Goal: Task Accomplishment & Management: Manage account settings

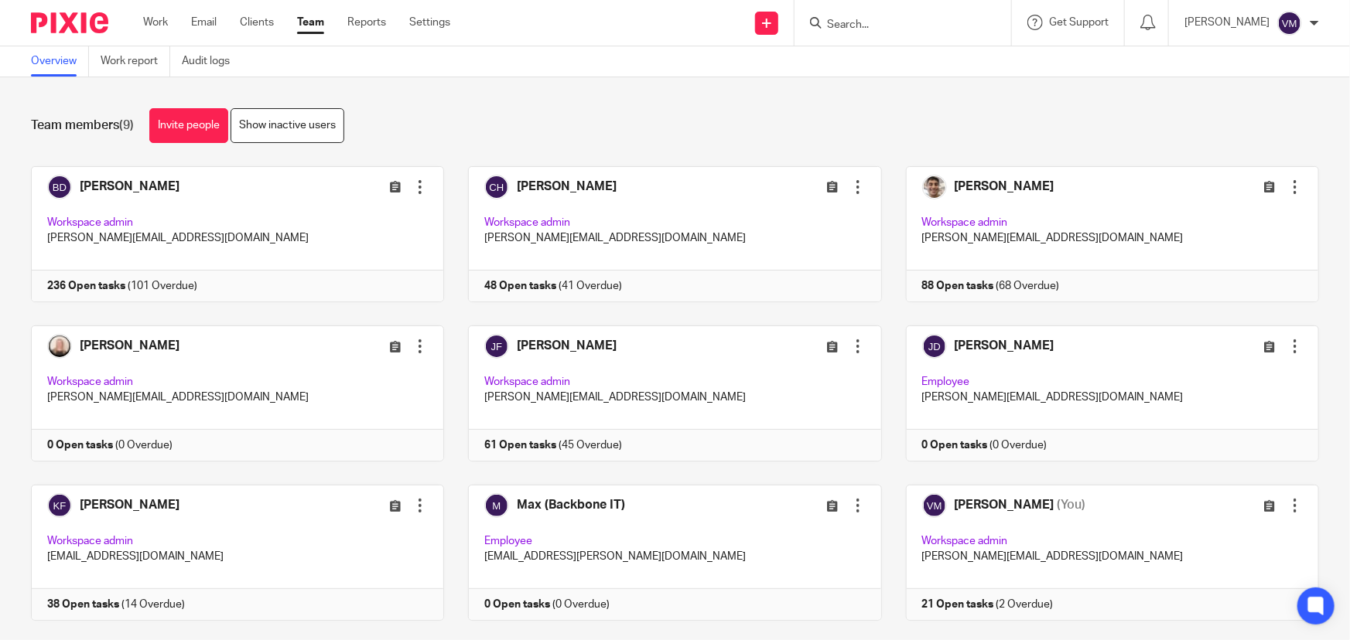
click at [882, 22] on input "Search" at bounding box center [894, 26] width 139 height 14
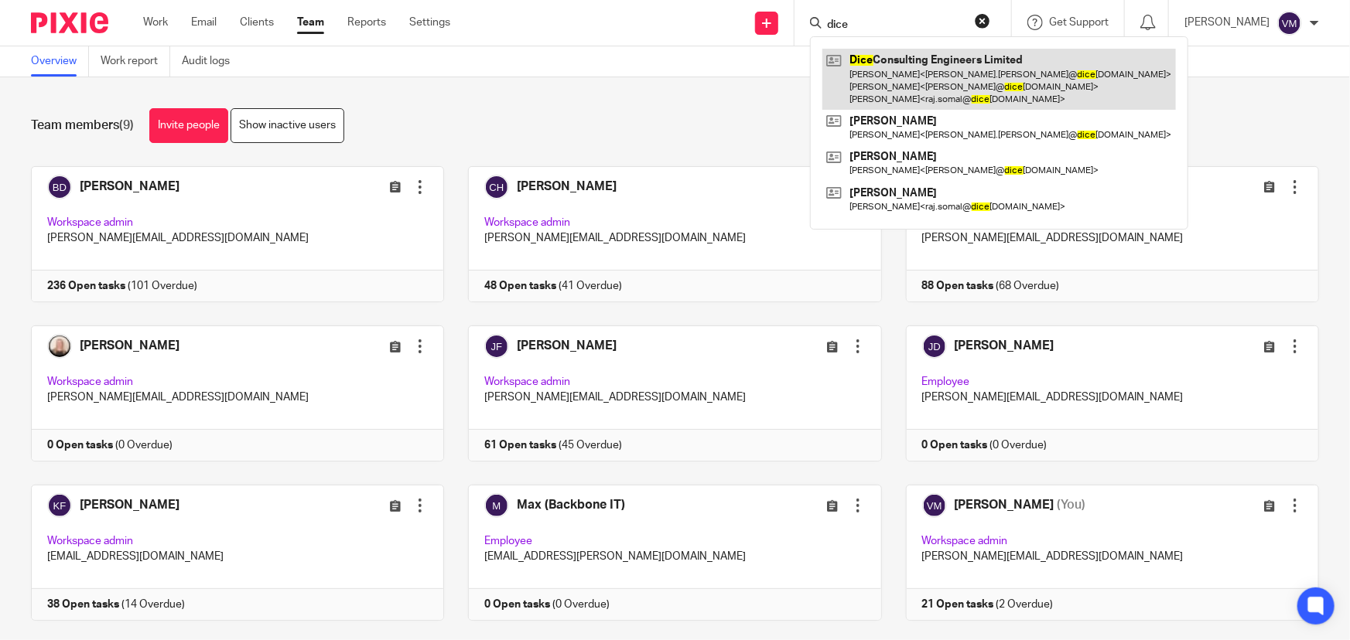
type input "dice"
click at [882, 73] on link at bounding box center [998, 79] width 353 height 61
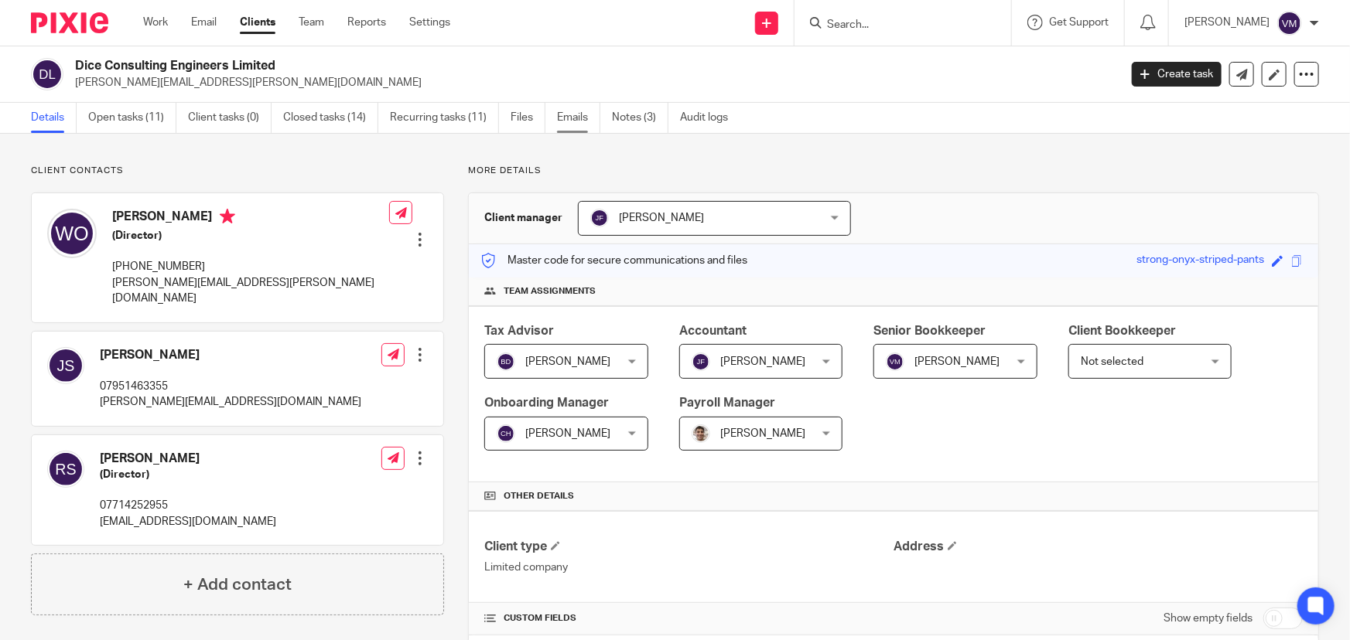
click at [570, 111] on link "Emails" at bounding box center [578, 118] width 43 height 30
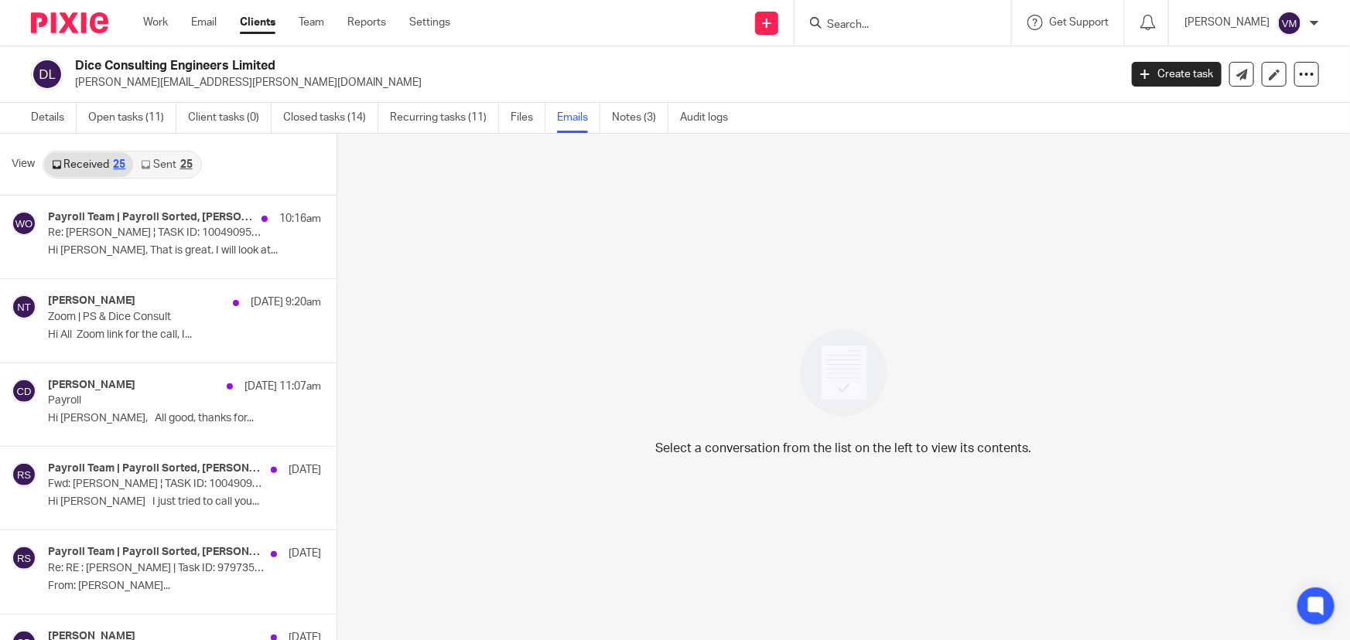
click at [176, 166] on link "Sent 25" at bounding box center [166, 164] width 67 height 25
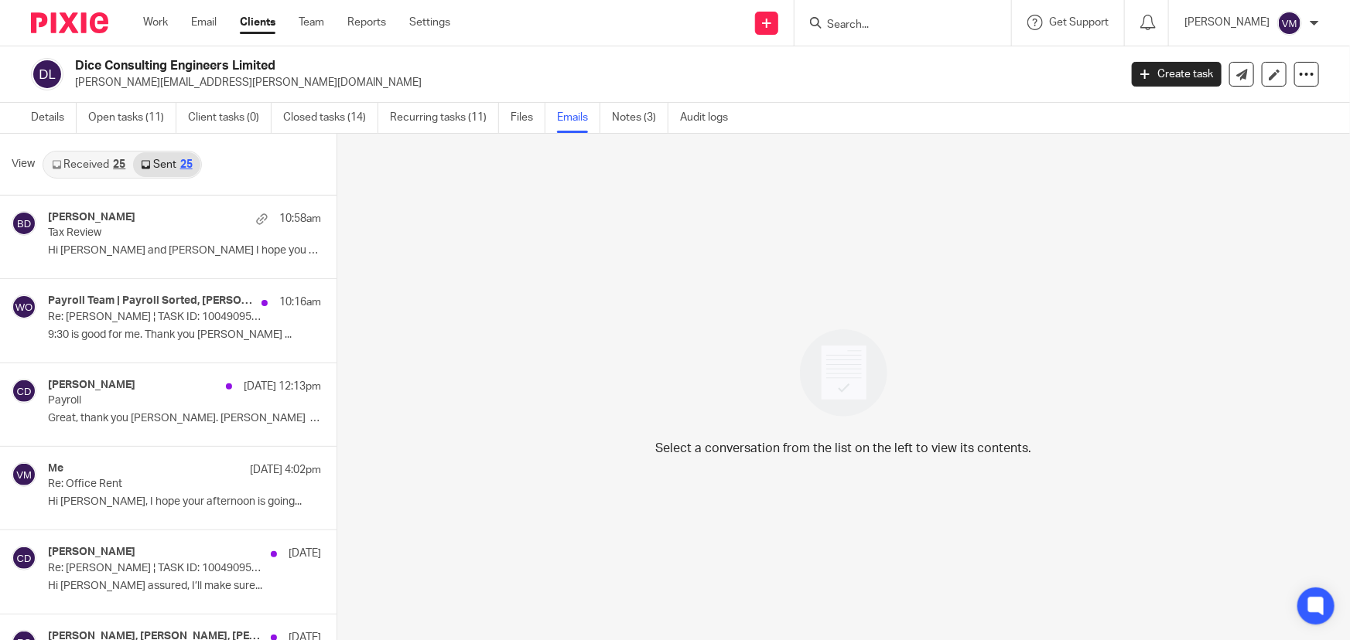
scroll to position [2, 0]
click at [311, 22] on link "Team" at bounding box center [312, 22] width 26 height 15
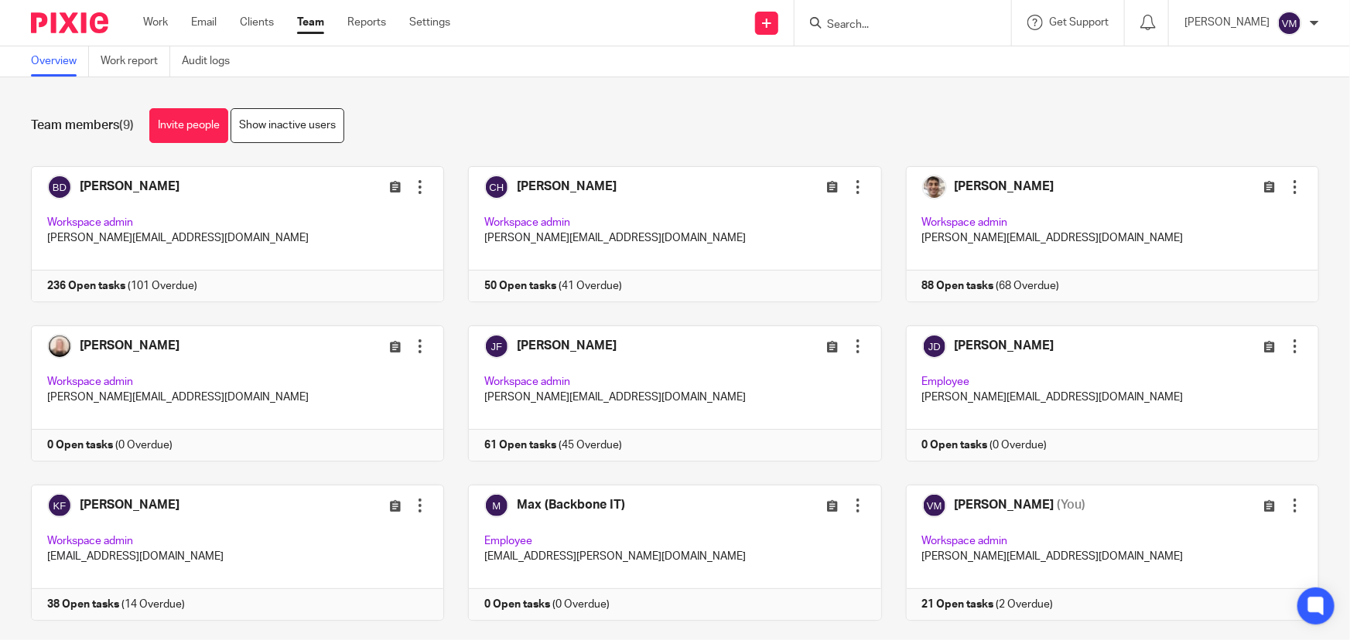
click at [897, 26] on input "Search" at bounding box center [894, 26] width 139 height 14
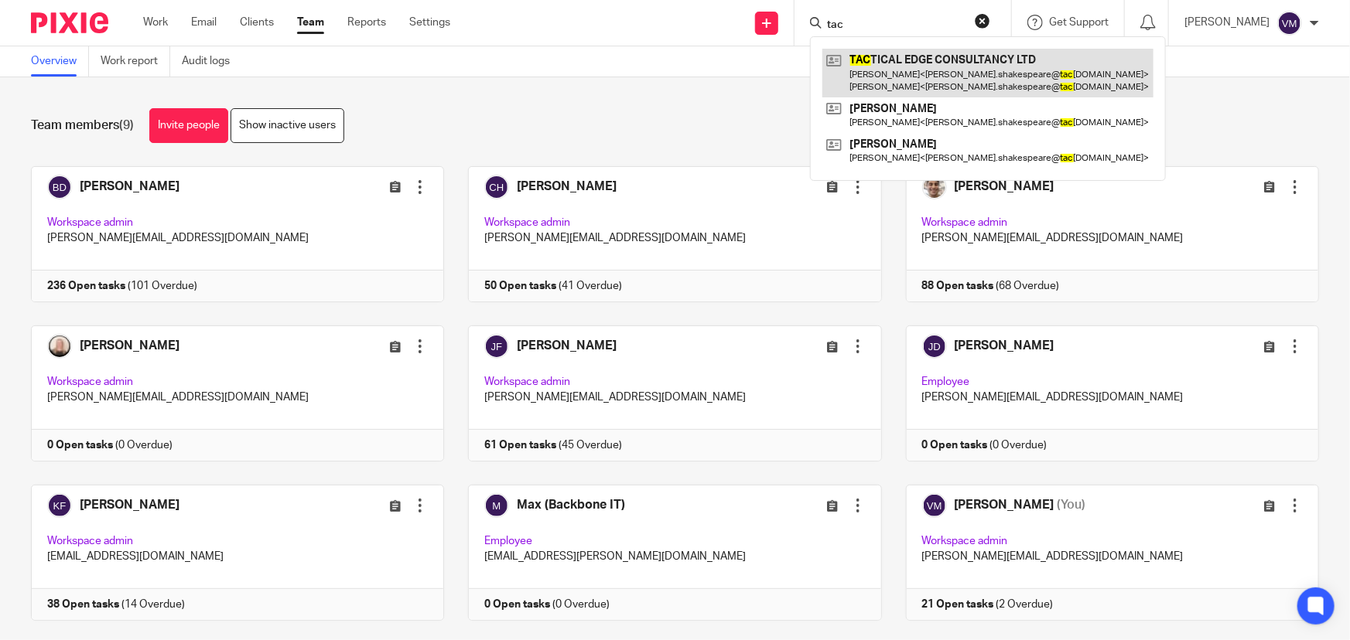
type input "tac"
click at [920, 65] on link at bounding box center [987, 73] width 331 height 48
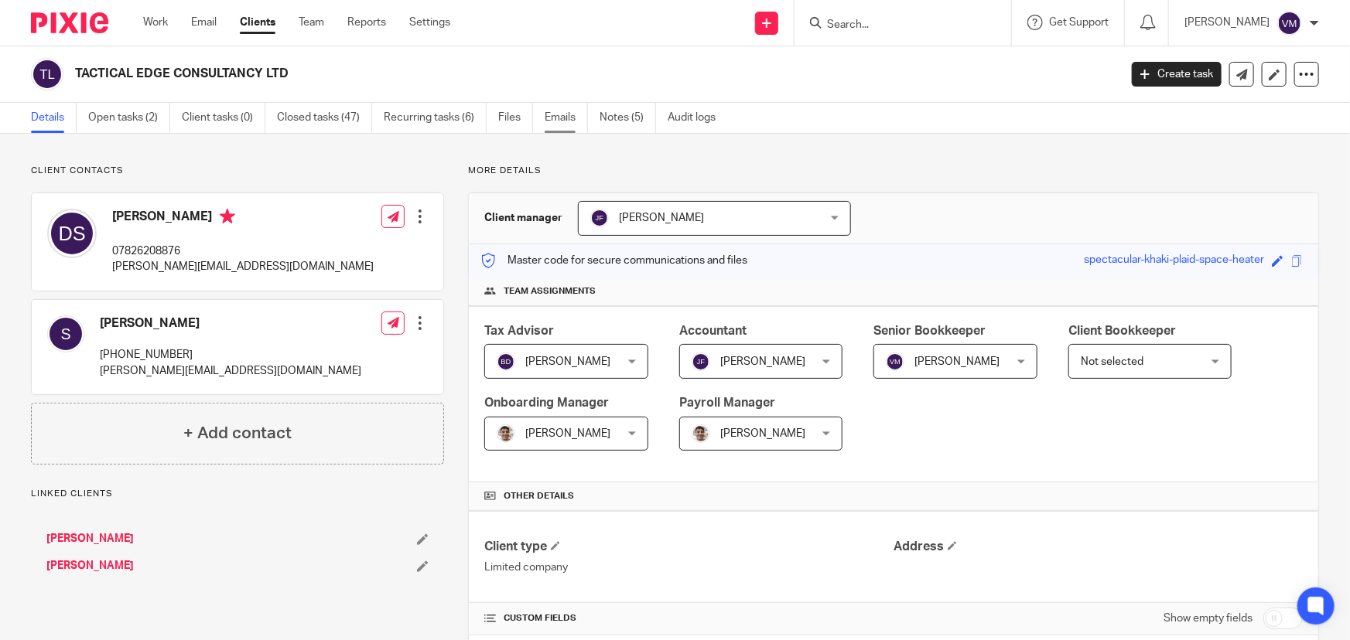
click at [555, 108] on link "Emails" at bounding box center [566, 118] width 43 height 30
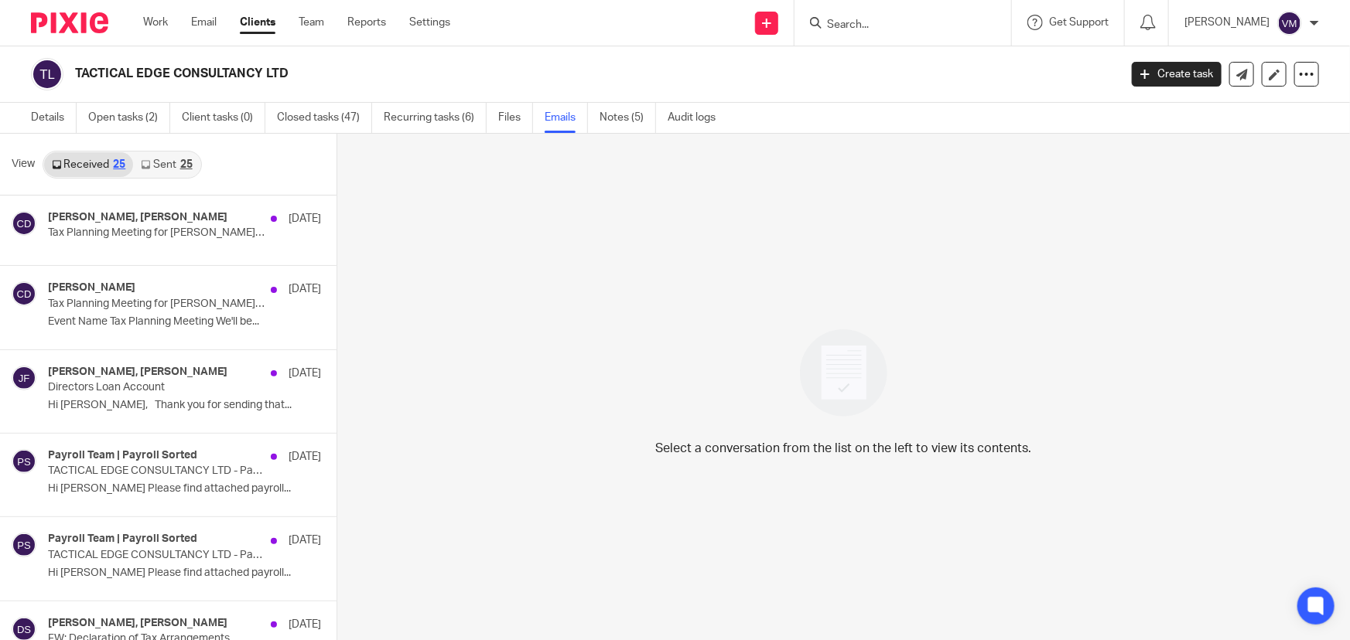
click at [168, 166] on link "Sent 25" at bounding box center [166, 164] width 67 height 25
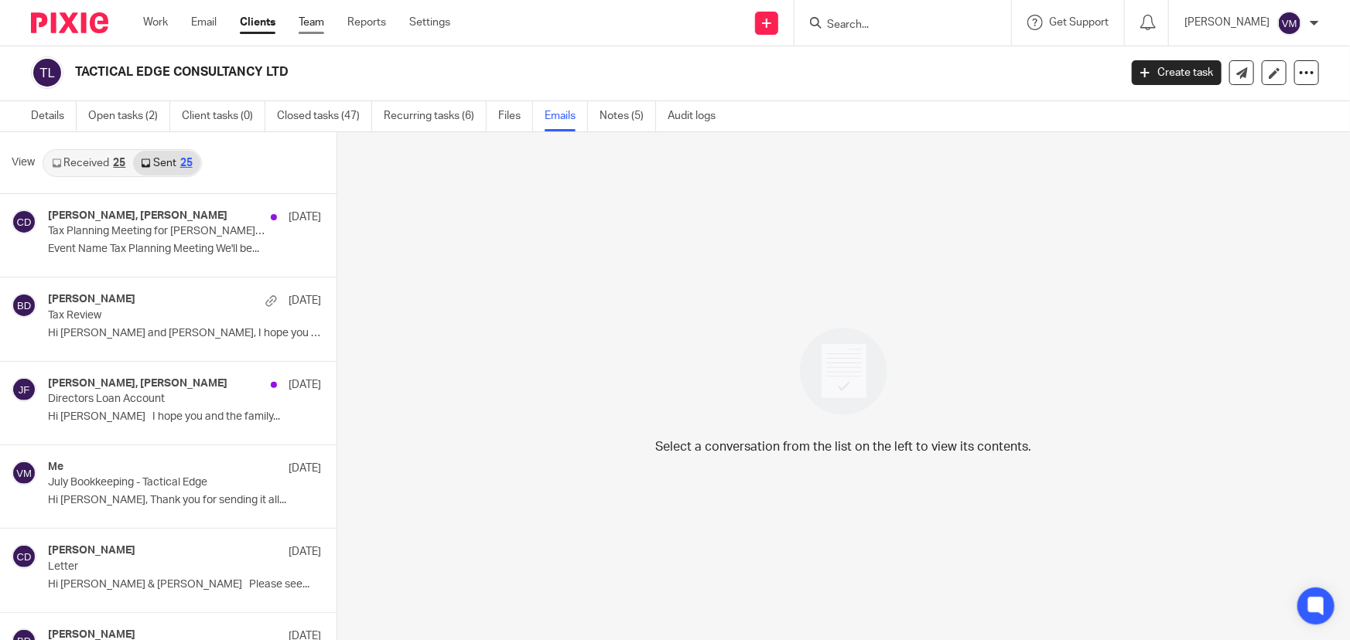
click at [304, 23] on link "Team" at bounding box center [312, 22] width 26 height 15
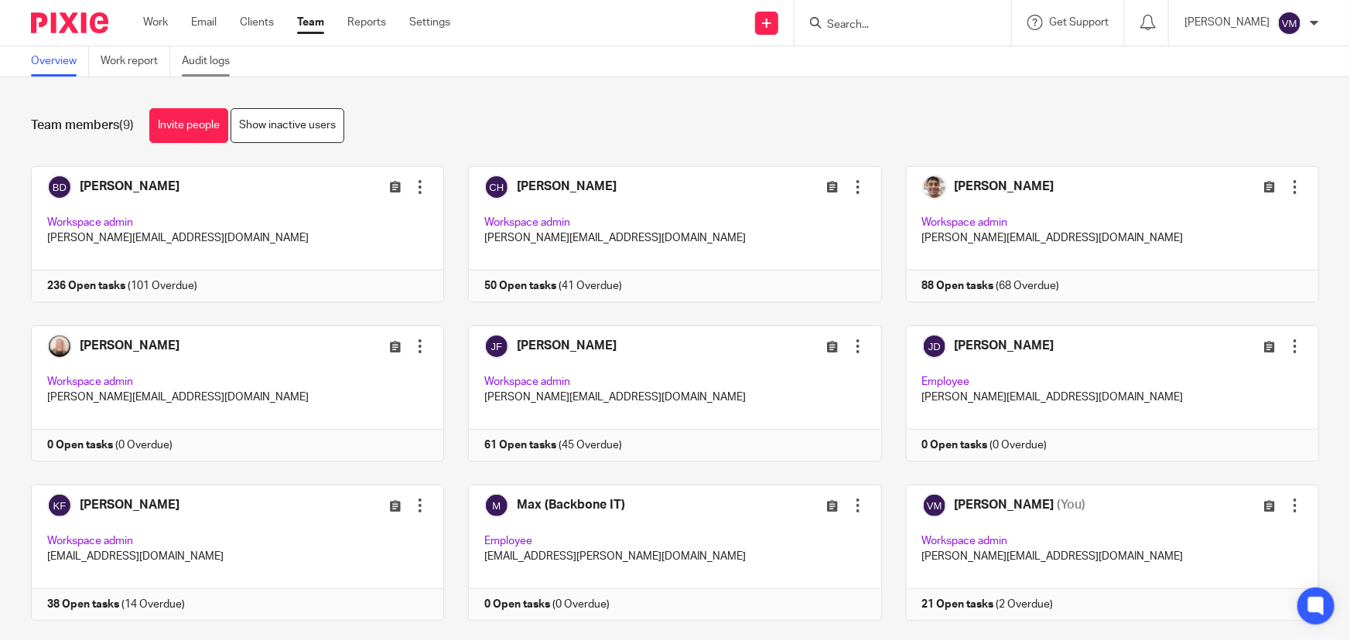
click at [206, 60] on link "Audit logs" at bounding box center [212, 61] width 60 height 30
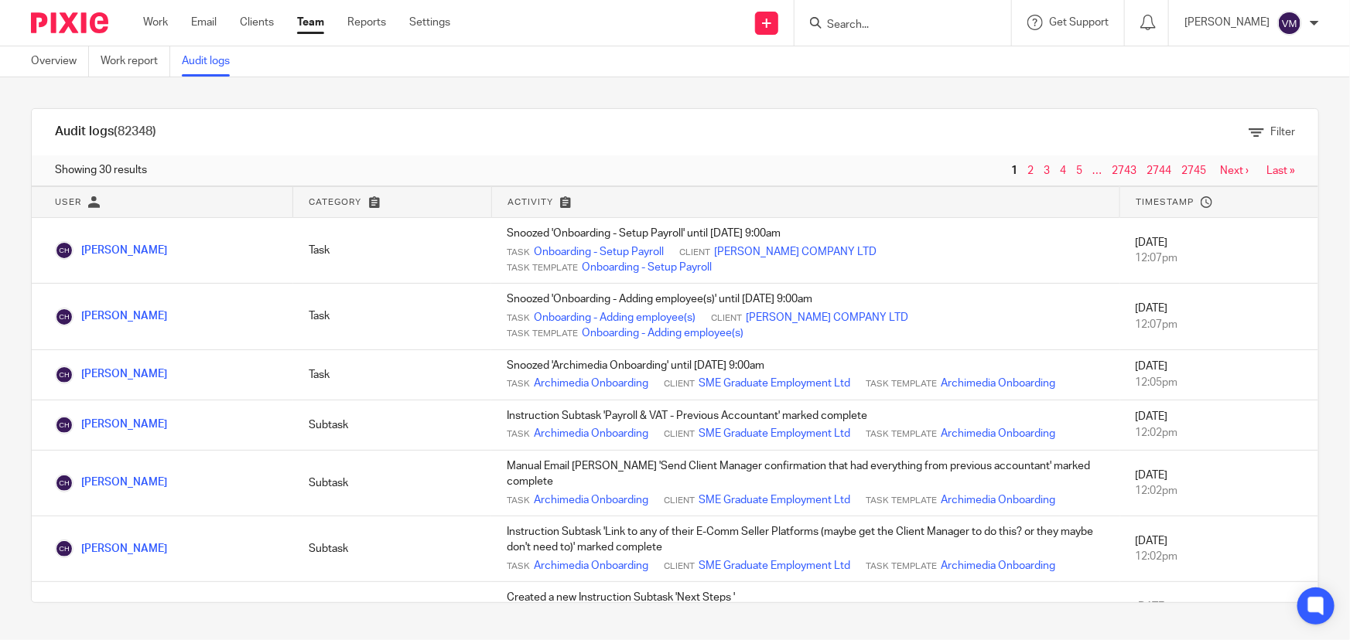
click at [313, 25] on link "Team" at bounding box center [310, 22] width 27 height 15
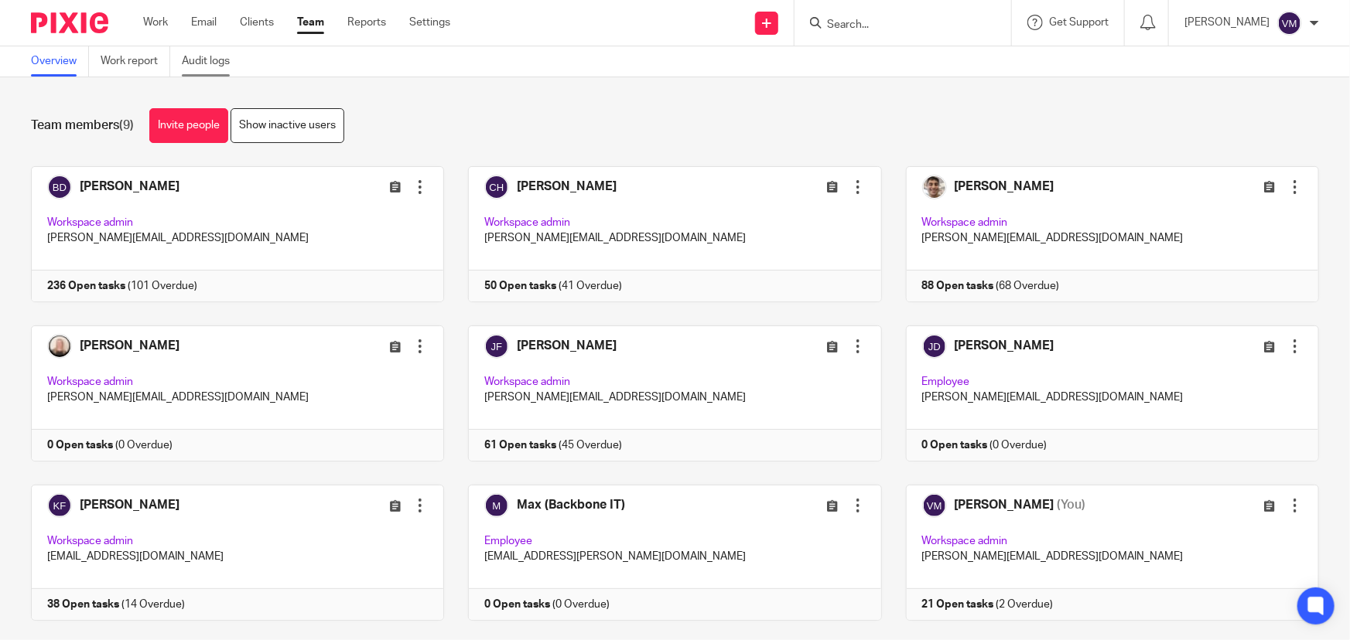
click at [212, 54] on link "Audit logs" at bounding box center [212, 61] width 60 height 30
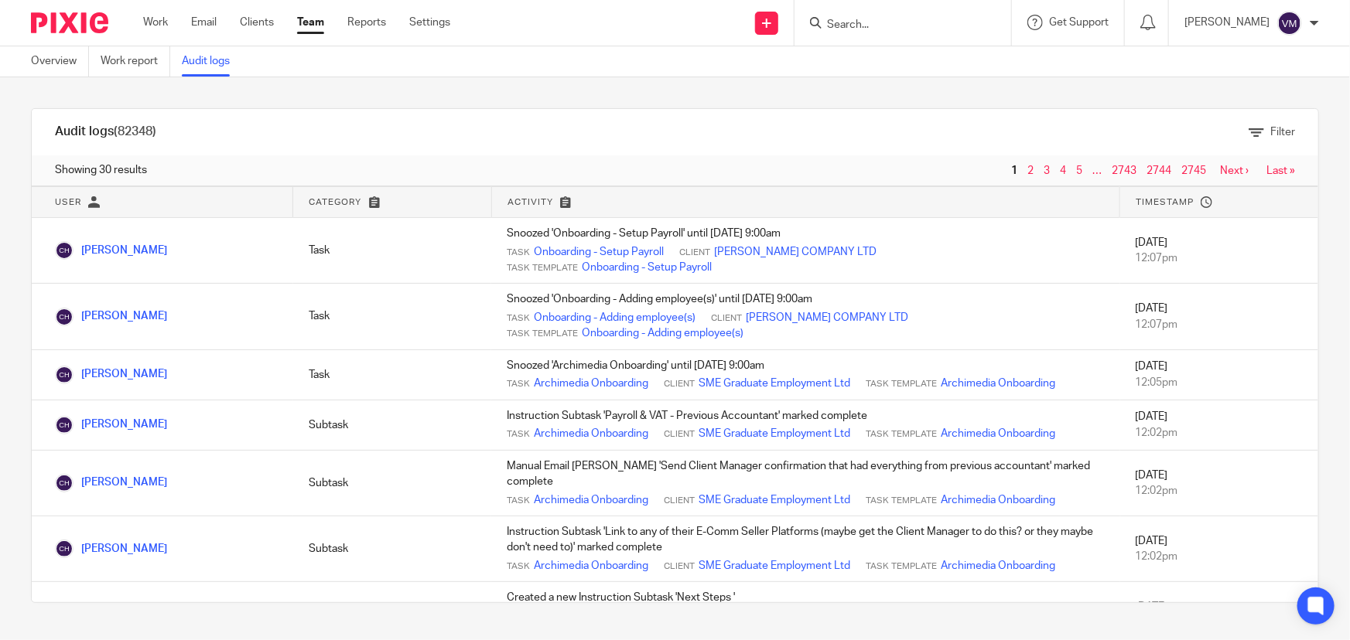
click at [313, 17] on link "Team" at bounding box center [310, 22] width 27 height 15
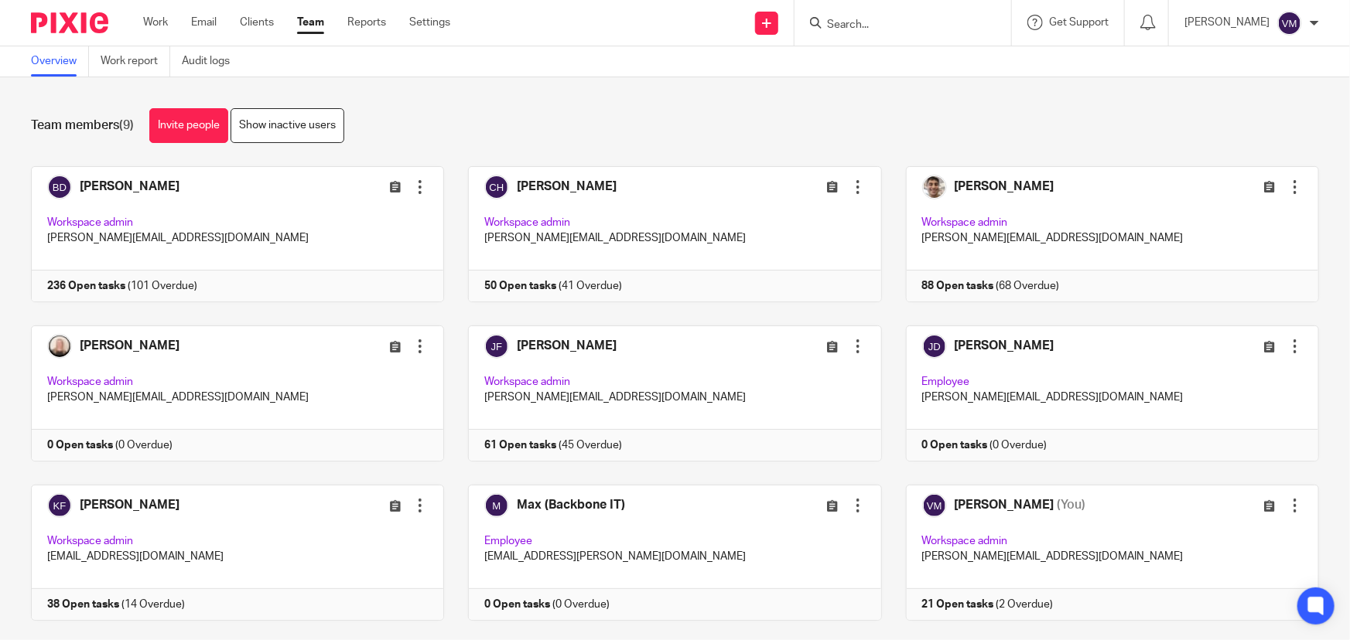
click at [896, 19] on input "Search" at bounding box center [894, 26] width 139 height 14
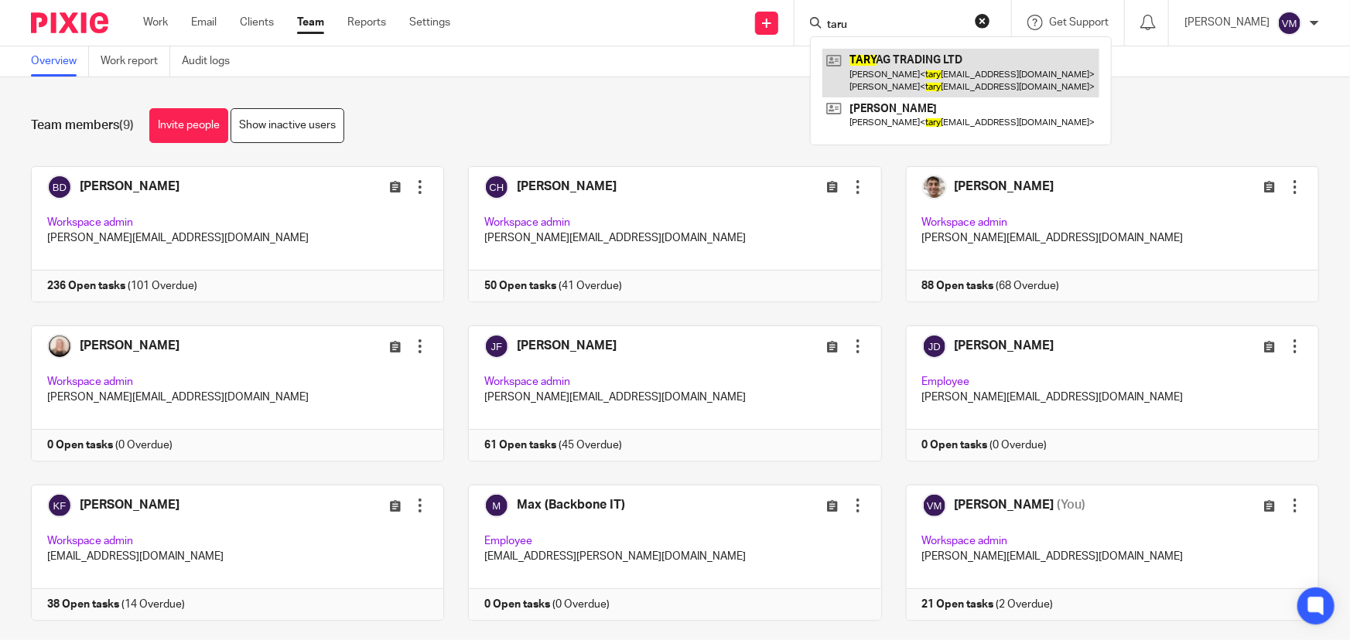
type input "taru"
click at [891, 67] on link at bounding box center [960, 73] width 277 height 48
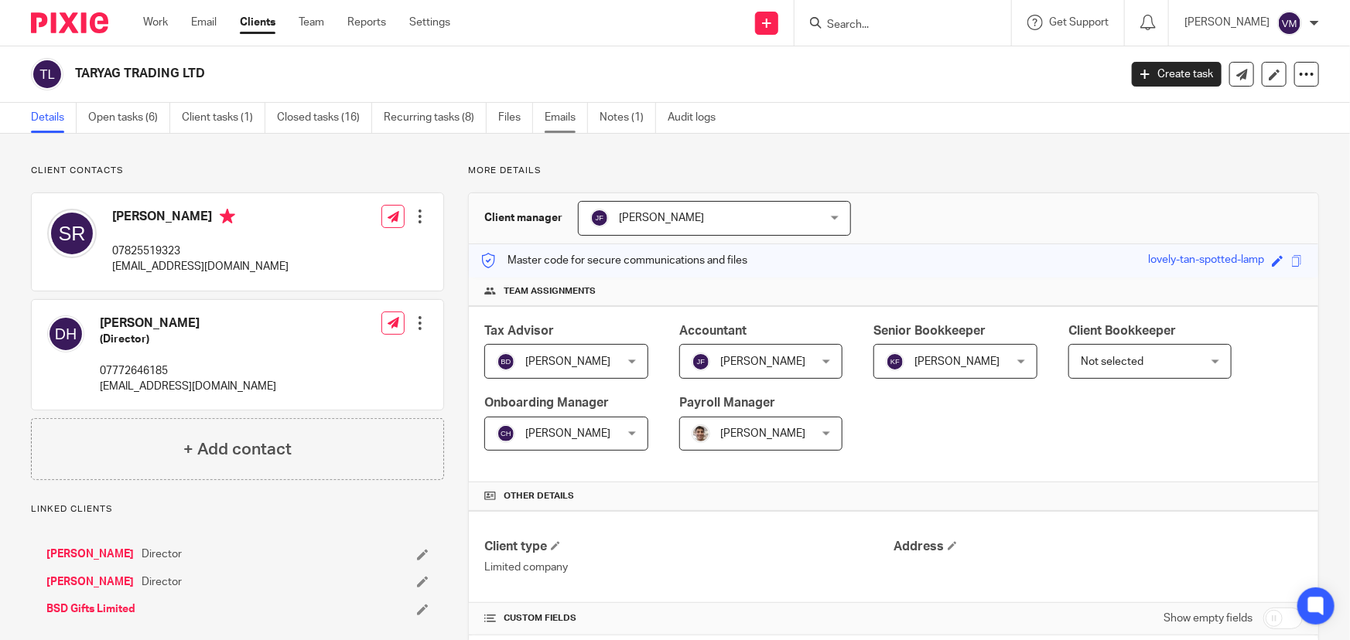
click at [572, 108] on link "Emails" at bounding box center [566, 118] width 43 height 30
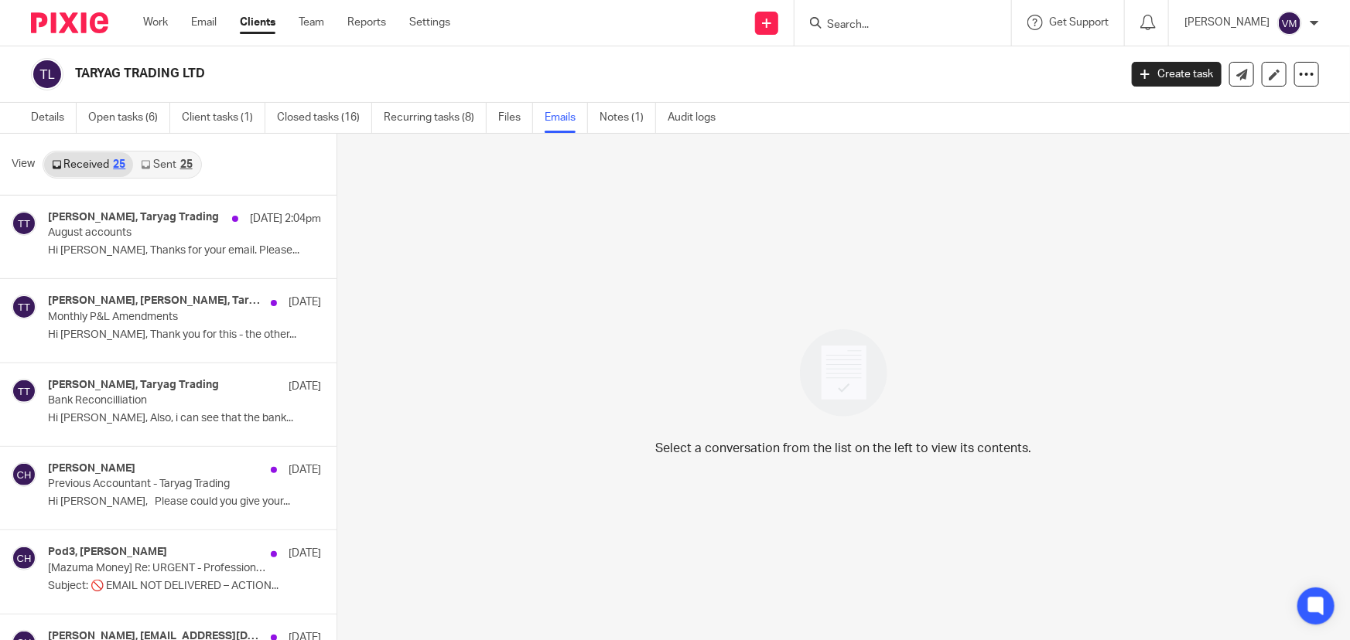
click at [168, 162] on link "Sent 25" at bounding box center [166, 164] width 67 height 25
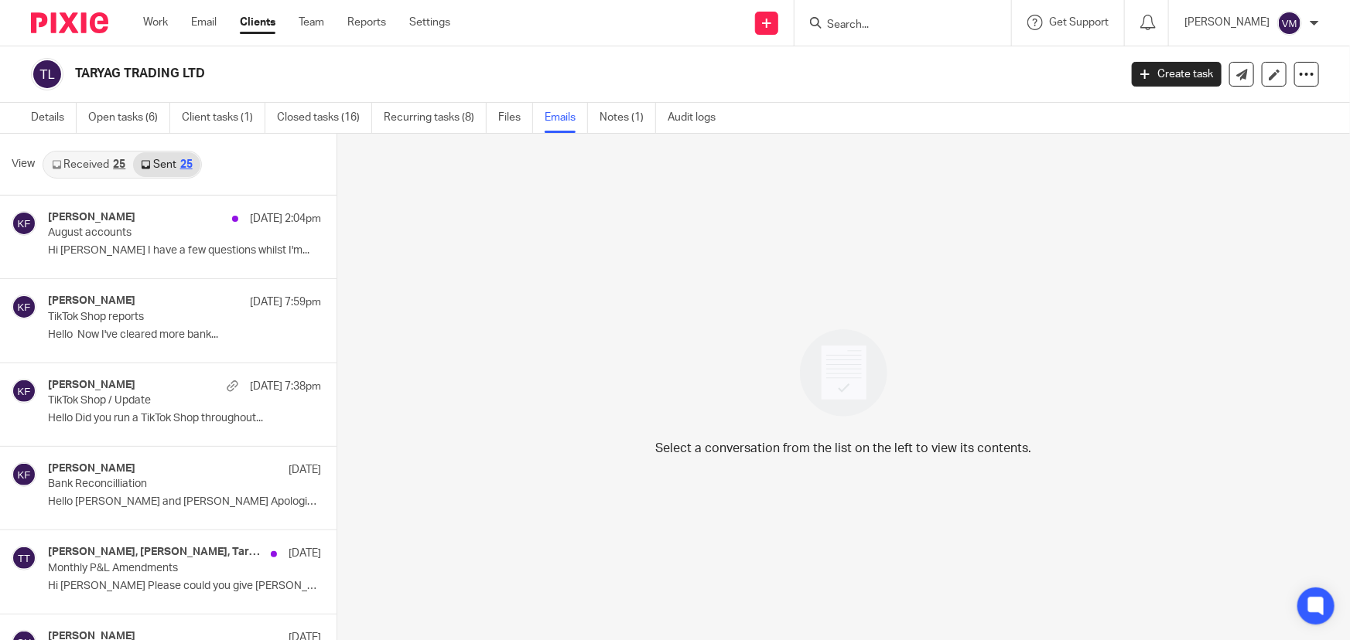
scroll to position [2, 0]
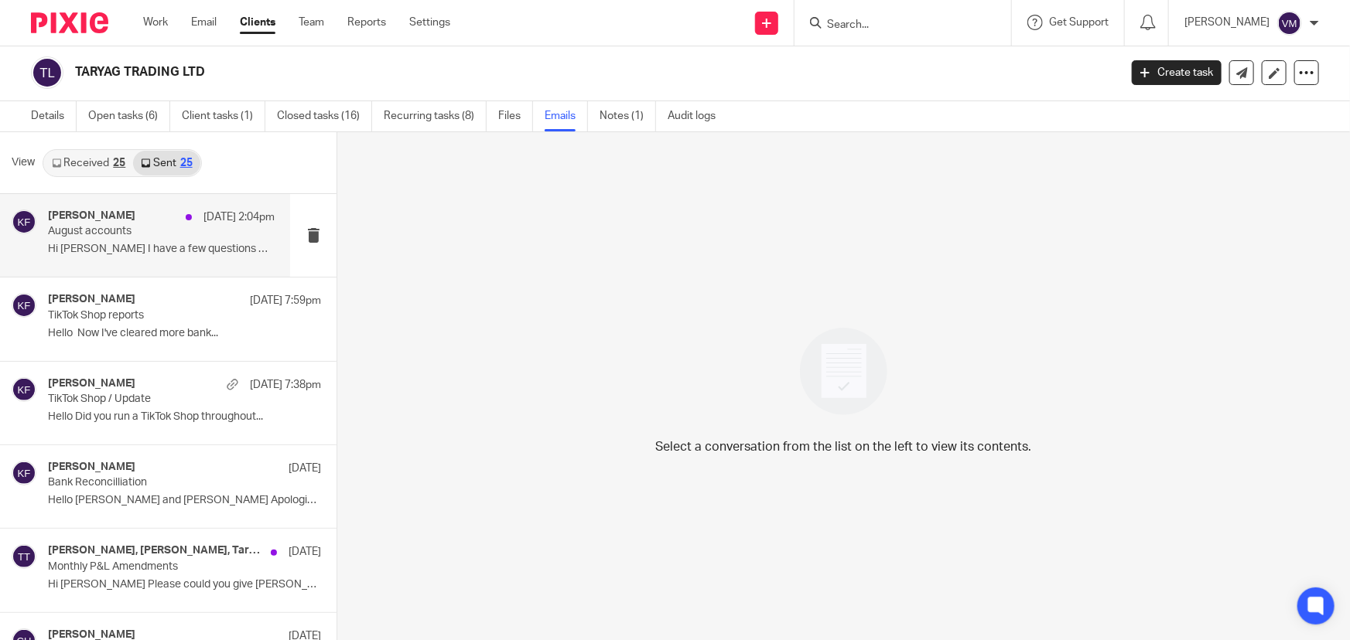
click at [128, 226] on p "August accounts" at bounding box center [139, 231] width 182 height 13
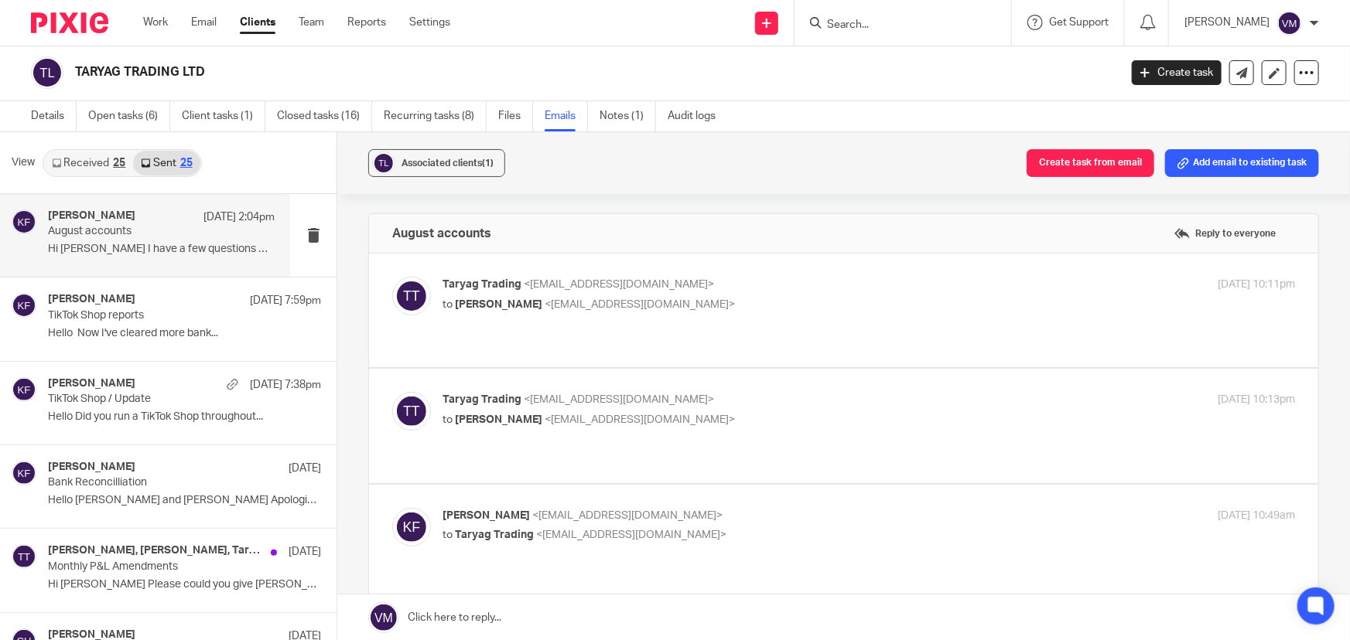
scroll to position [0, 0]
click at [838, 285] on p "Taryag Trading <taryagtrading@outlook.com>" at bounding box center [726, 285] width 569 height 16
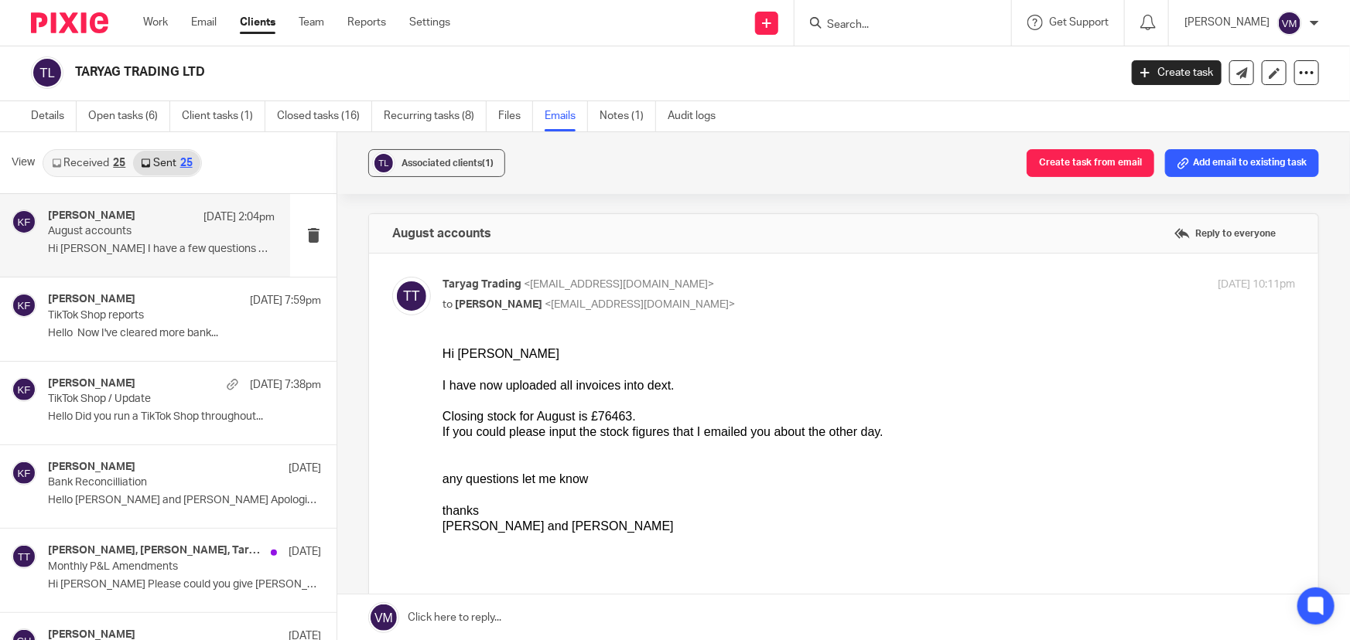
click at [839, 277] on p "Taryag Trading <taryagtrading@outlook.com>" at bounding box center [726, 285] width 569 height 16
checkbox input "false"
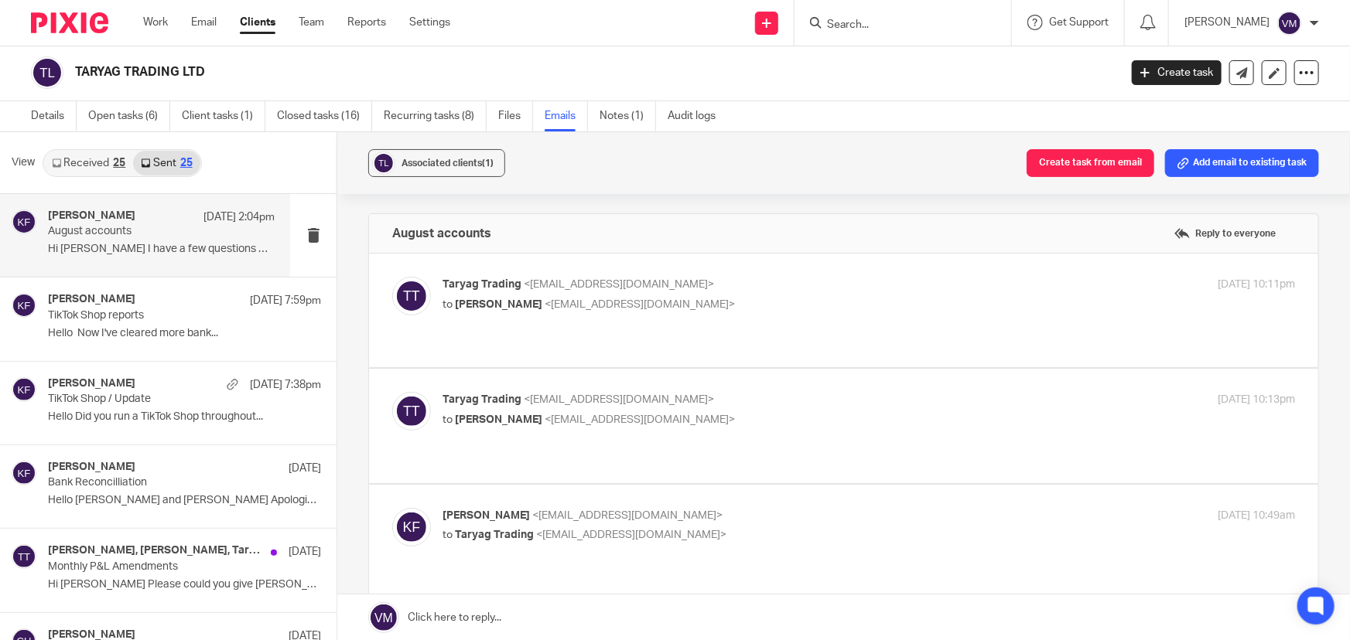
click at [841, 370] on label at bounding box center [843, 426] width 949 height 114
click at [392, 391] on input "checkbox" at bounding box center [391, 391] width 1 height 1
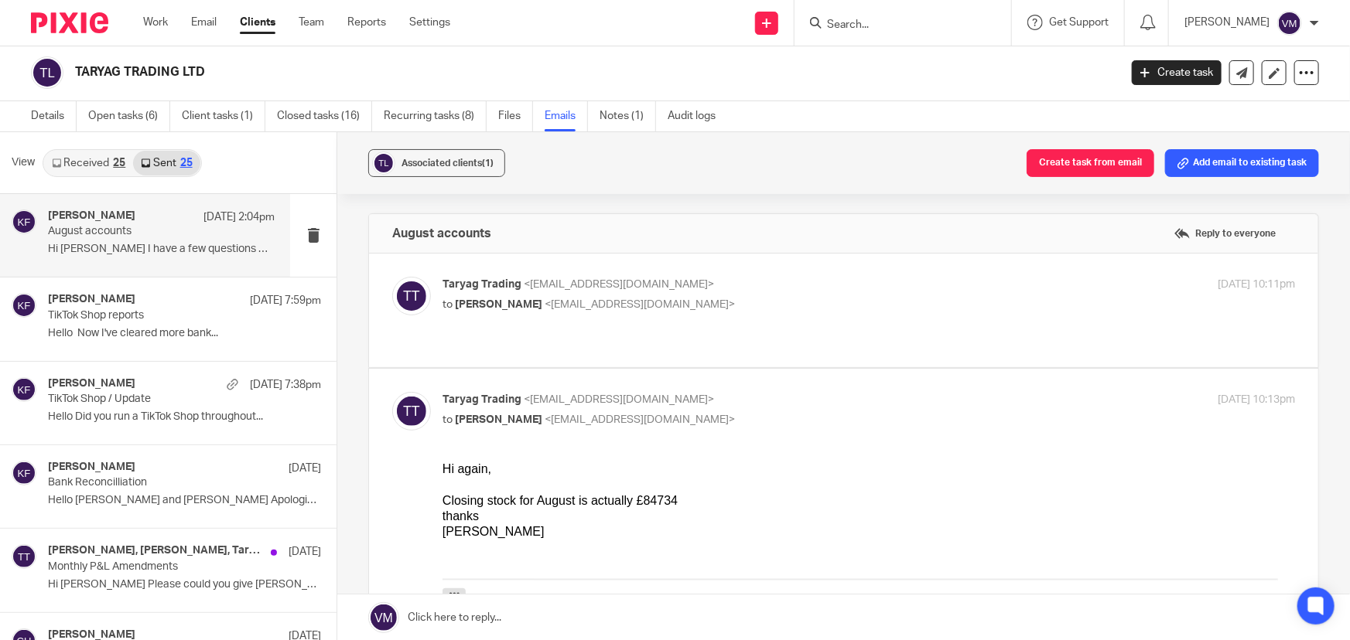
click at [392, 391] on input "checkbox" at bounding box center [391, 391] width 1 height 1
checkbox input "false"
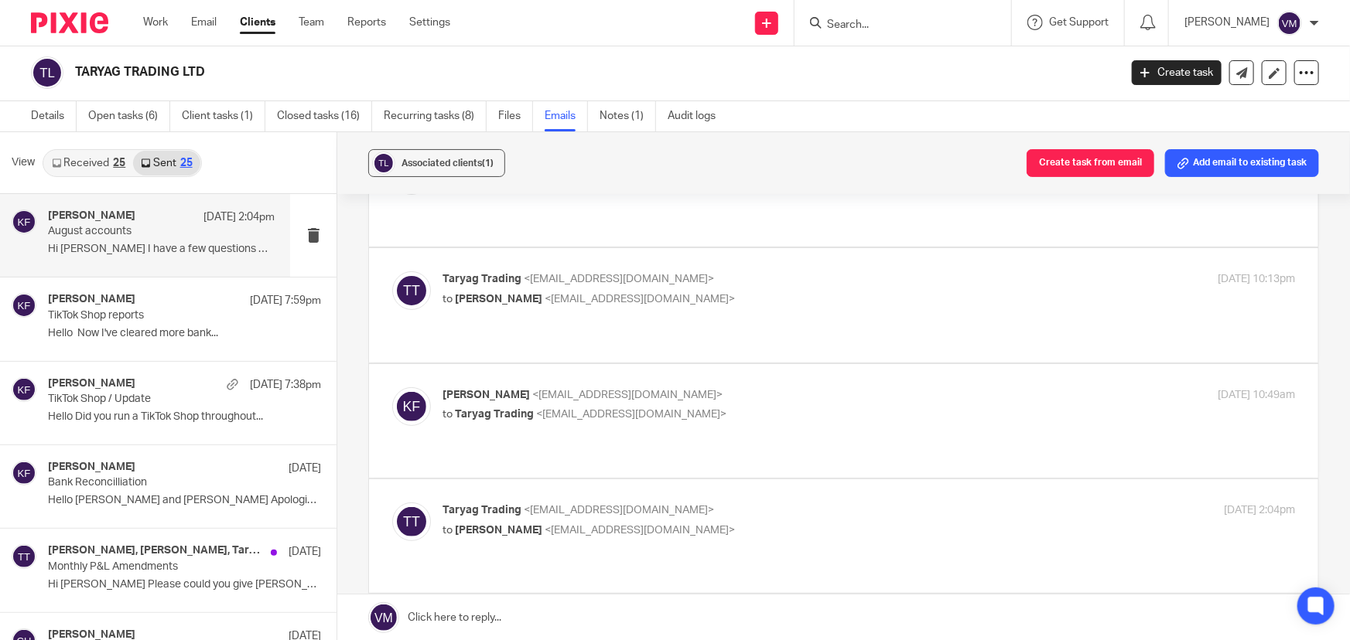
scroll to position [140, 0]
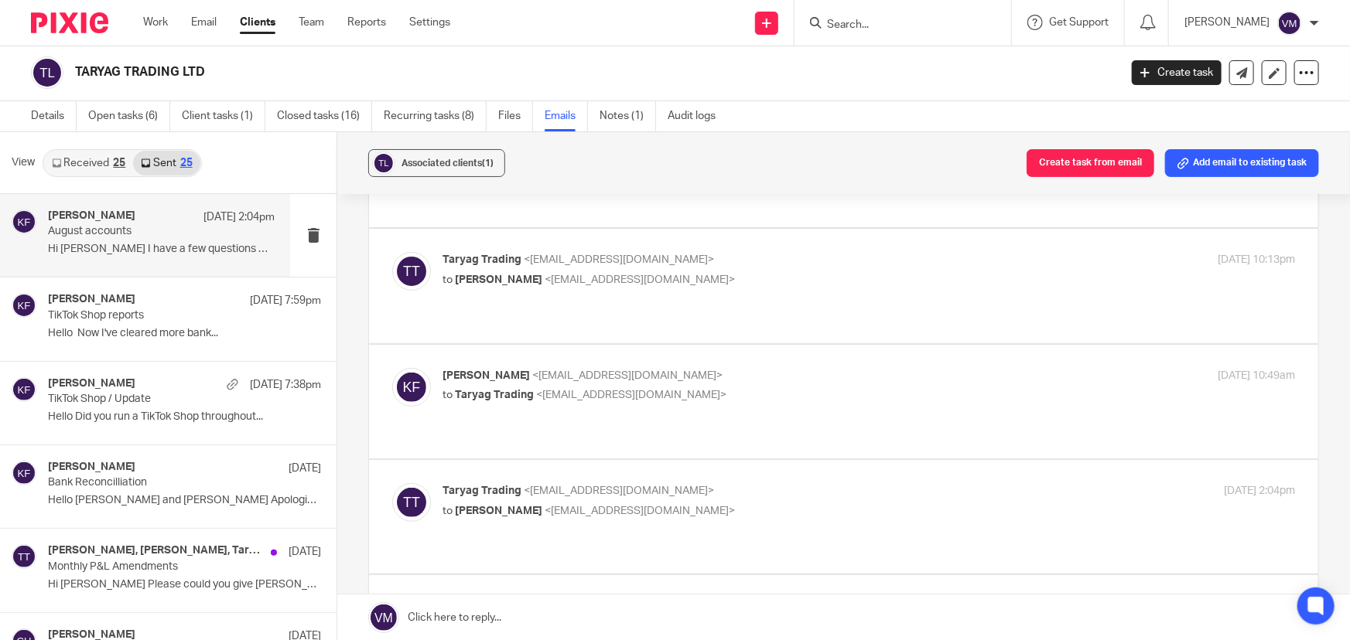
click at [826, 368] on p "Kirsty Flowerdew <kirsty@archimediaaccounts.co.uk>" at bounding box center [726, 376] width 569 height 16
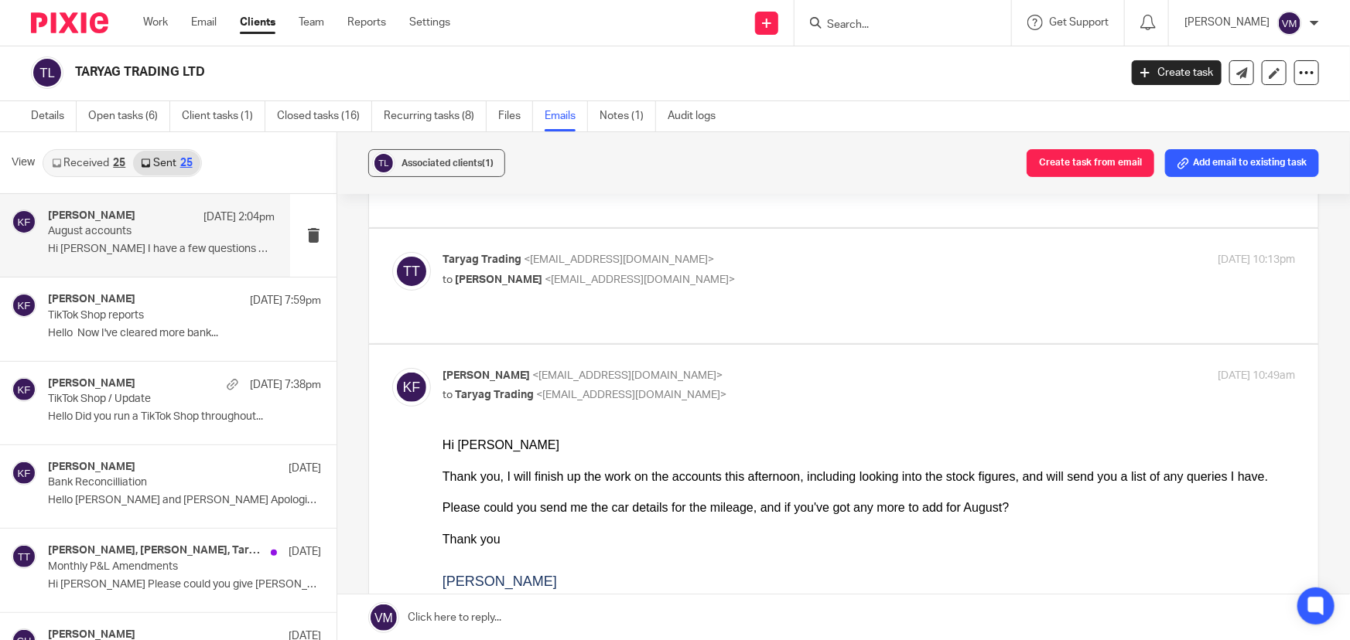
scroll to position [0, 0]
click at [392, 367] on input "checkbox" at bounding box center [391, 367] width 1 height 1
checkbox input "false"
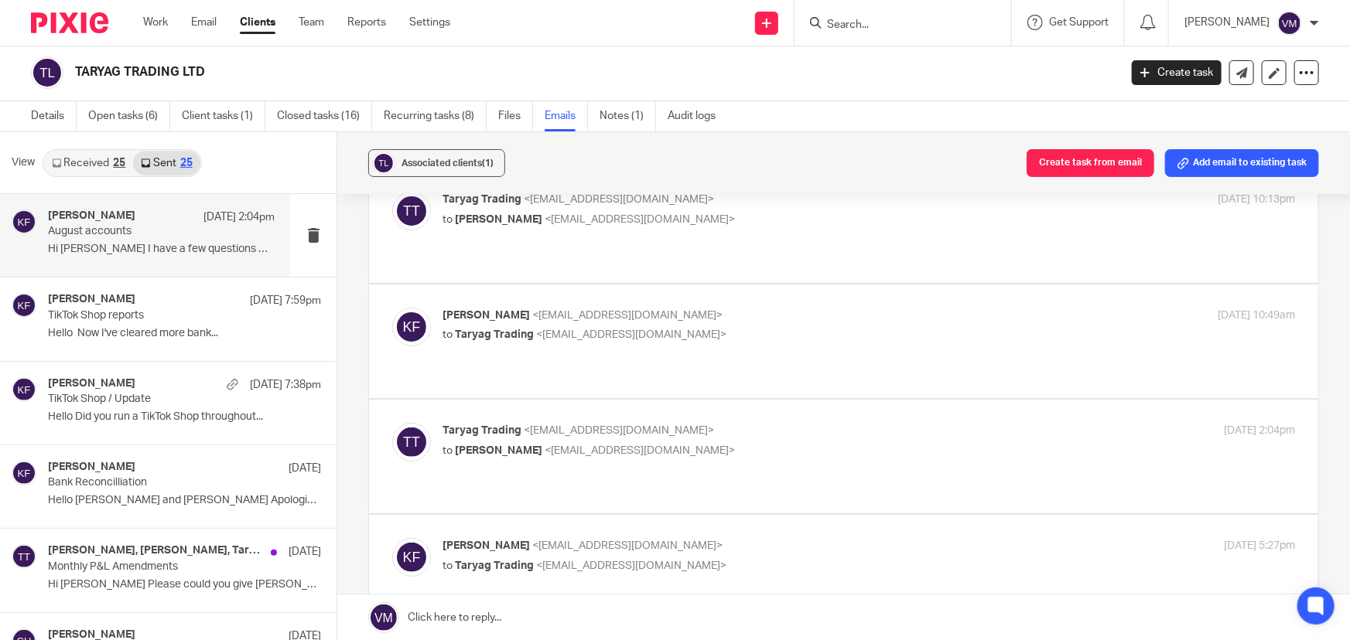
scroll to position [281, 0]
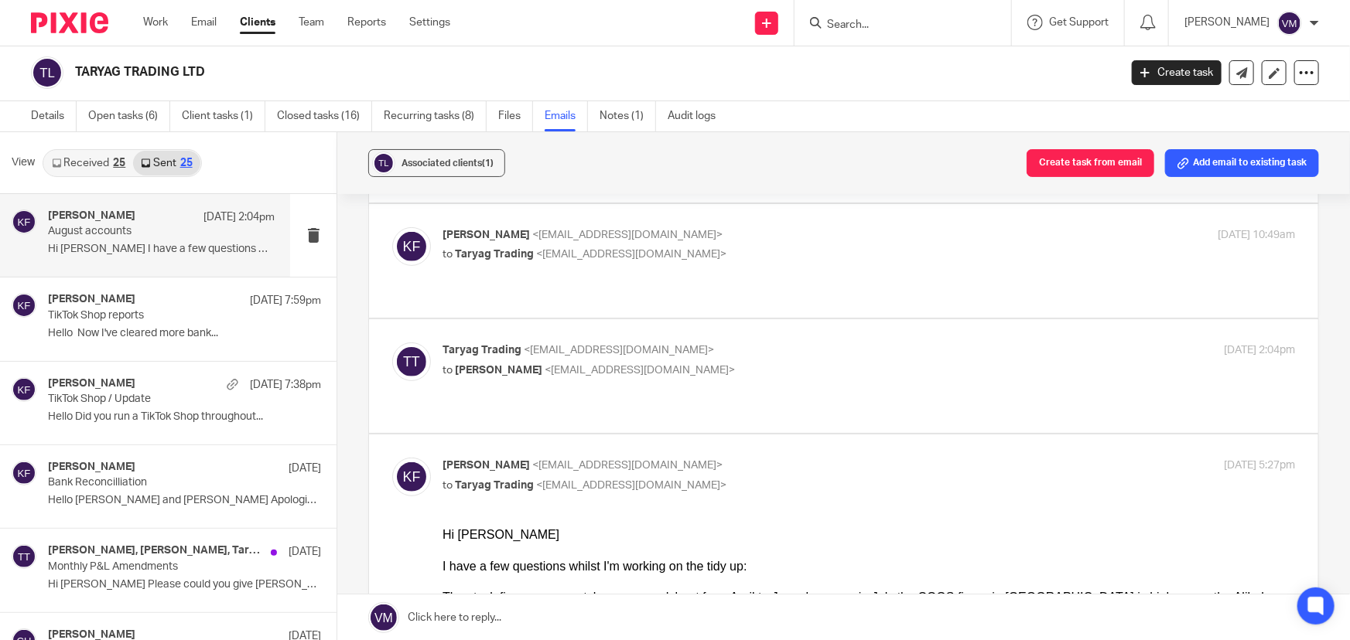
click at [816, 319] on label at bounding box center [843, 376] width 949 height 114
click at [392, 342] on input "checkbox" at bounding box center [391, 342] width 1 height 1
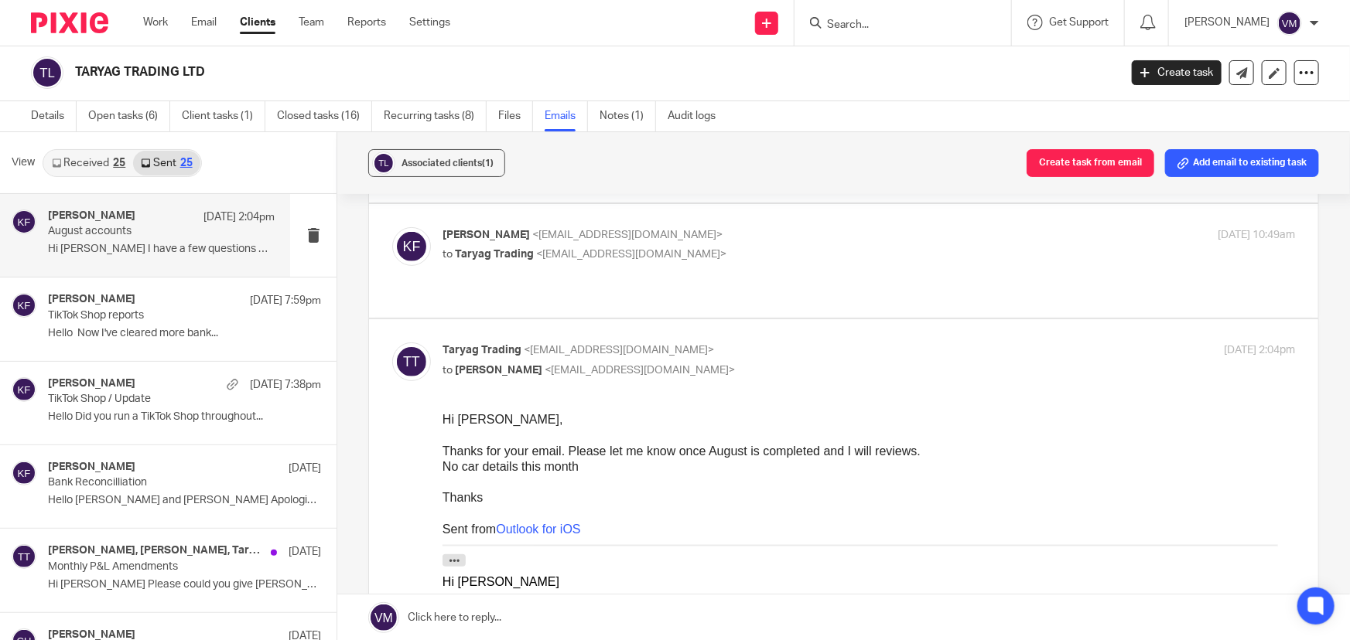
scroll to position [0, 0]
click at [392, 342] on input "checkbox" at bounding box center [391, 342] width 1 height 1
checkbox input "false"
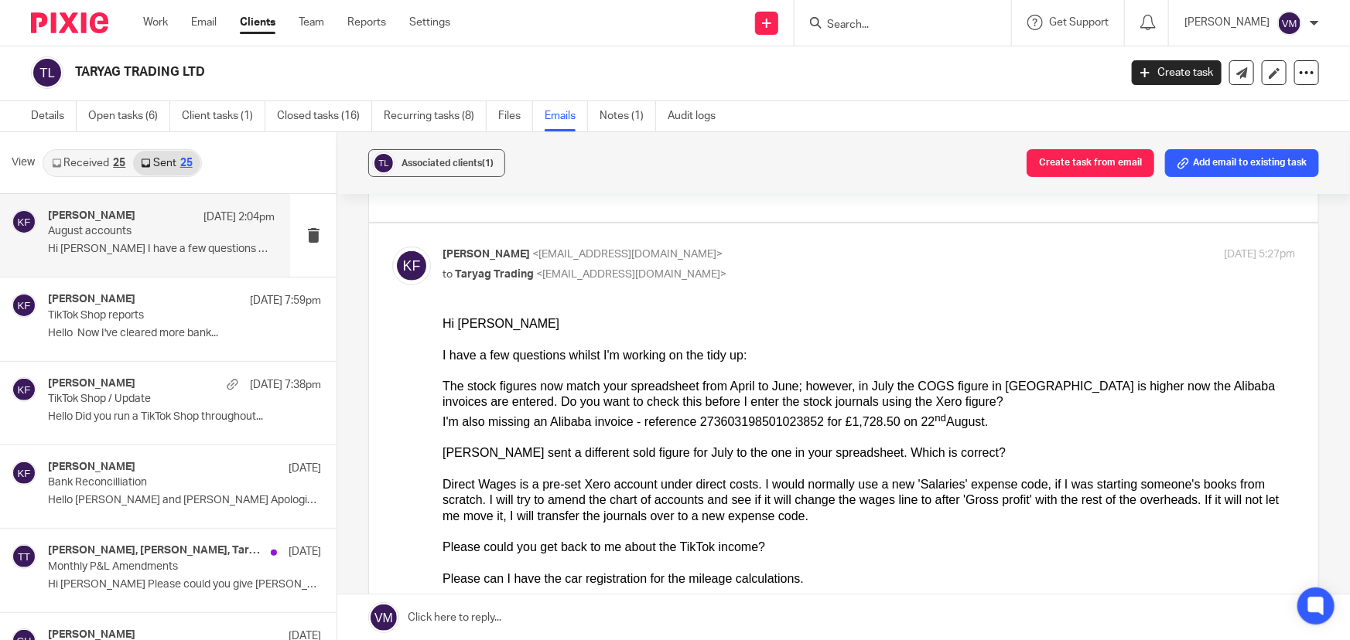
scroll to position [351, 0]
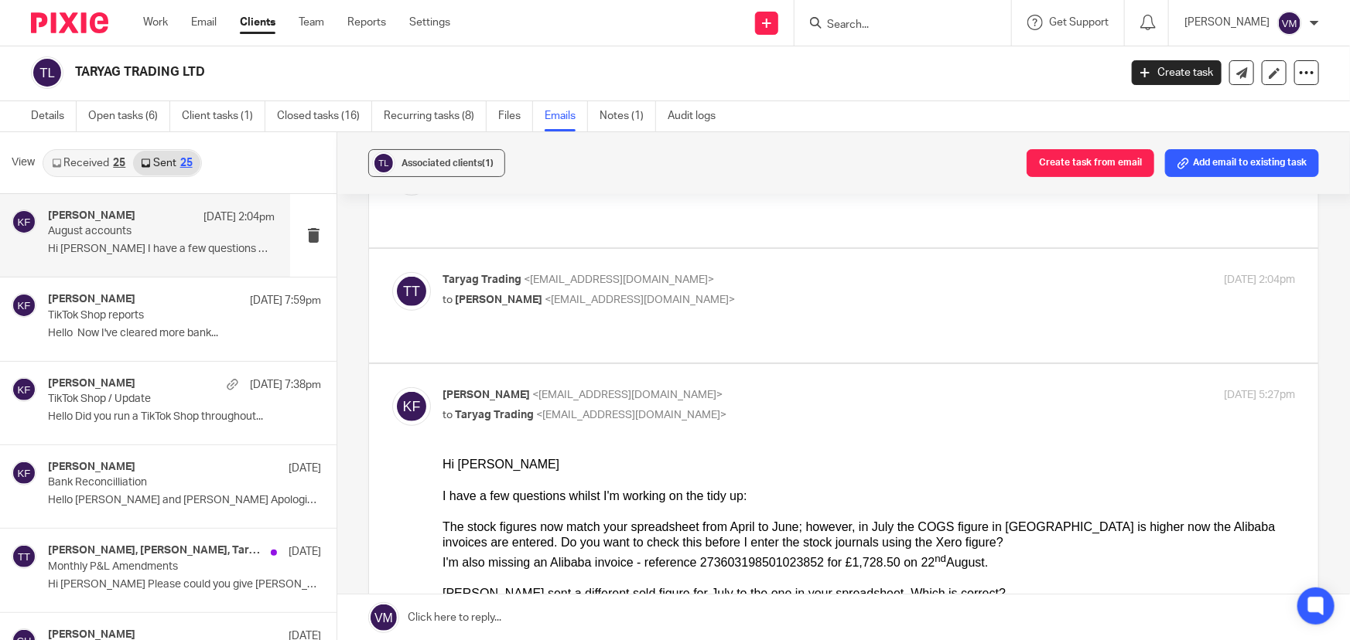
click at [392, 387] on input "checkbox" at bounding box center [391, 387] width 1 height 1
checkbox input "false"
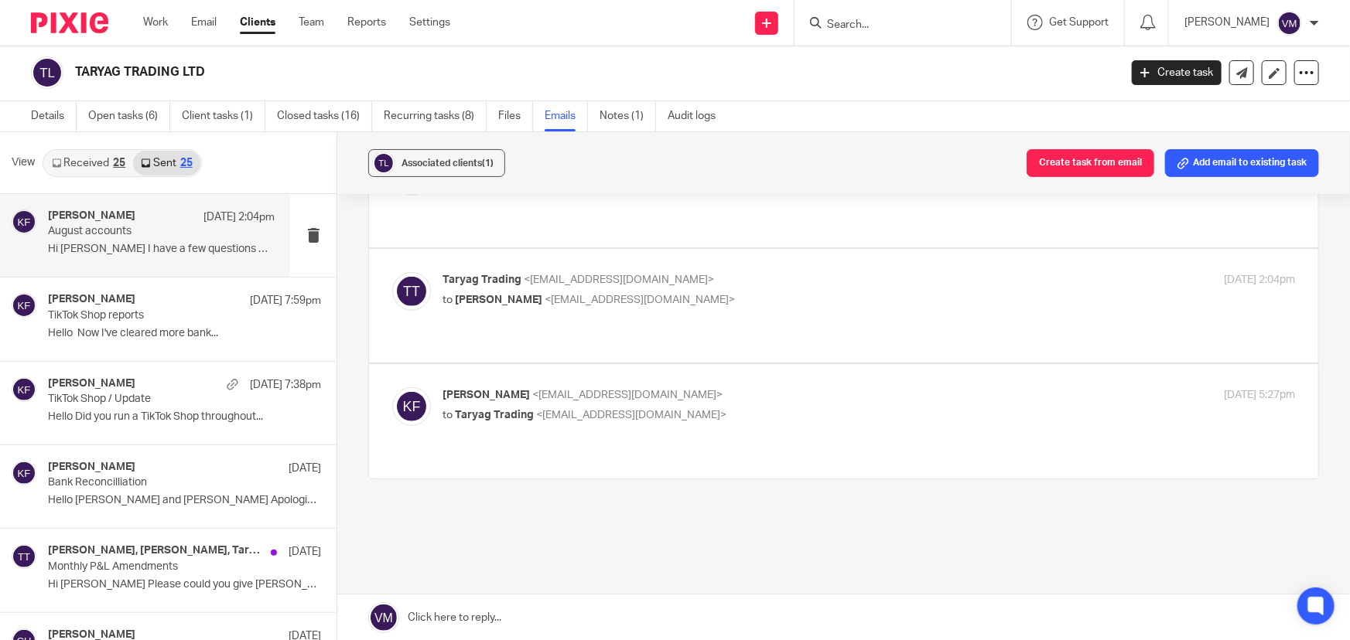
scroll to position [309, 0]
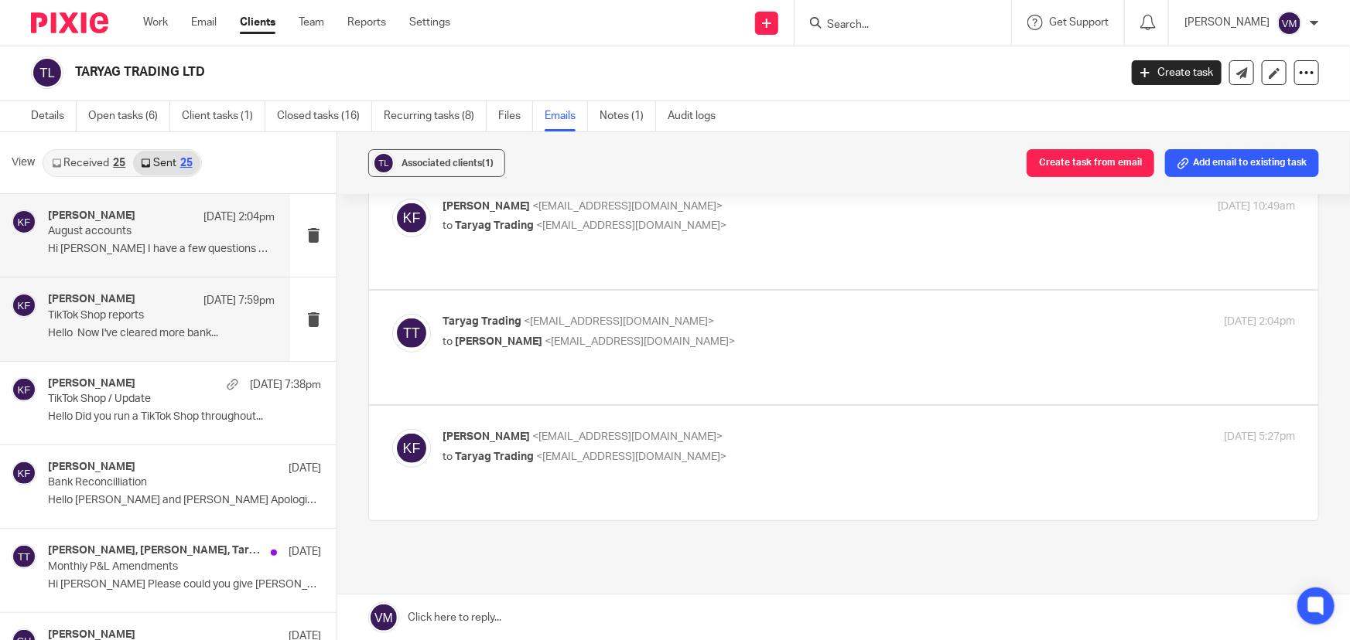
click at [102, 324] on div "Kirsty Flowerdew 16 Sep 7:59pm TikTok Shop reports Hello Now I've cleared more …" at bounding box center [161, 319] width 227 height 52
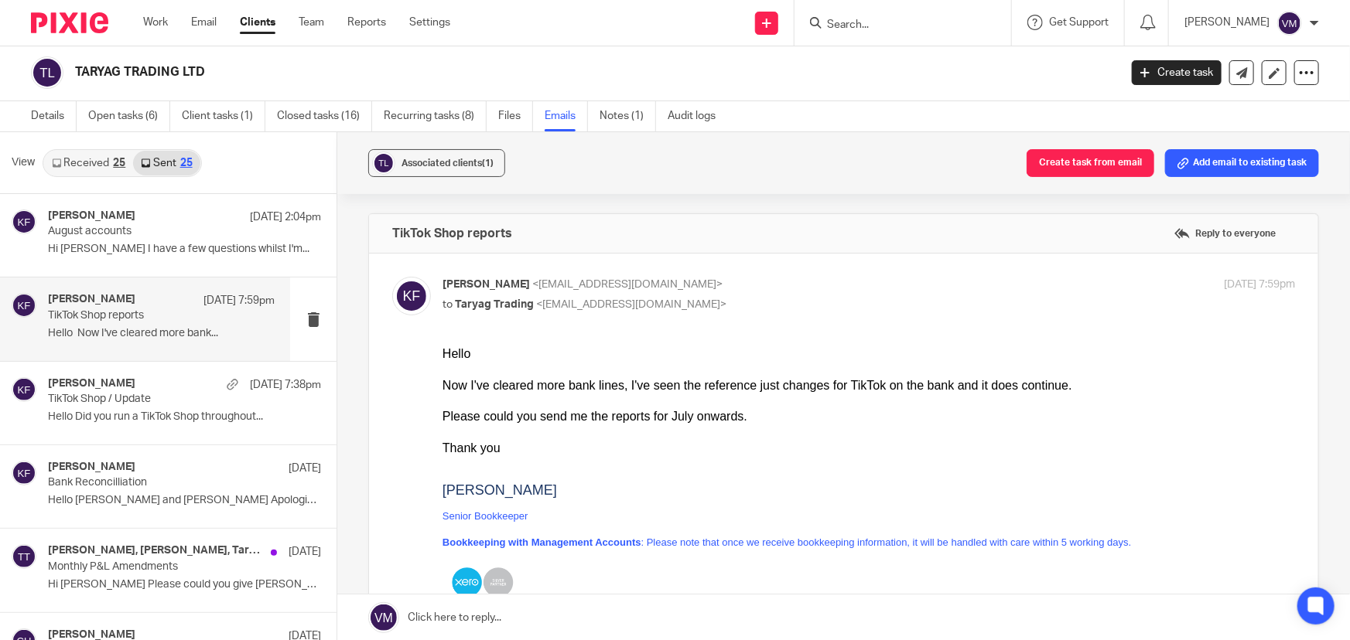
scroll to position [0, 0]
click at [84, 160] on link "Received 25" at bounding box center [88, 163] width 89 height 25
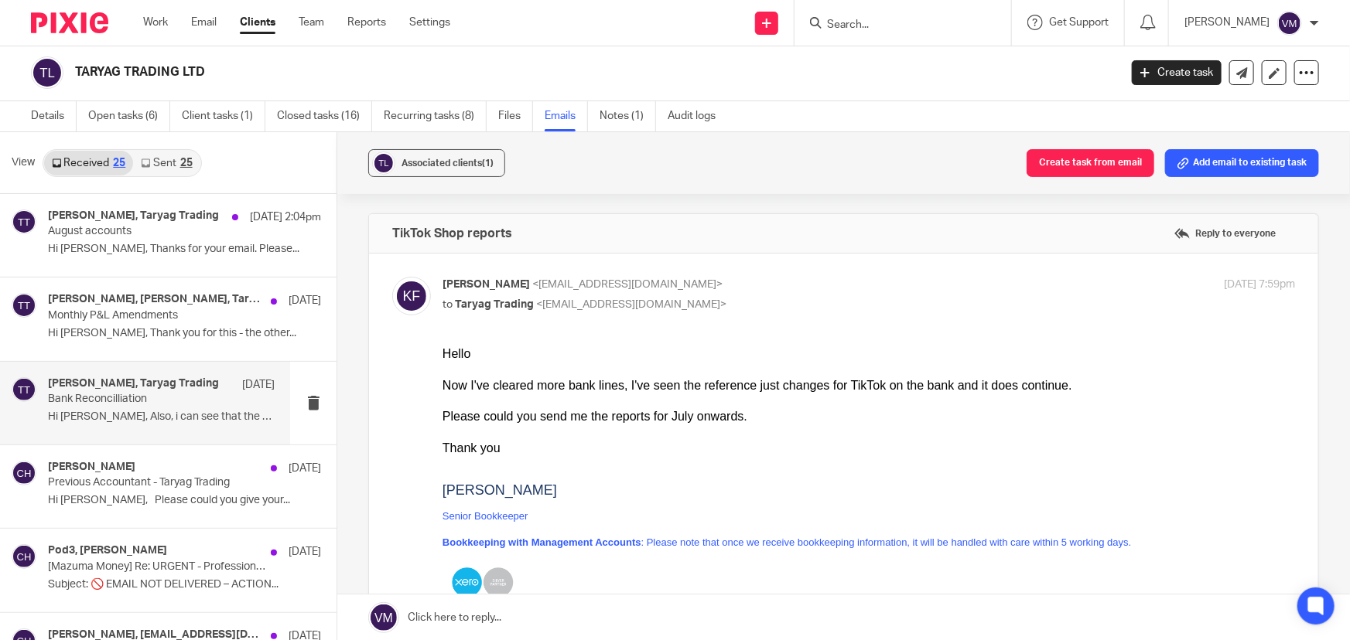
click at [108, 396] on p "Bank Reconcilliation" at bounding box center [139, 399] width 182 height 13
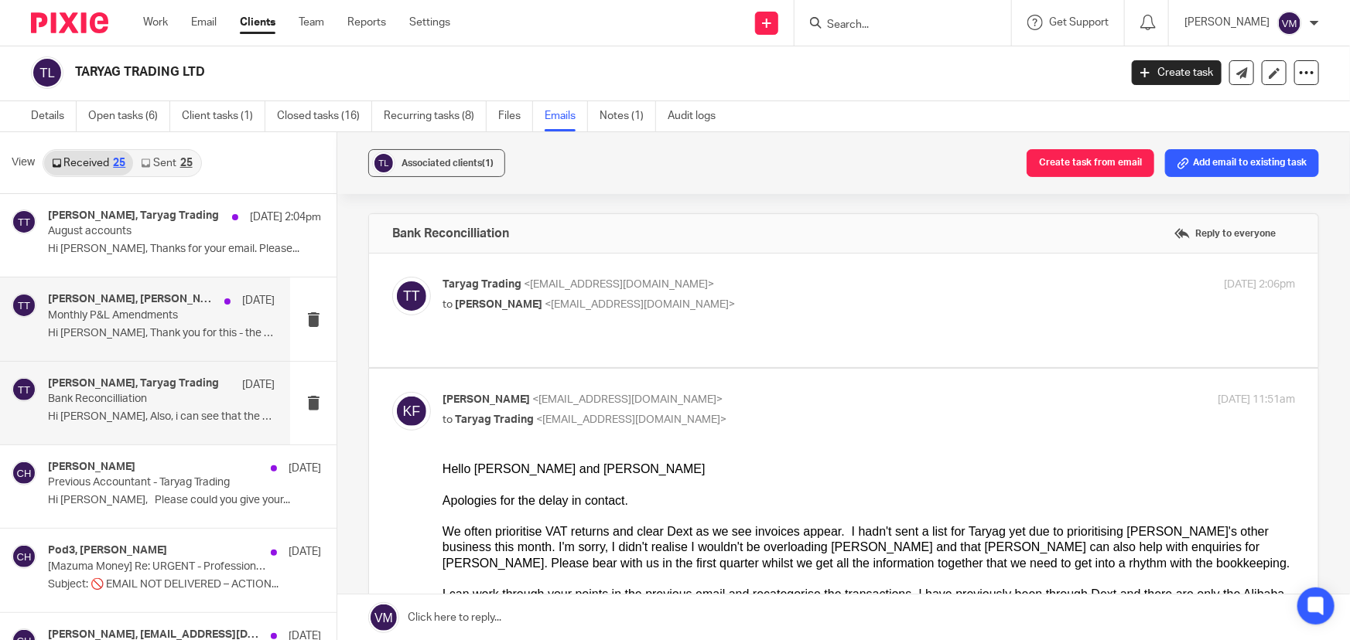
click at [110, 317] on p "Monthly P&L Amendments" at bounding box center [139, 315] width 182 height 13
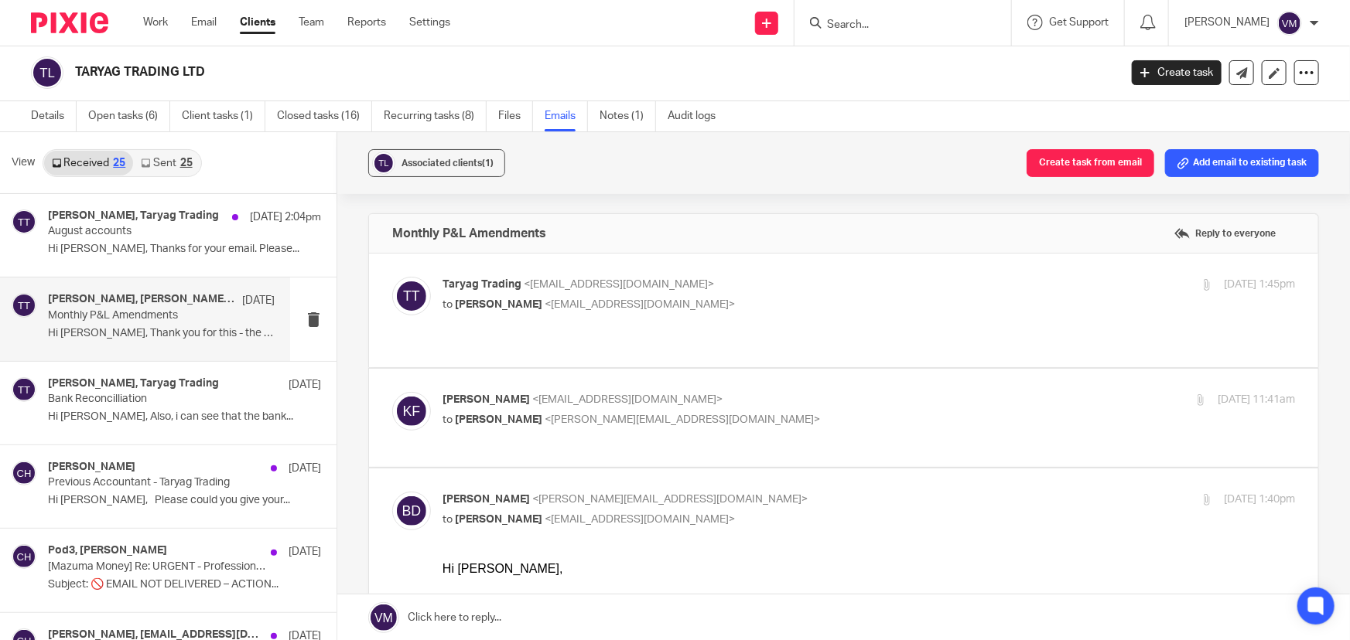
click at [908, 288] on p "Taryag Trading <taryagtrading@outlook.com>" at bounding box center [726, 285] width 569 height 16
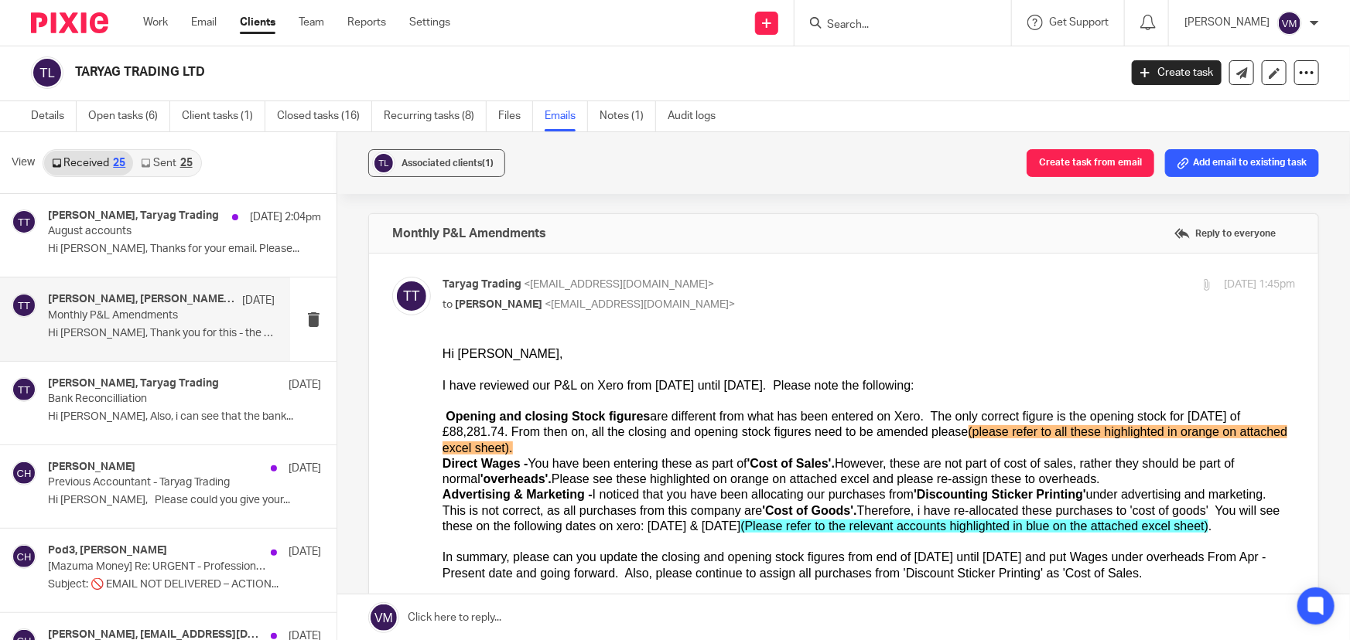
click at [908, 286] on p "Taryag Trading <taryagtrading@outlook.com>" at bounding box center [726, 285] width 569 height 16
checkbox input "false"
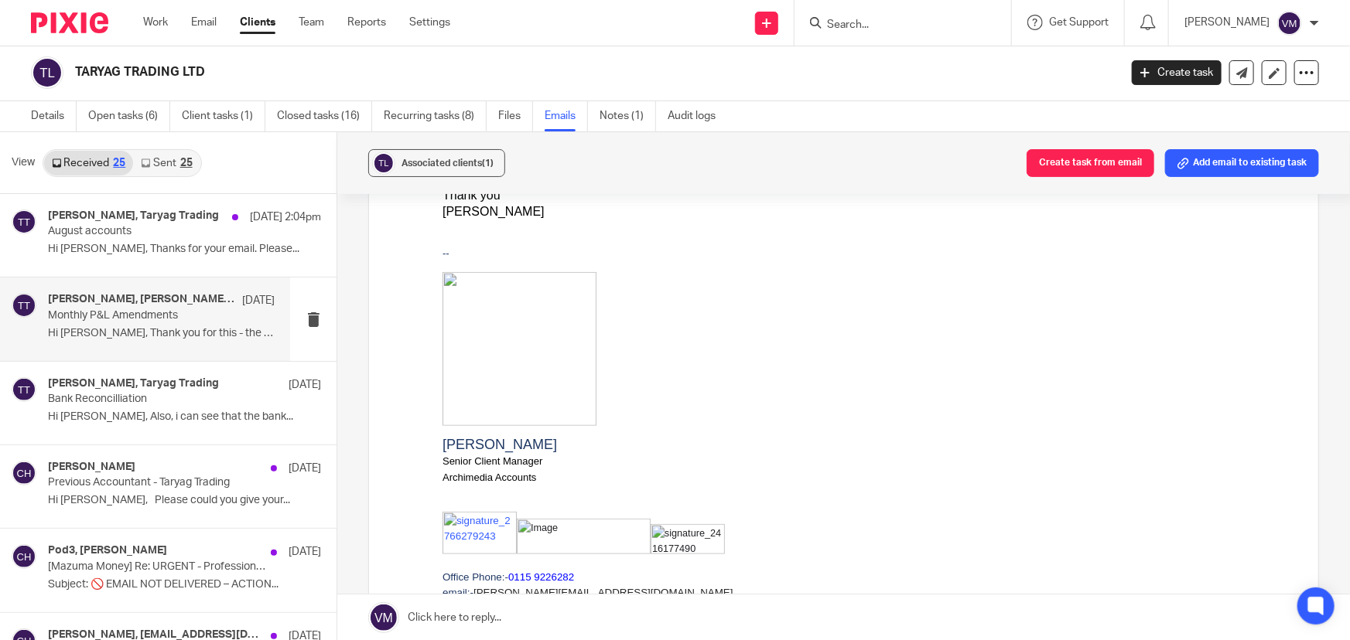
scroll to position [633, 0]
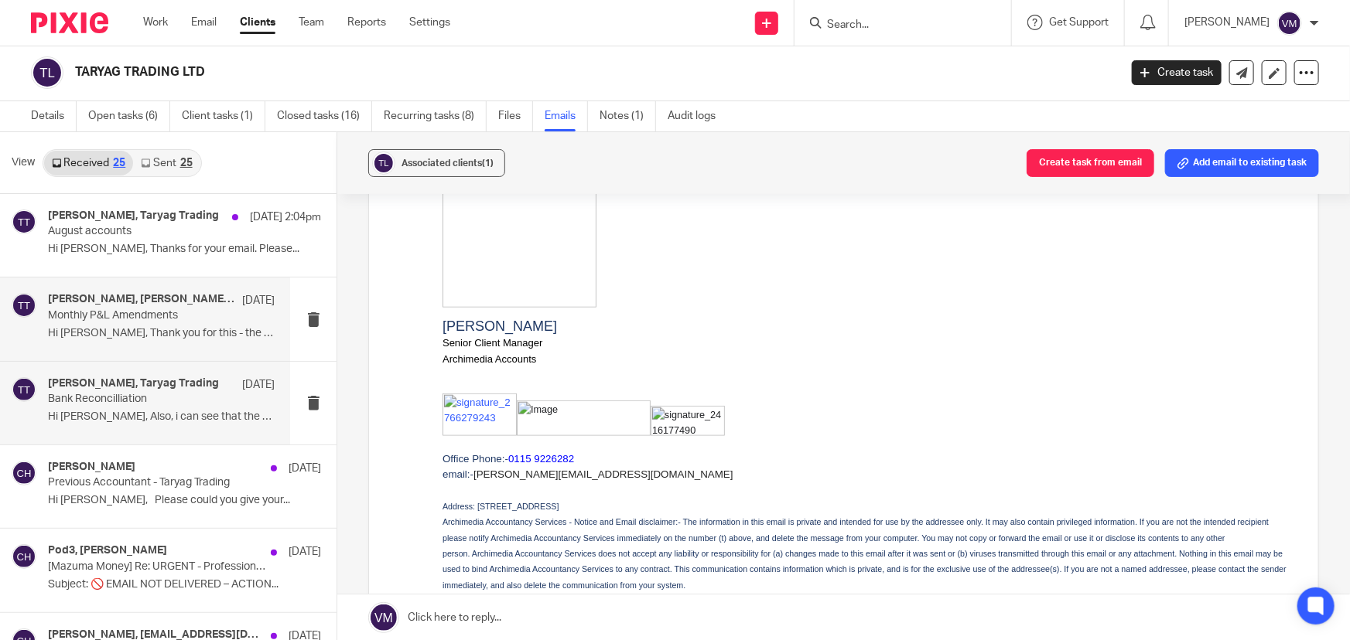
click at [145, 393] on p "Bank Reconcilliation" at bounding box center [139, 399] width 182 height 13
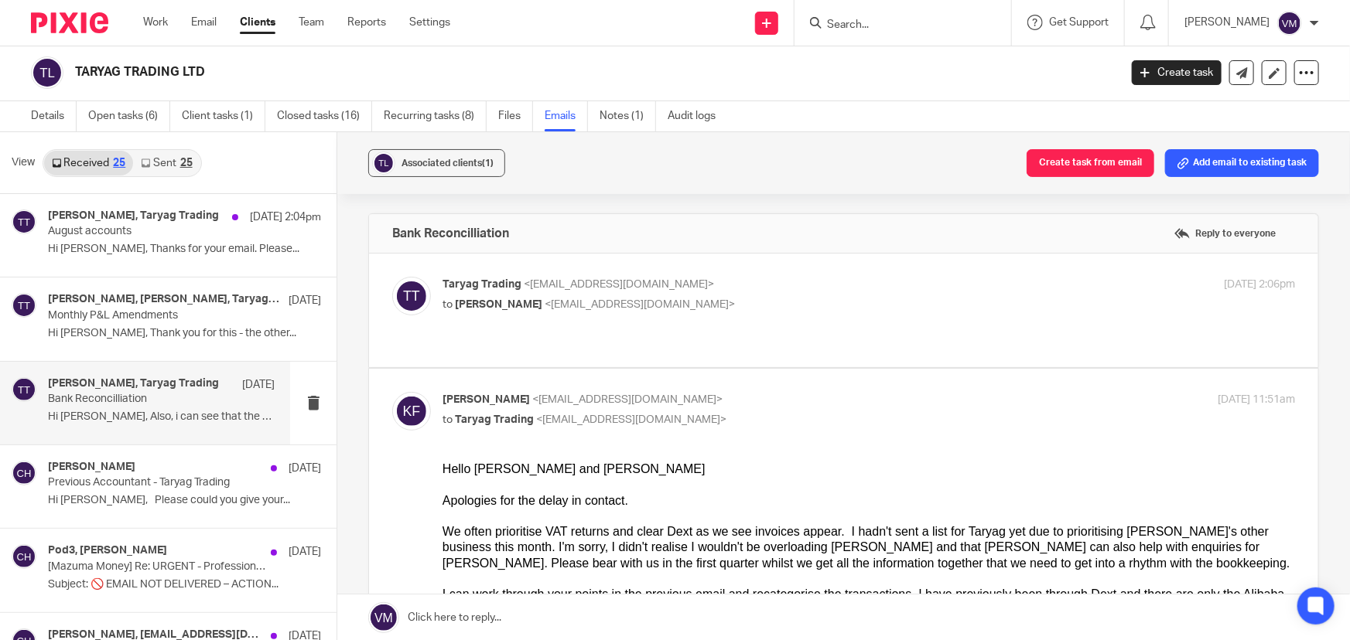
scroll to position [0, 0]
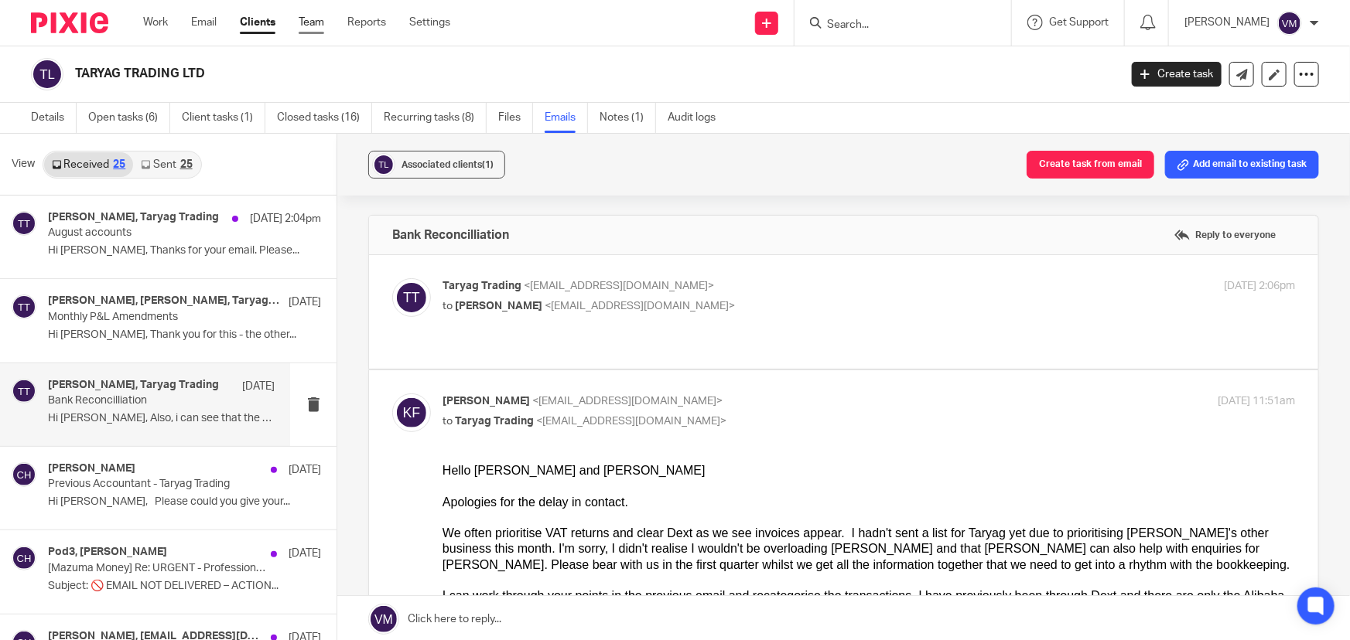
click at [304, 27] on link "Team" at bounding box center [312, 22] width 26 height 15
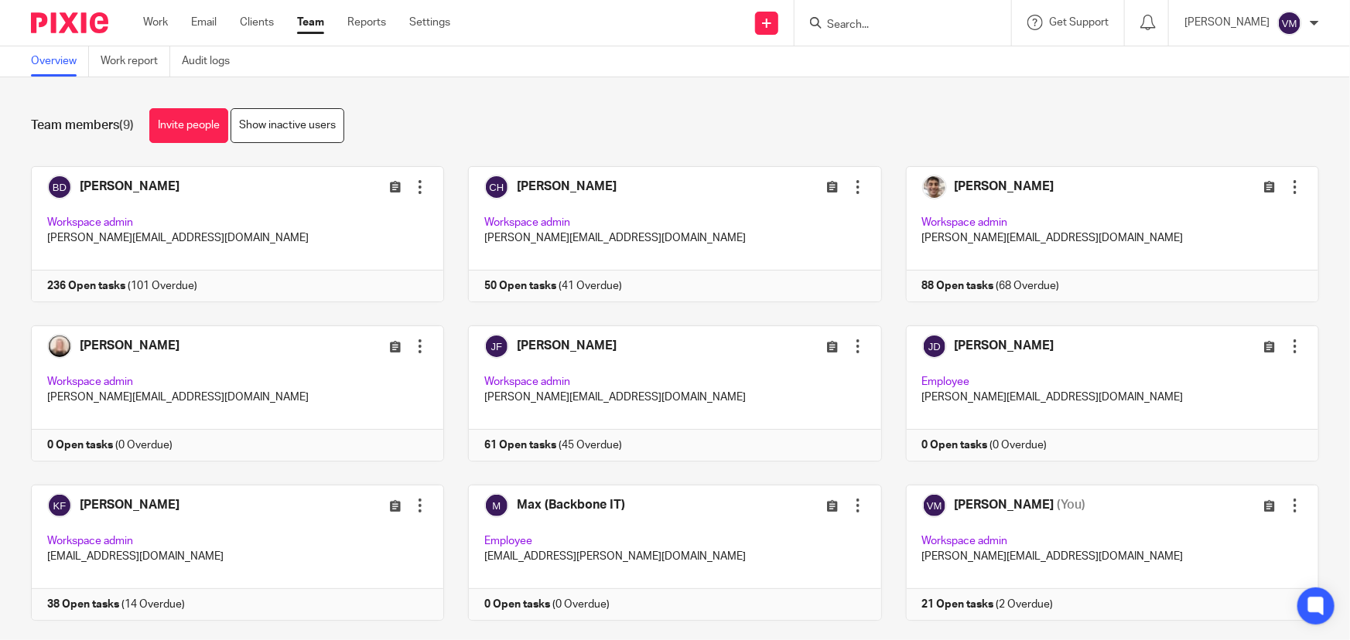
click at [886, 30] on input "Search" at bounding box center [894, 26] width 139 height 14
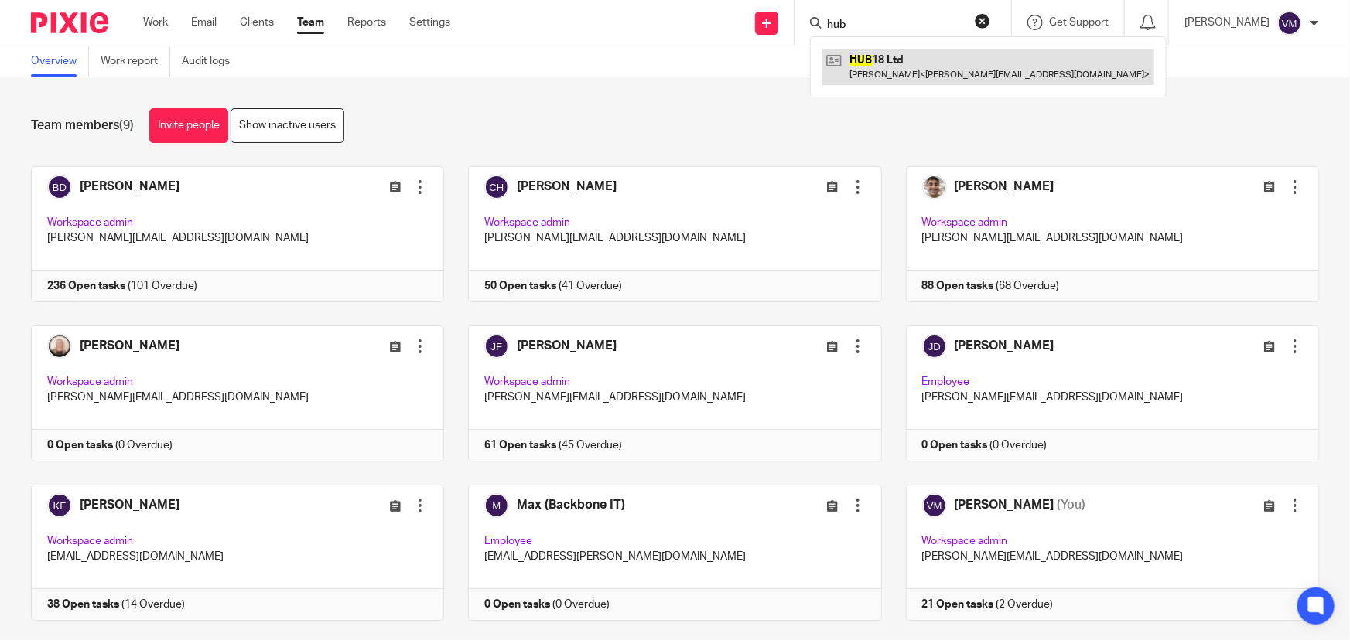
type input "hub"
click at [914, 69] on link at bounding box center [988, 67] width 332 height 36
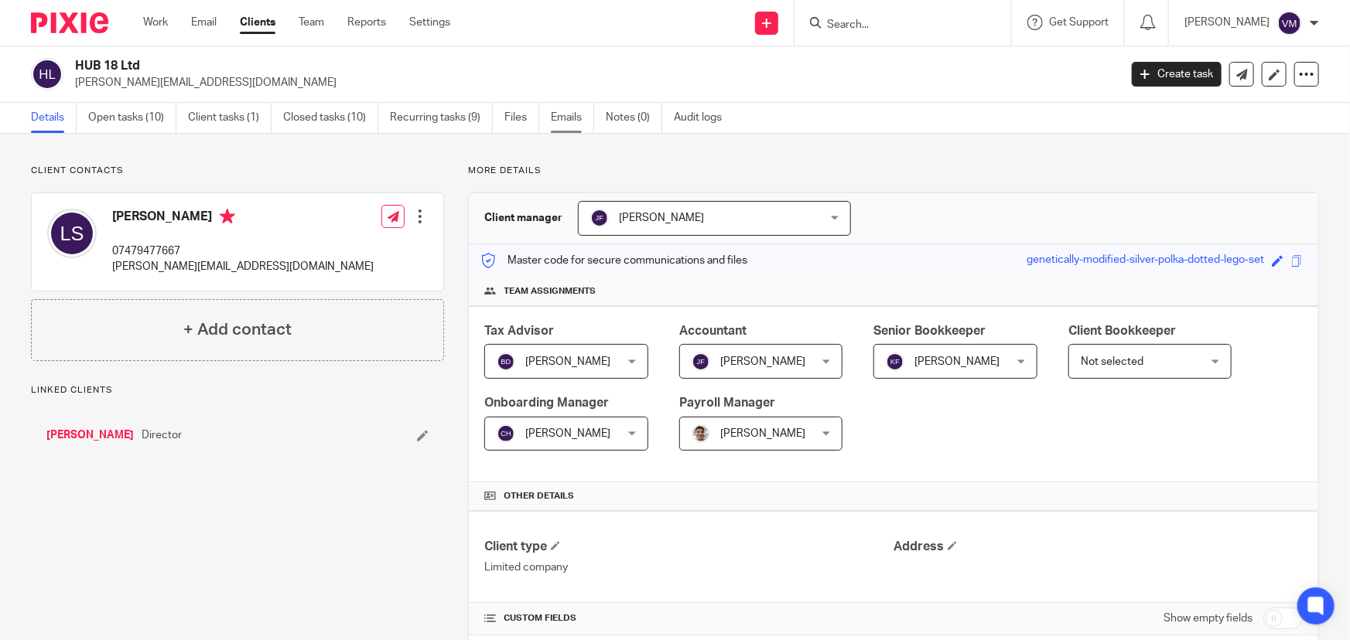
click at [577, 116] on link "Emails" at bounding box center [572, 118] width 43 height 30
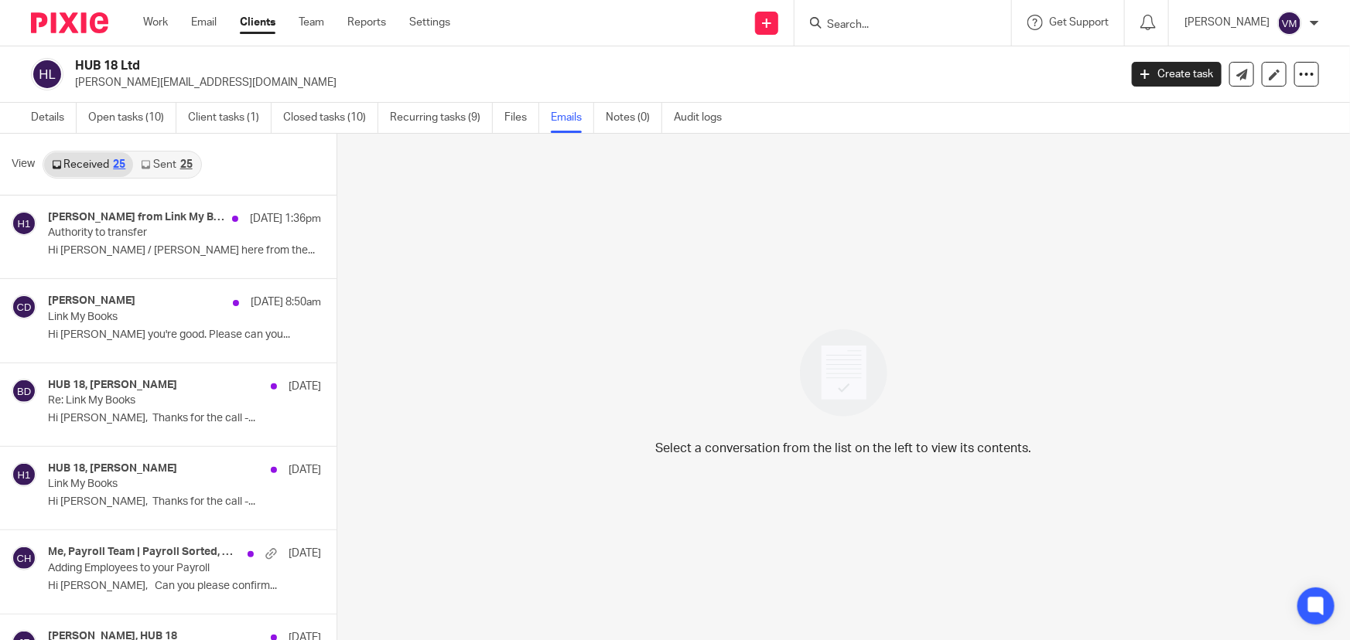
click at [152, 160] on link "Sent 25" at bounding box center [166, 164] width 67 height 25
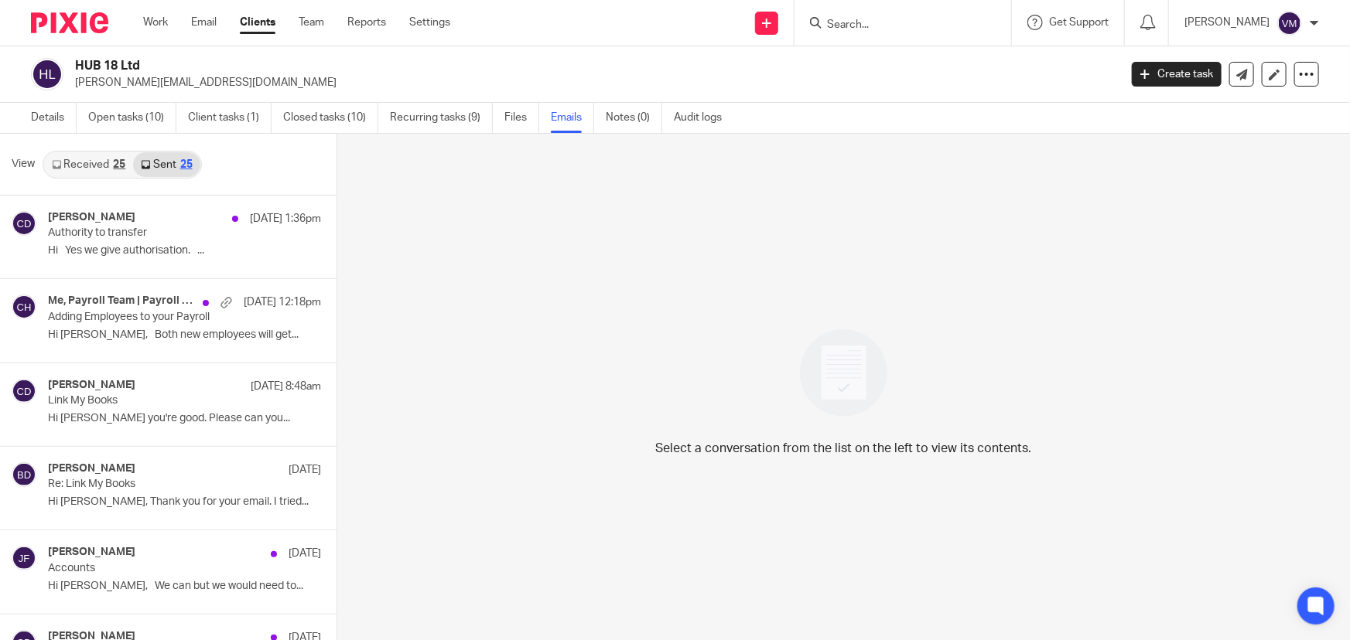
scroll to position [2, 0]
click at [312, 22] on link "Team" at bounding box center [312, 22] width 26 height 15
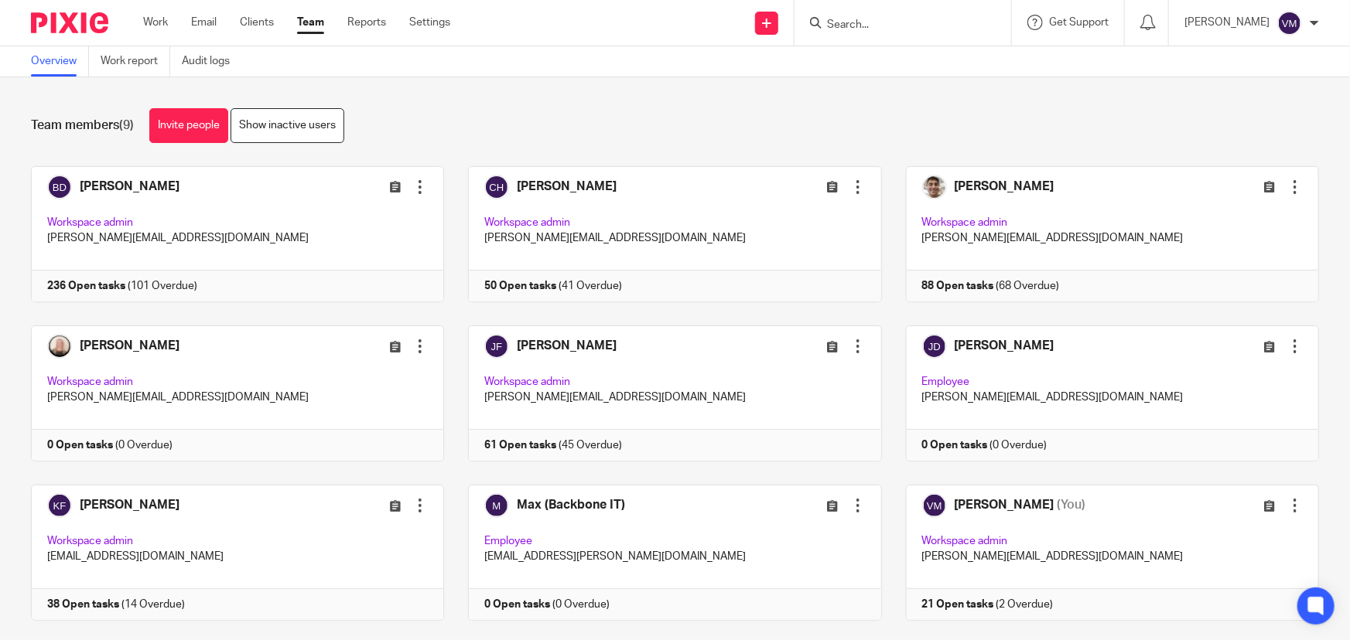
click at [317, 21] on link "Team" at bounding box center [310, 22] width 27 height 15
click at [873, 15] on form at bounding box center [907, 22] width 165 height 19
click at [884, 29] on input "Search" at bounding box center [894, 26] width 139 height 14
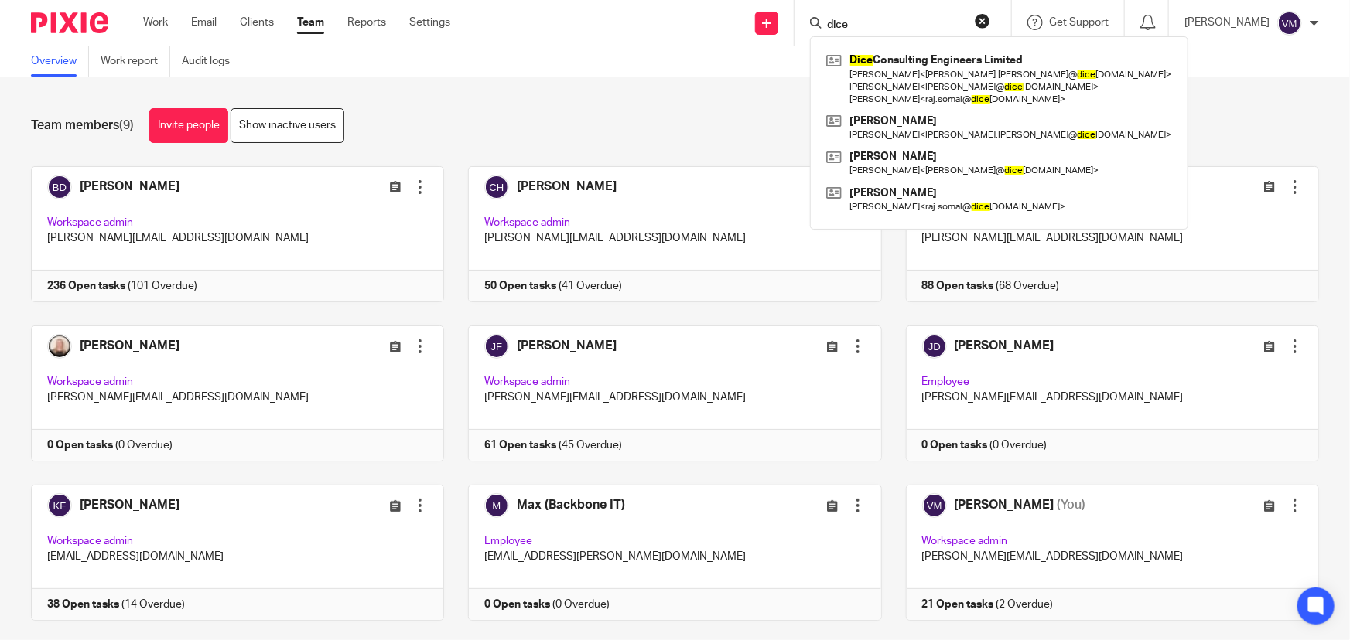
drag, startPoint x: 876, startPoint y: 26, endPoint x: 835, endPoint y: 25, distance: 41.0
click at [835, 25] on div "dice" at bounding box center [900, 22] width 180 height 19
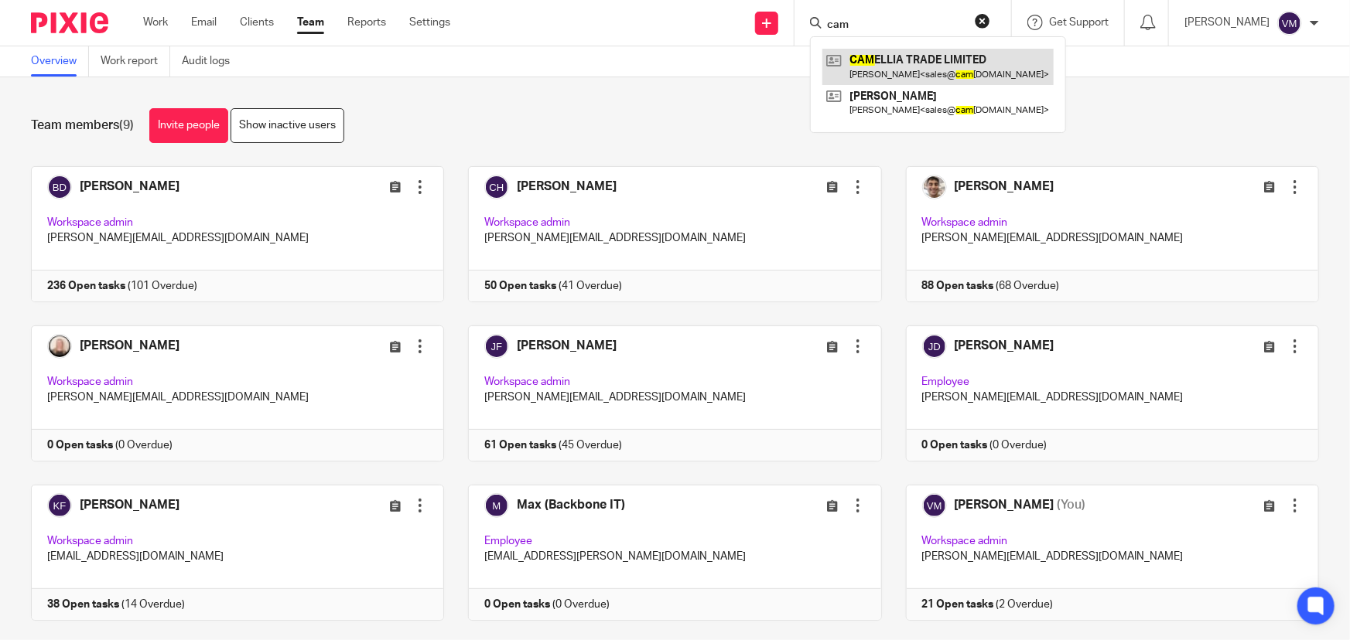
type input "cam"
click at [923, 51] on link at bounding box center [937, 67] width 231 height 36
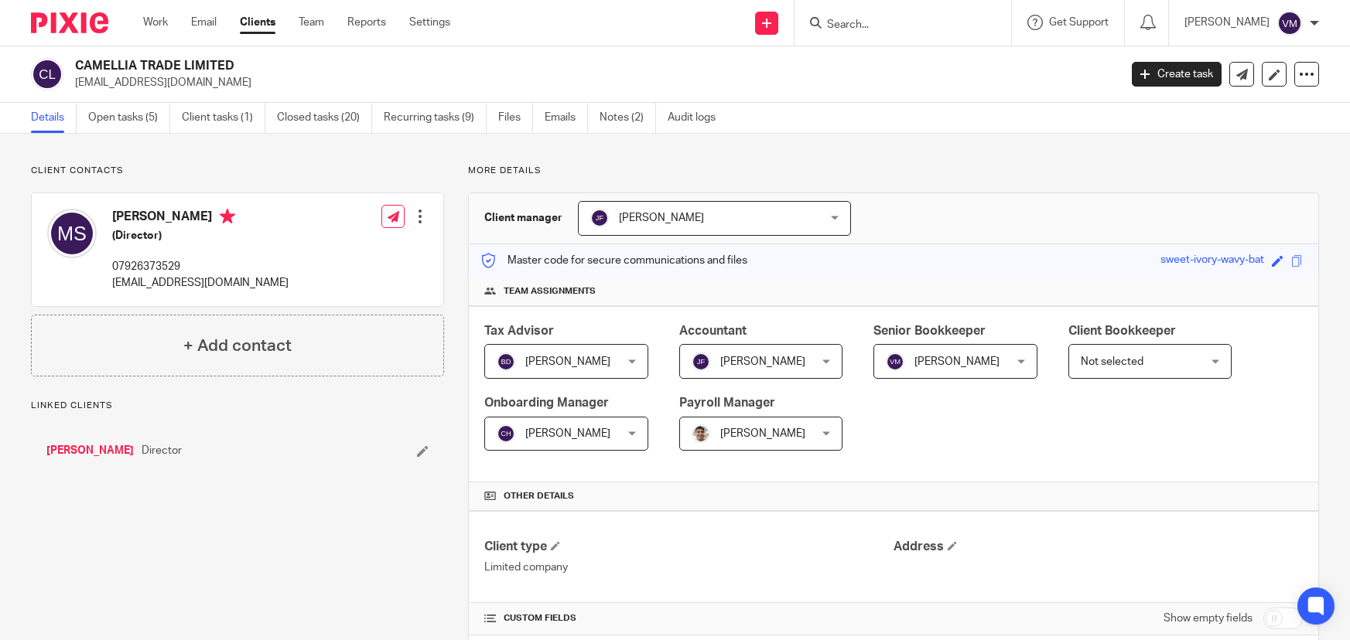
click at [556, 116] on link "Emails" at bounding box center [566, 118] width 43 height 30
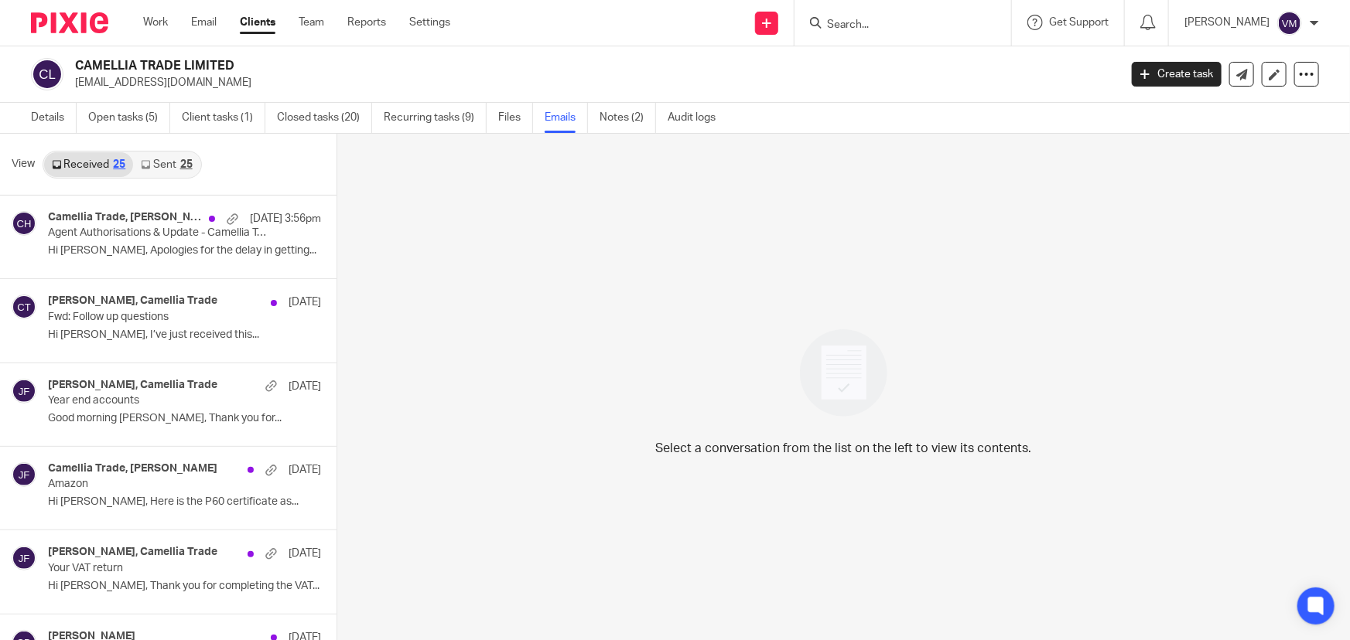
click at [149, 169] on link "Sent 25" at bounding box center [166, 164] width 67 height 25
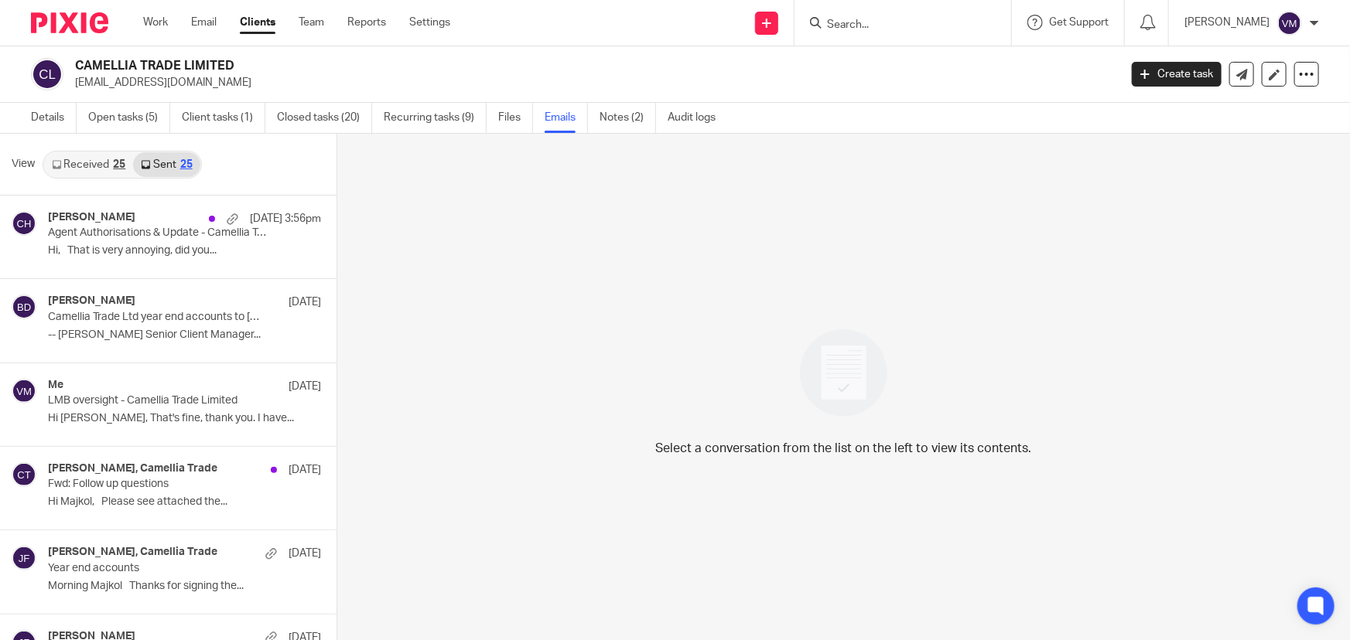
scroll to position [2, 0]
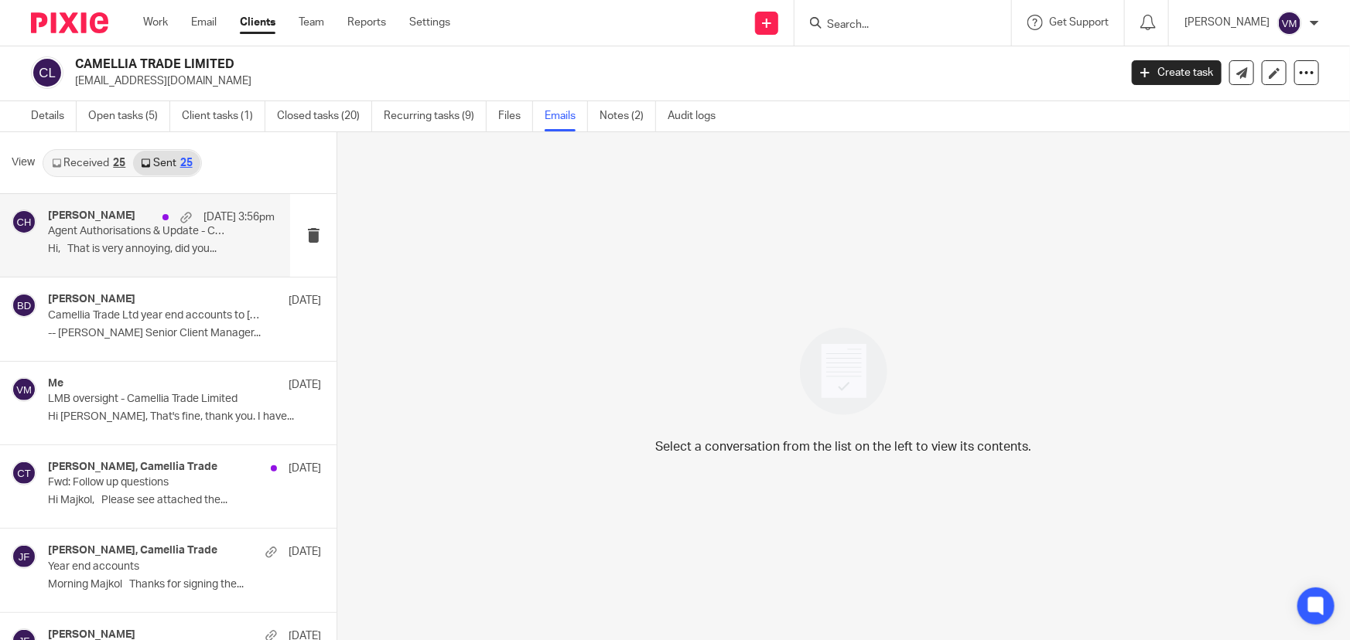
click at [104, 237] on p "Agent Authorisations & Update - Camellia Trade" at bounding box center [139, 231] width 182 height 13
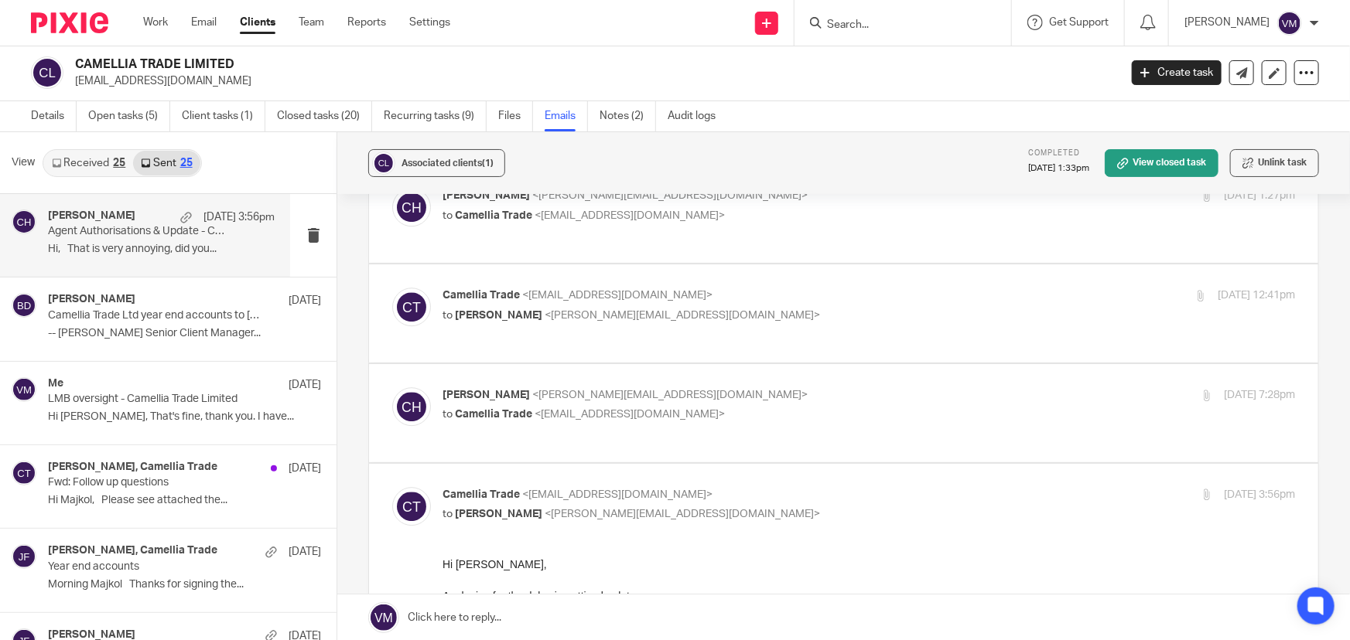
scroll to position [2220, 0]
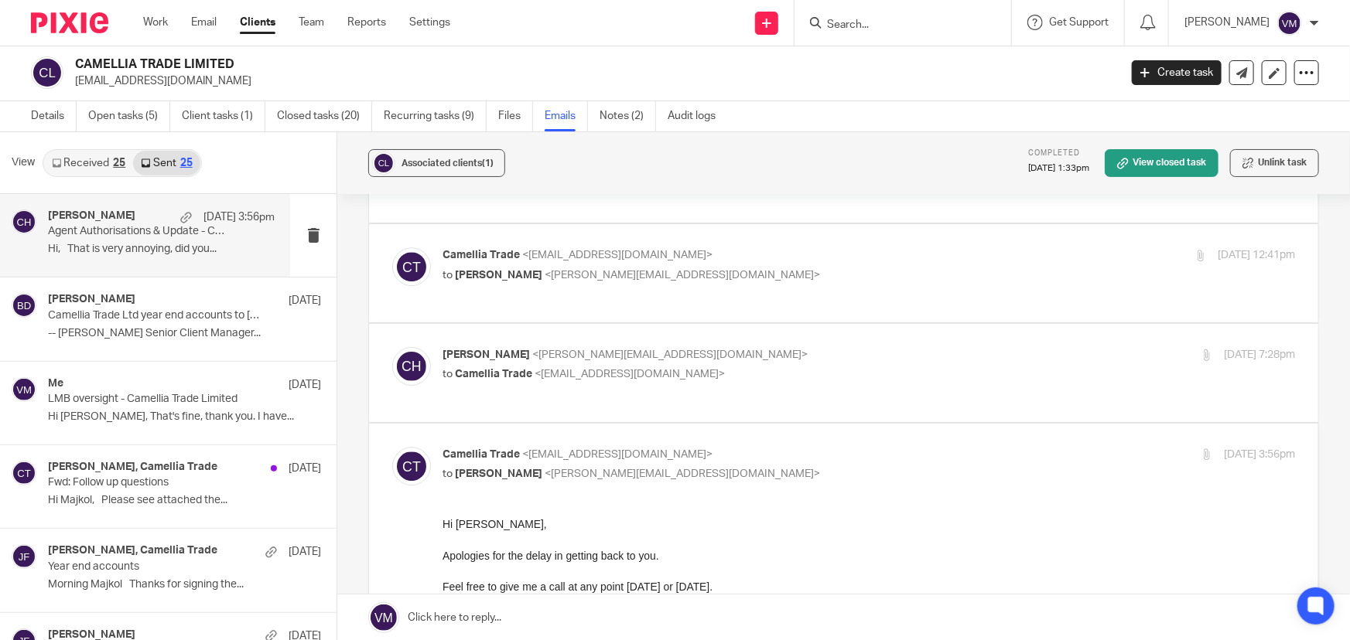
click at [842, 347] on div "Chloe Hooton <chloe@archimediaaccounts.co.uk> to Camellia Trade <sales@camellia…" at bounding box center [726, 365] width 569 height 36
checkbox input "true"
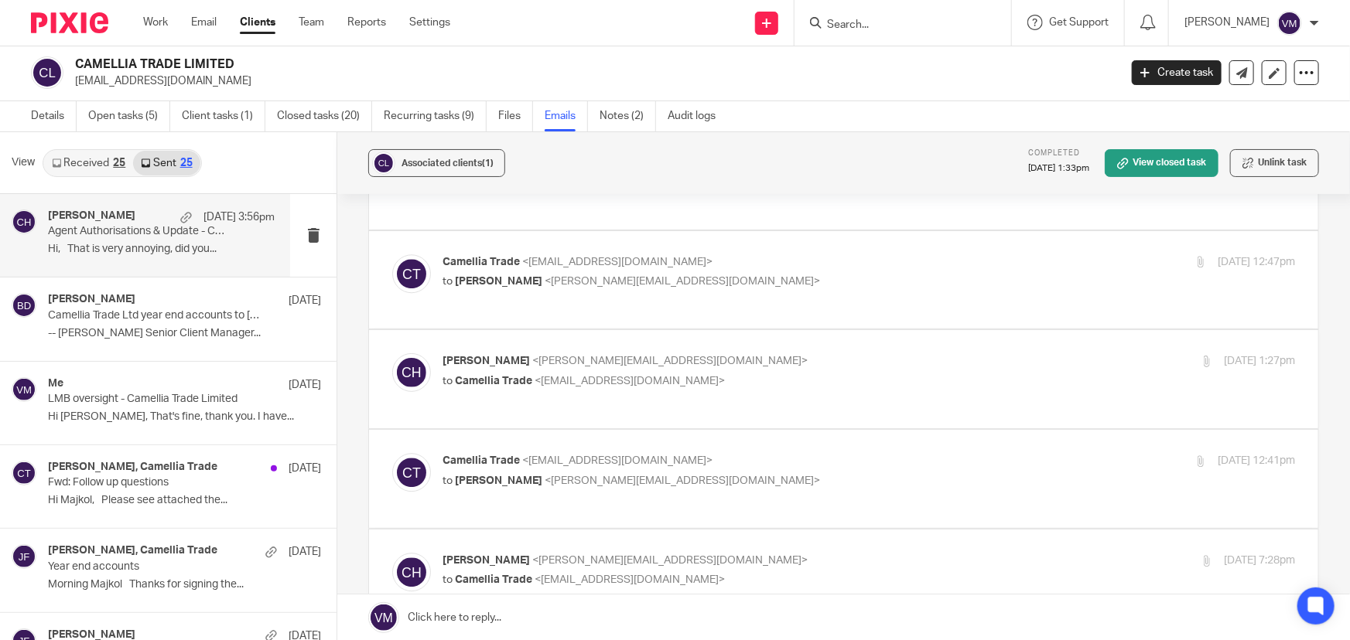
scroll to position [2009, 0]
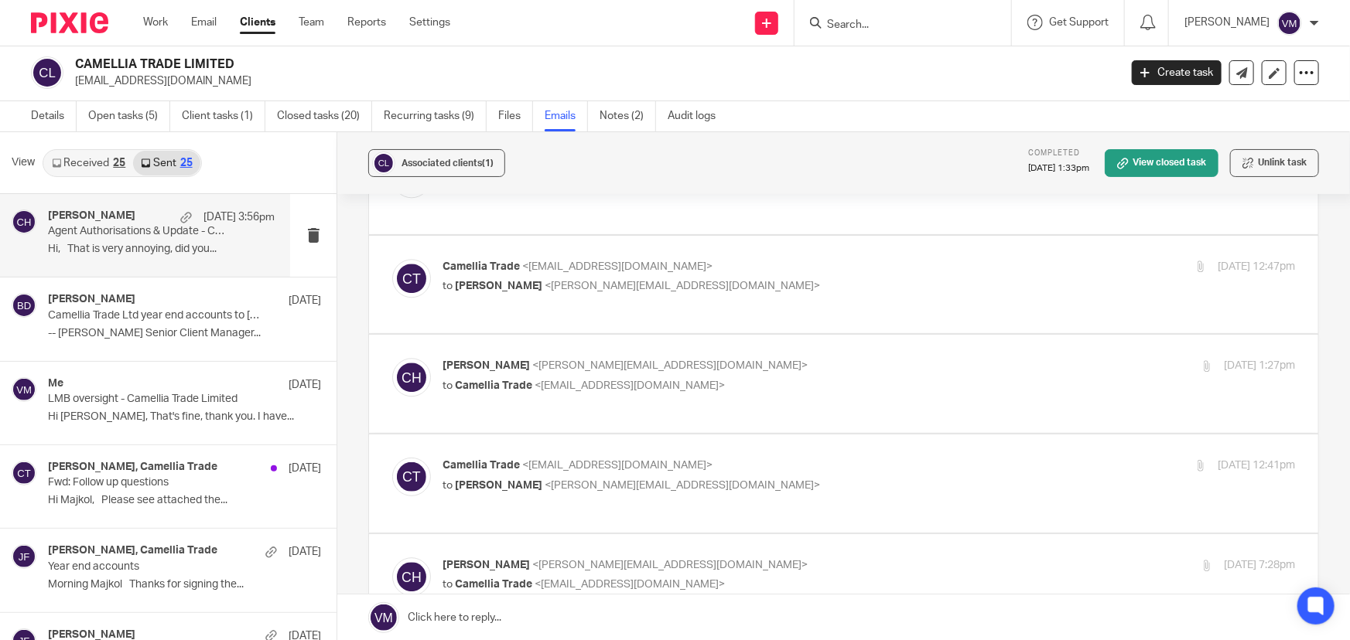
click at [782, 458] on p "Camellia Trade <sales@camelliatrade.co.uk>" at bounding box center [726, 466] width 569 height 16
checkbox input "true"
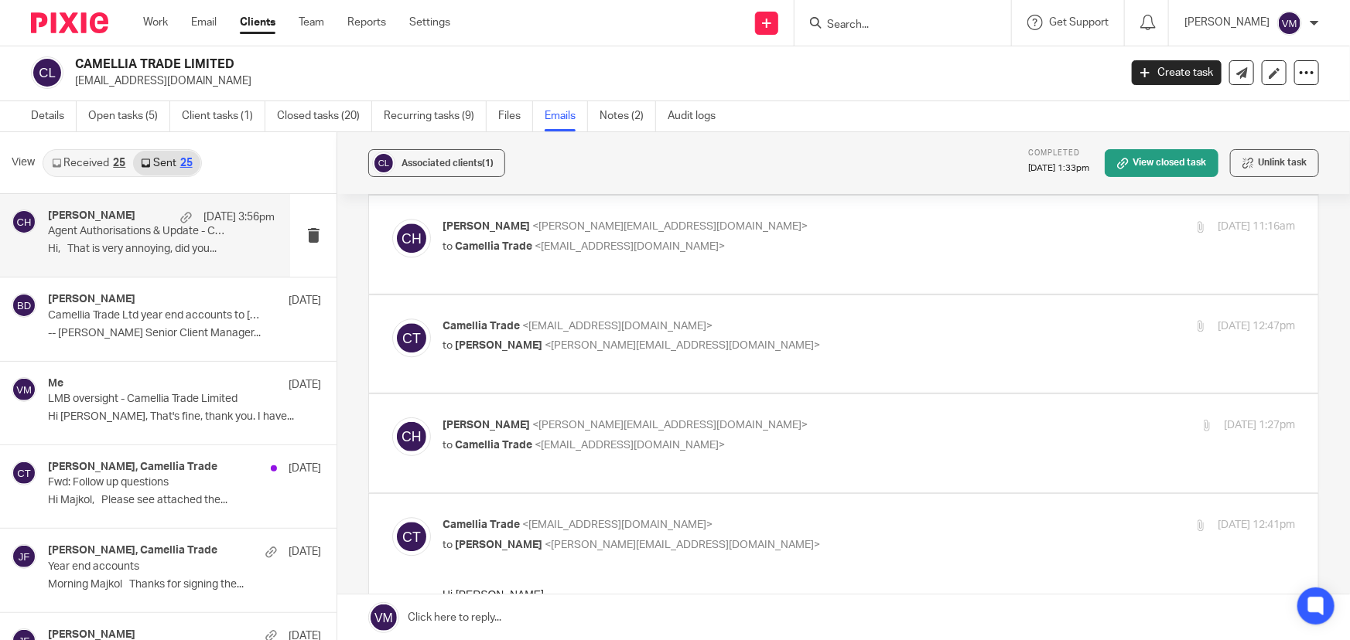
scroll to position [1939, 0]
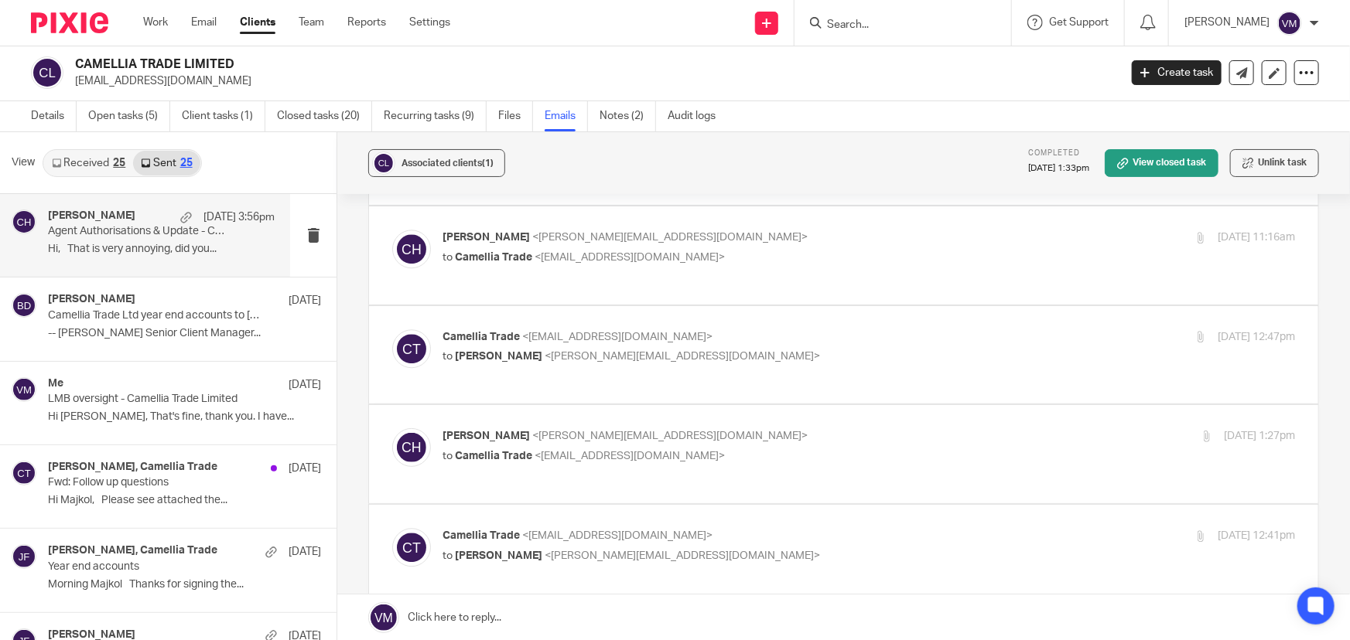
click at [749, 429] on p "Chloe Hooton <chloe@archimediaaccounts.co.uk>" at bounding box center [726, 437] width 569 height 16
checkbox input "true"
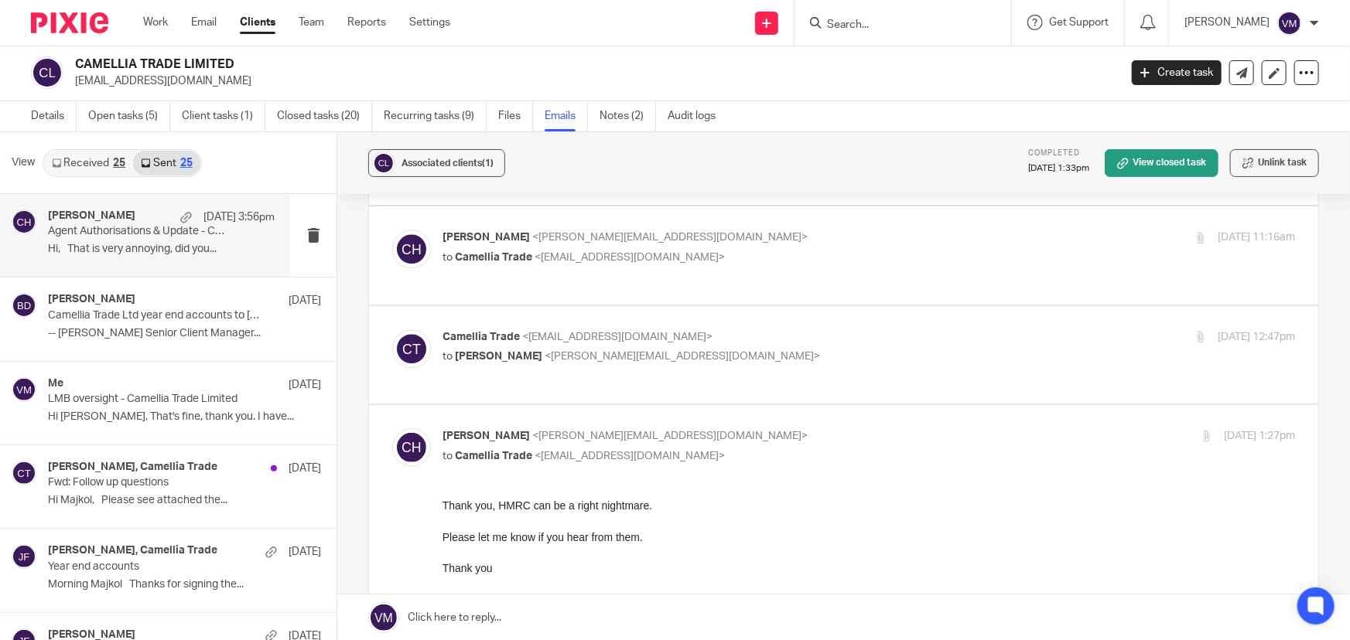
scroll to position [0, 0]
click at [773, 337] on div "Camellia Trade <sales@camelliatrade.co.uk> to Chloe Hooton <chloe@archimediaacc…" at bounding box center [868, 349] width 852 height 39
checkbox input "true"
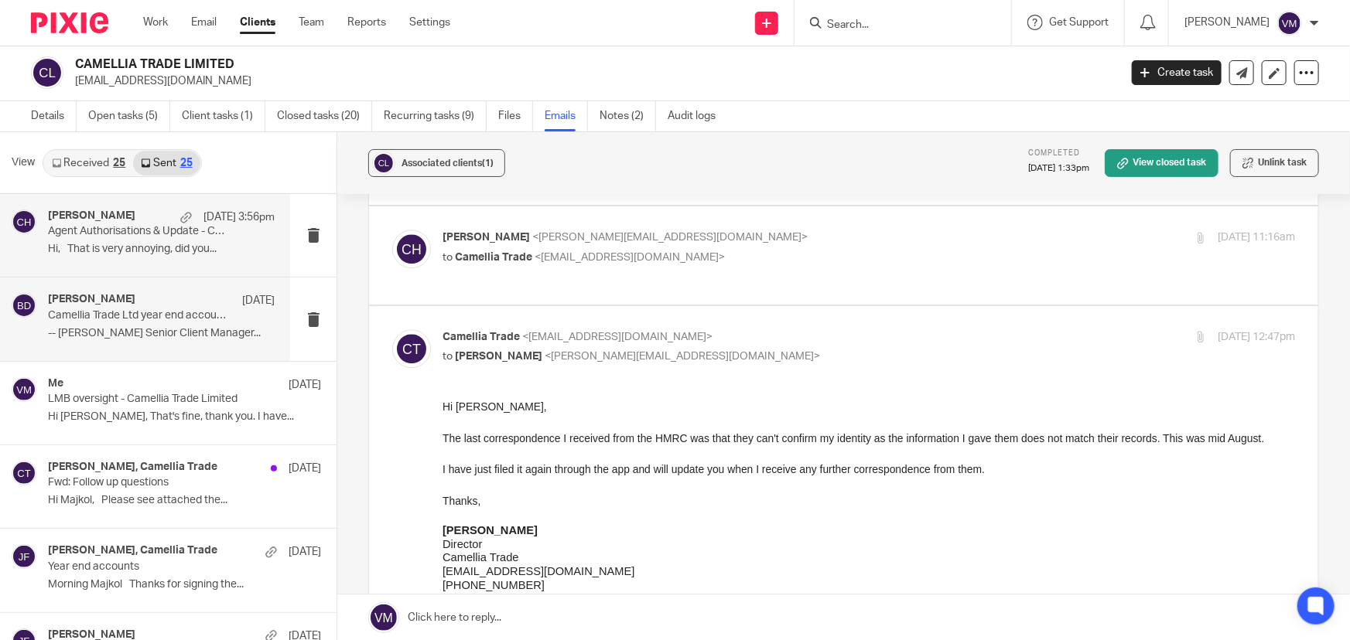
click at [166, 309] on p "Camellia Trade Ltd year end accounts to 31st March 2025 and bookkeeping clear u…" at bounding box center [139, 315] width 182 height 13
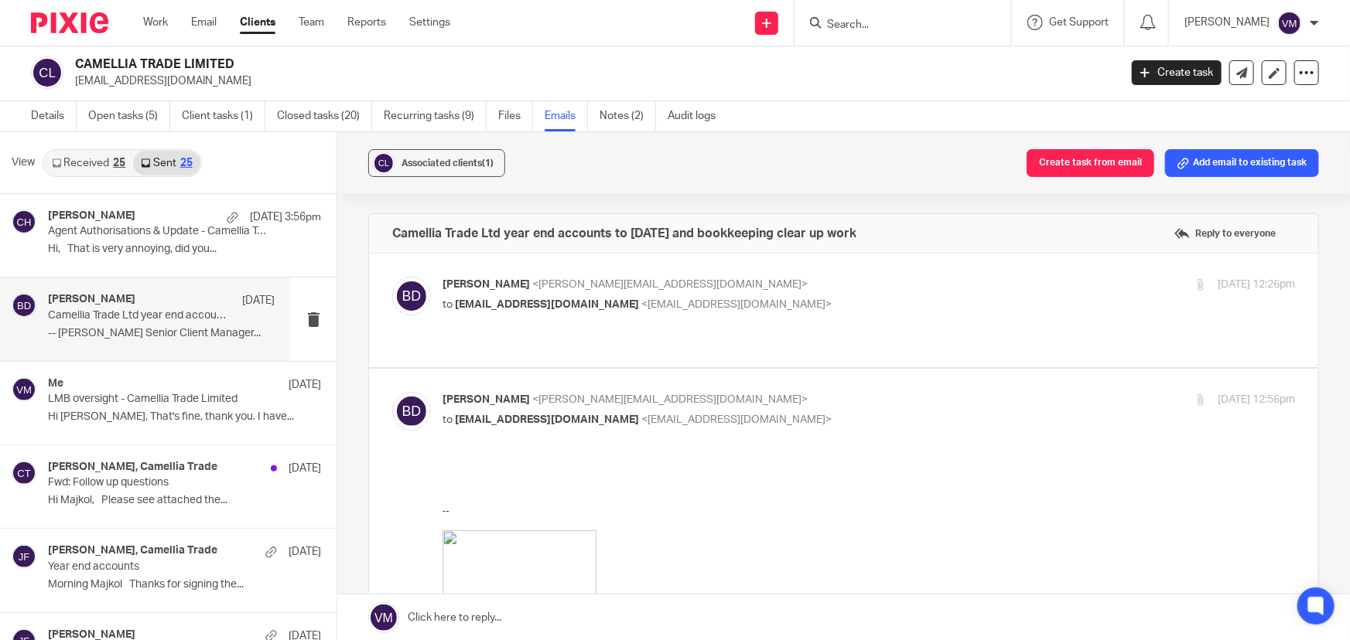
click at [820, 285] on p "Barbara Demtriou <barbara@archimediaaccounts.co.uk>" at bounding box center [726, 285] width 569 height 16
checkbox input "true"
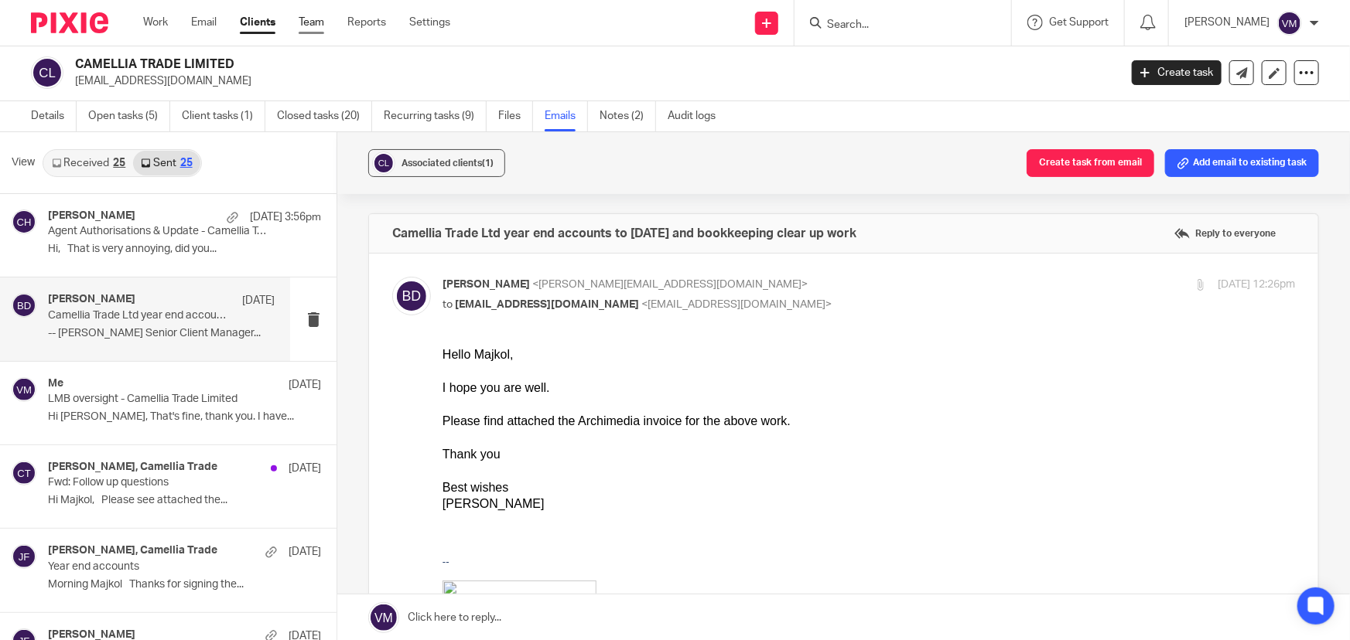
click at [302, 18] on link "Team" at bounding box center [312, 22] width 26 height 15
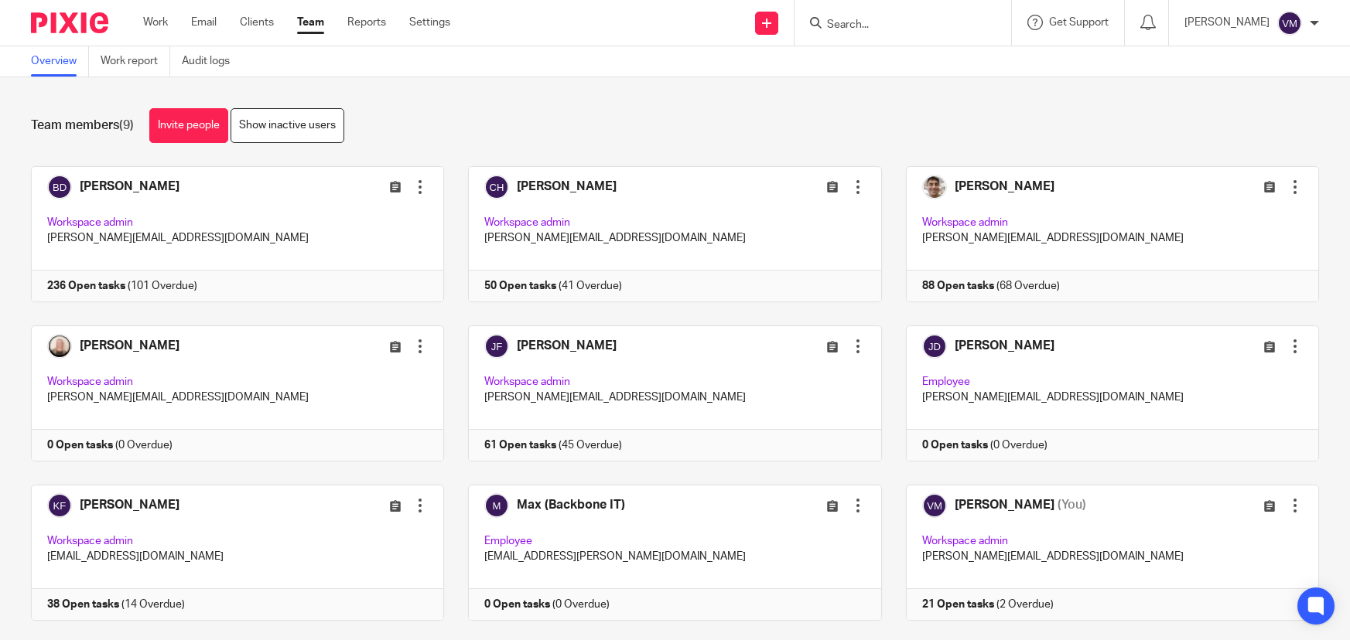
click at [892, 25] on input "Search" at bounding box center [894, 26] width 139 height 14
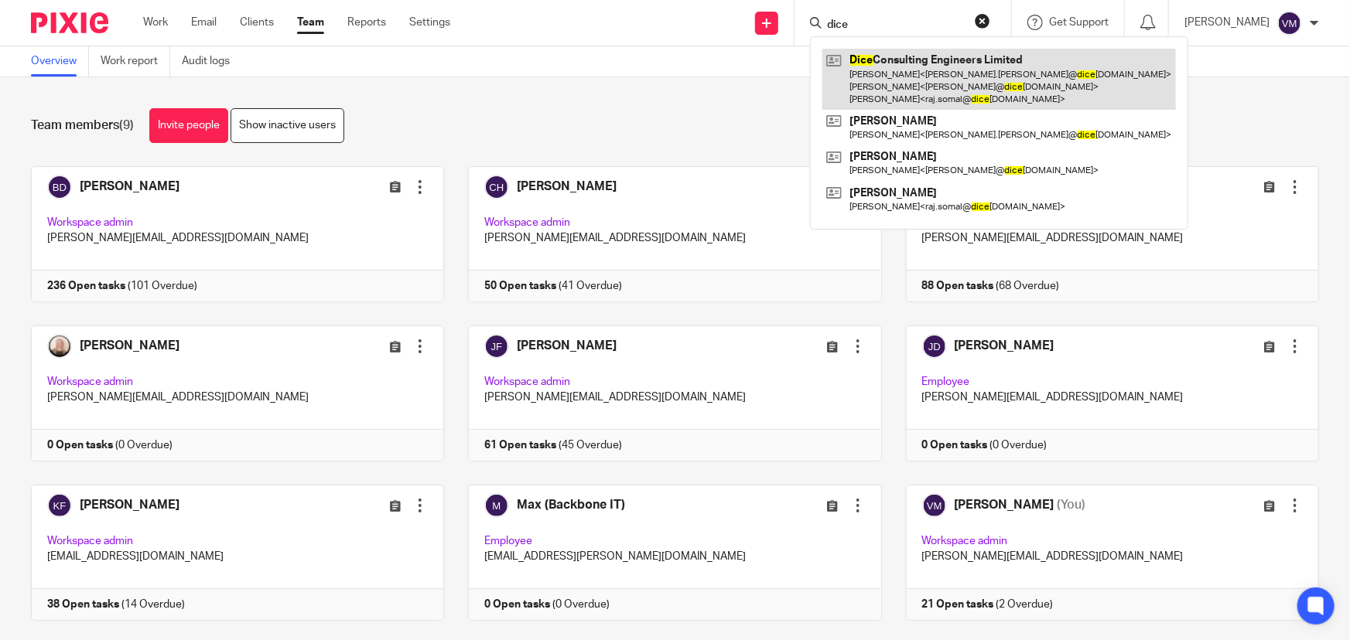
type input "dice"
click at [894, 66] on link at bounding box center [998, 79] width 353 height 61
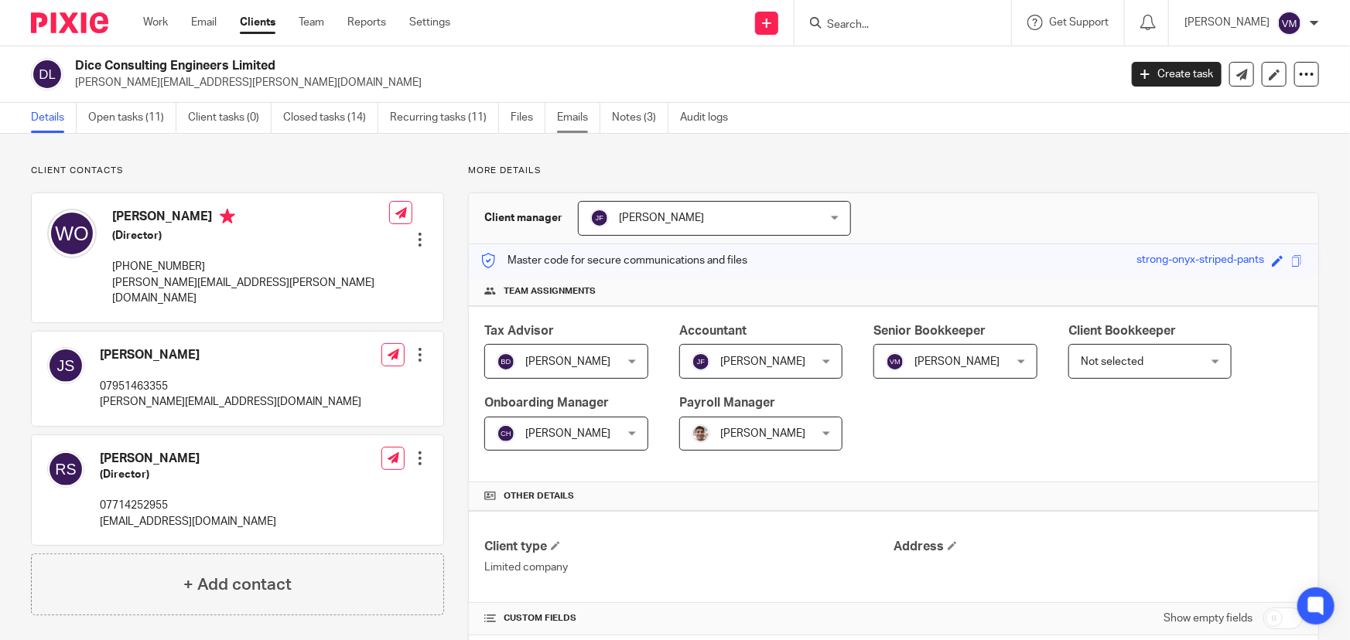
click at [584, 108] on link "Emails" at bounding box center [578, 118] width 43 height 30
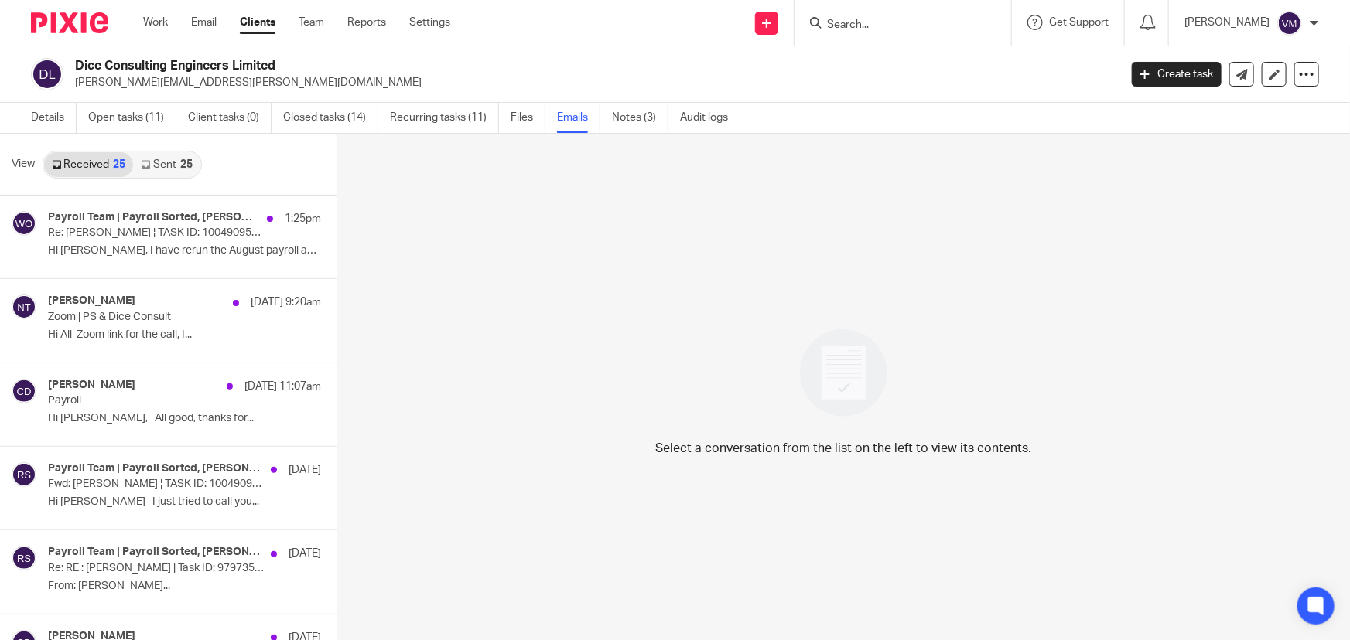
click at [157, 165] on link "Sent 25" at bounding box center [166, 164] width 67 height 25
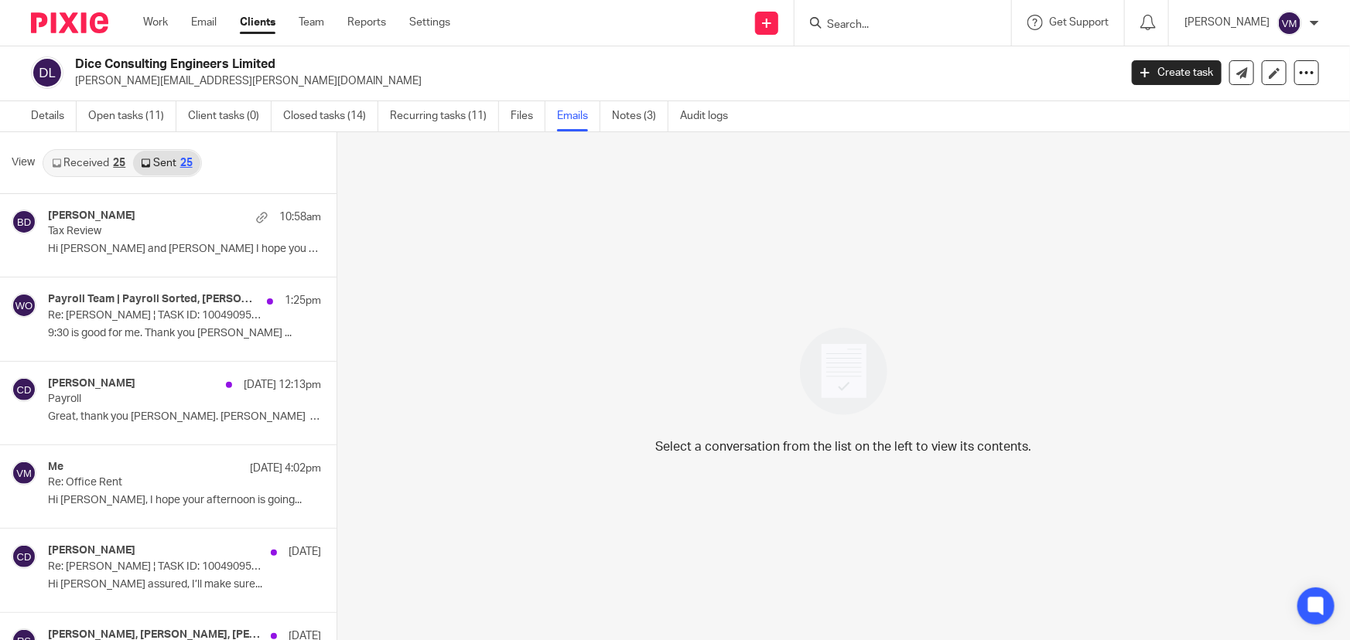
click at [116, 163] on div "25" at bounding box center [119, 163] width 12 height 11
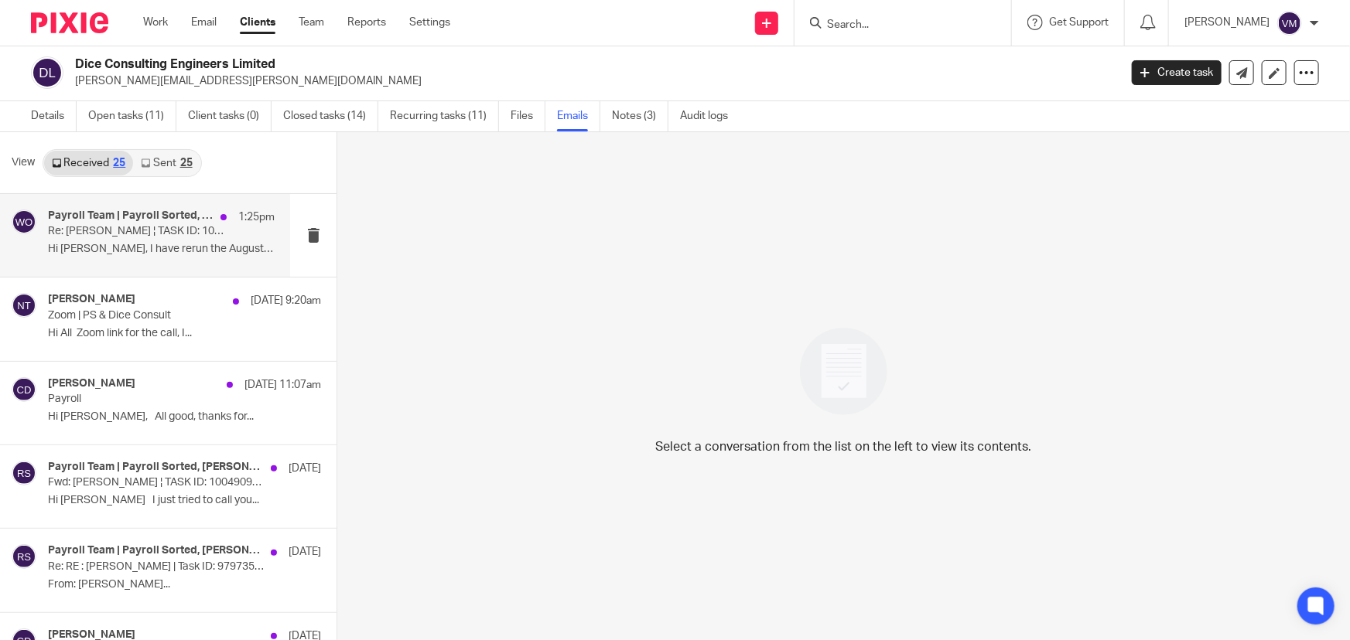
click at [139, 234] on p "Re: [PERSON_NAME] ¦ TASK ID: 10049095318" at bounding box center [139, 231] width 182 height 13
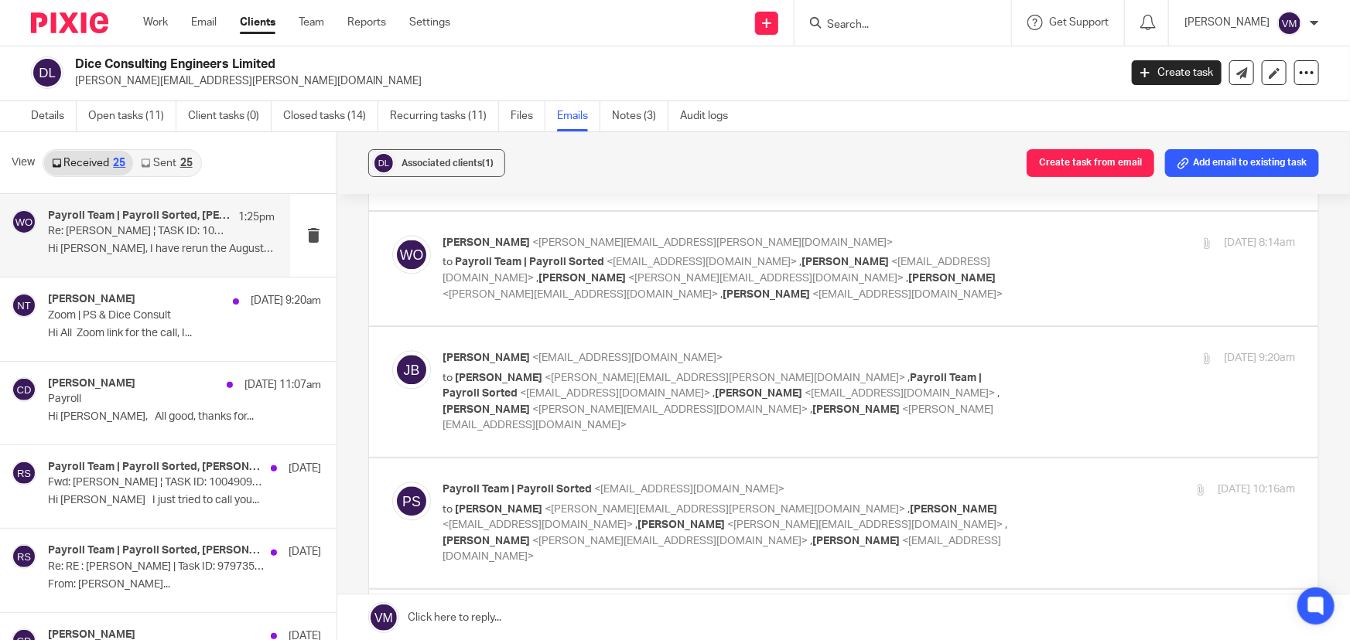
scroll to position [1617, 0]
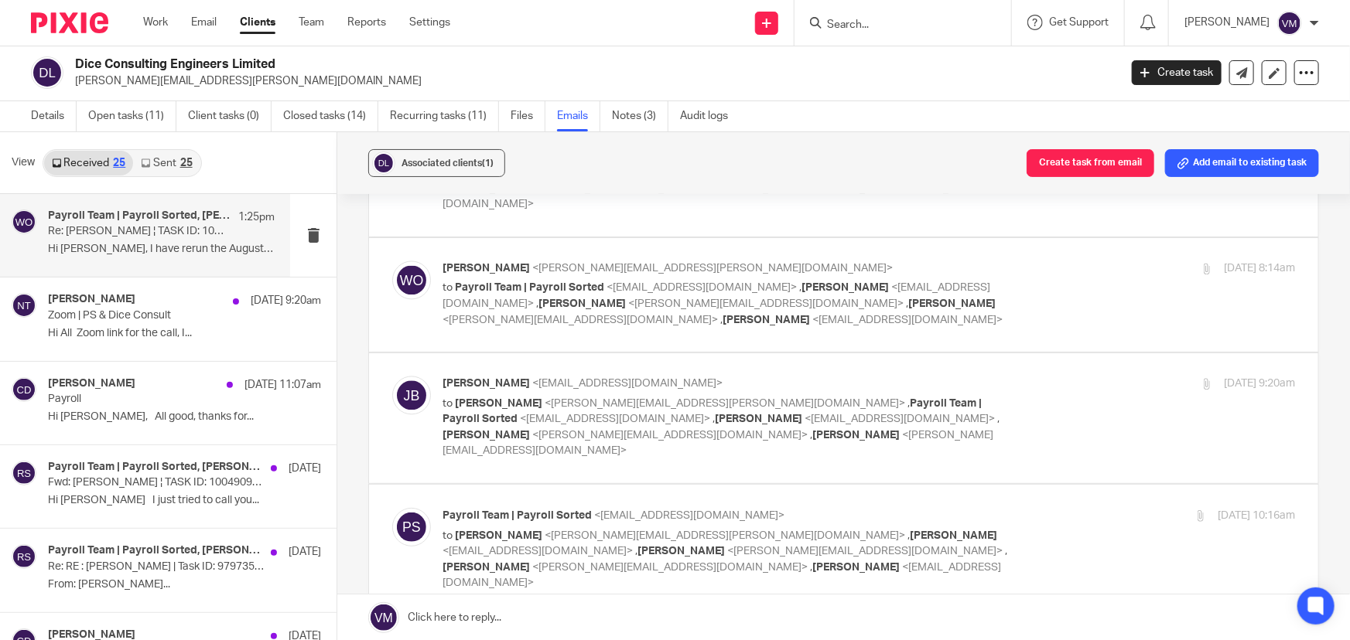
click at [1083, 508] on div "[DATE] 10:16am" at bounding box center [1153, 516] width 284 height 16
click at [1083, 508] on div "19 Sep 2025 10:16am" at bounding box center [1153, 516] width 284 height 16
checkbox input "false"
click at [1051, 353] on label at bounding box center [843, 418] width 949 height 130
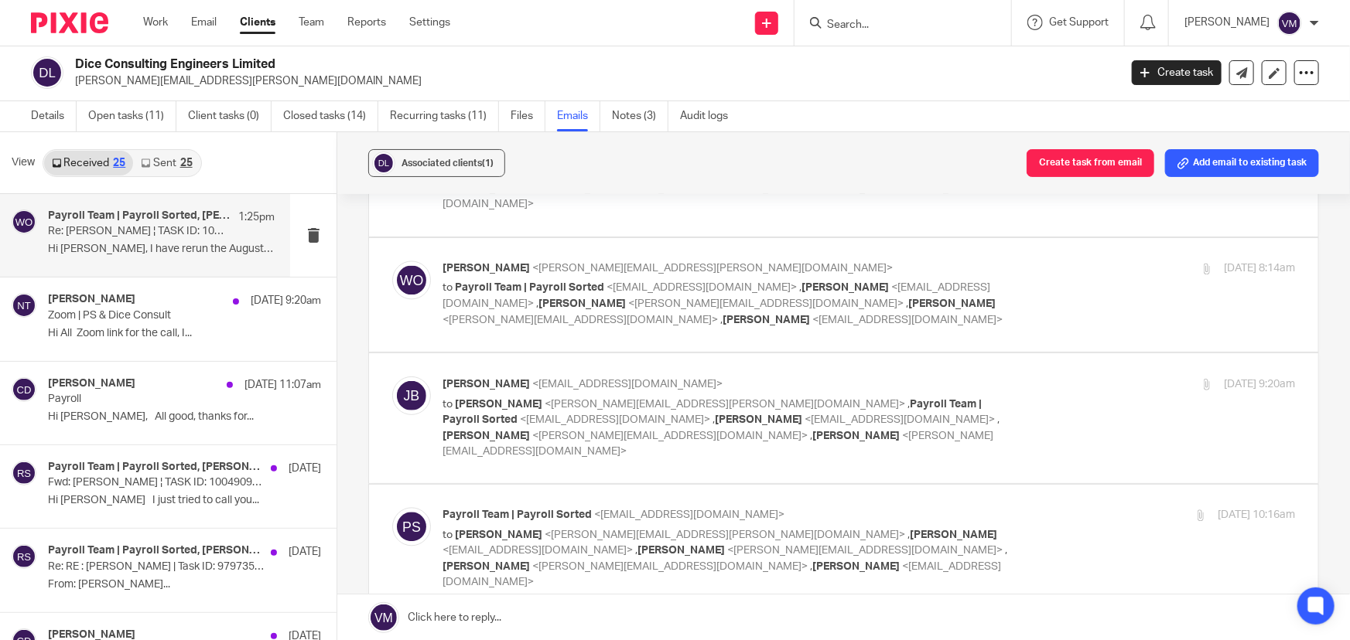
click at [392, 376] on input "checkbox" at bounding box center [391, 376] width 1 height 1
checkbox input "true"
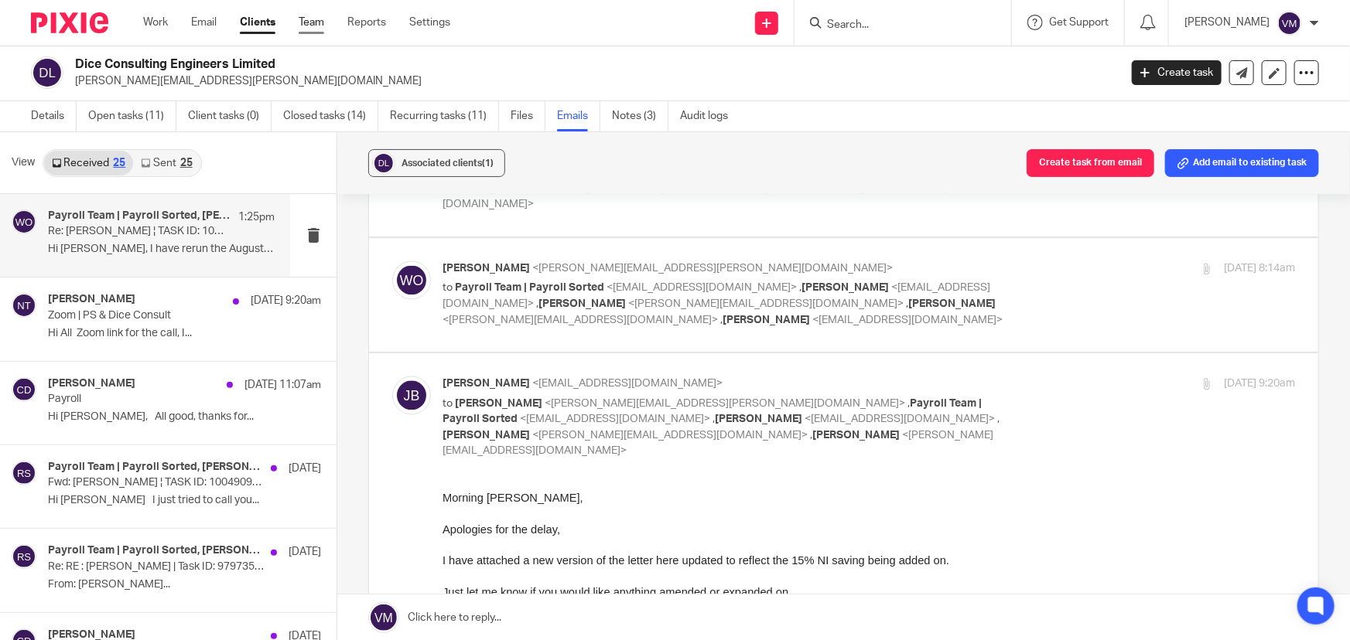
click at [316, 16] on link "Team" at bounding box center [312, 22] width 26 height 15
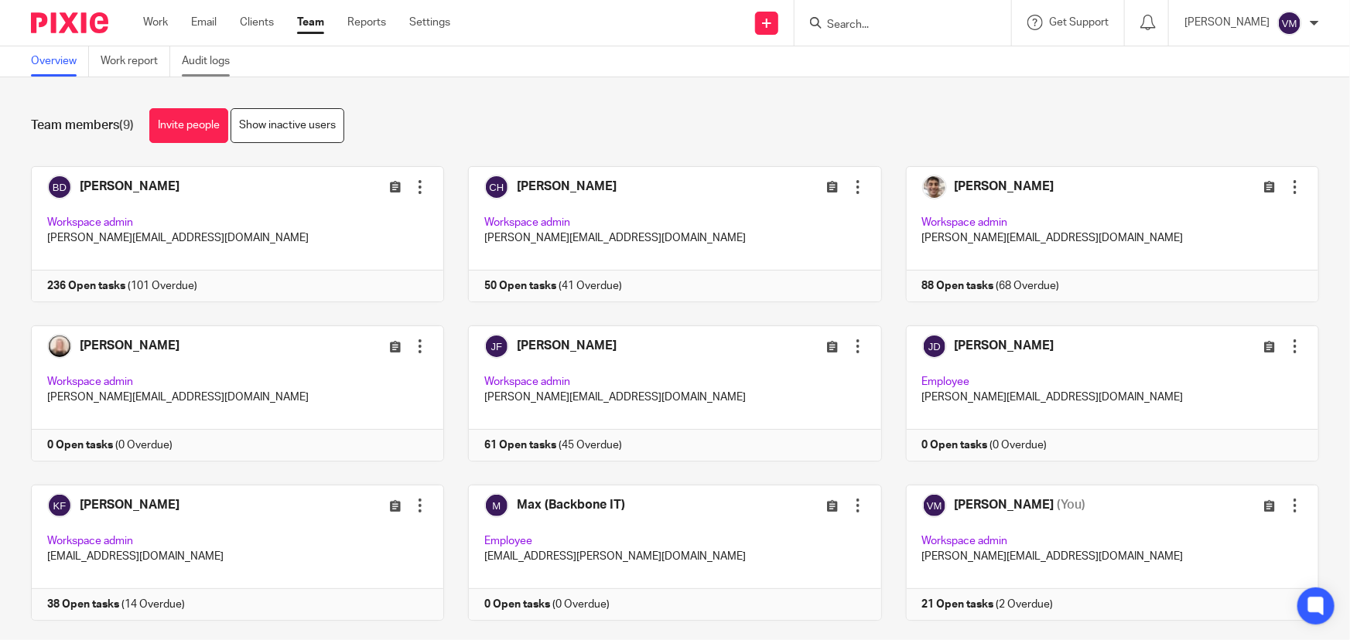
click at [216, 62] on link "Audit logs" at bounding box center [212, 61] width 60 height 30
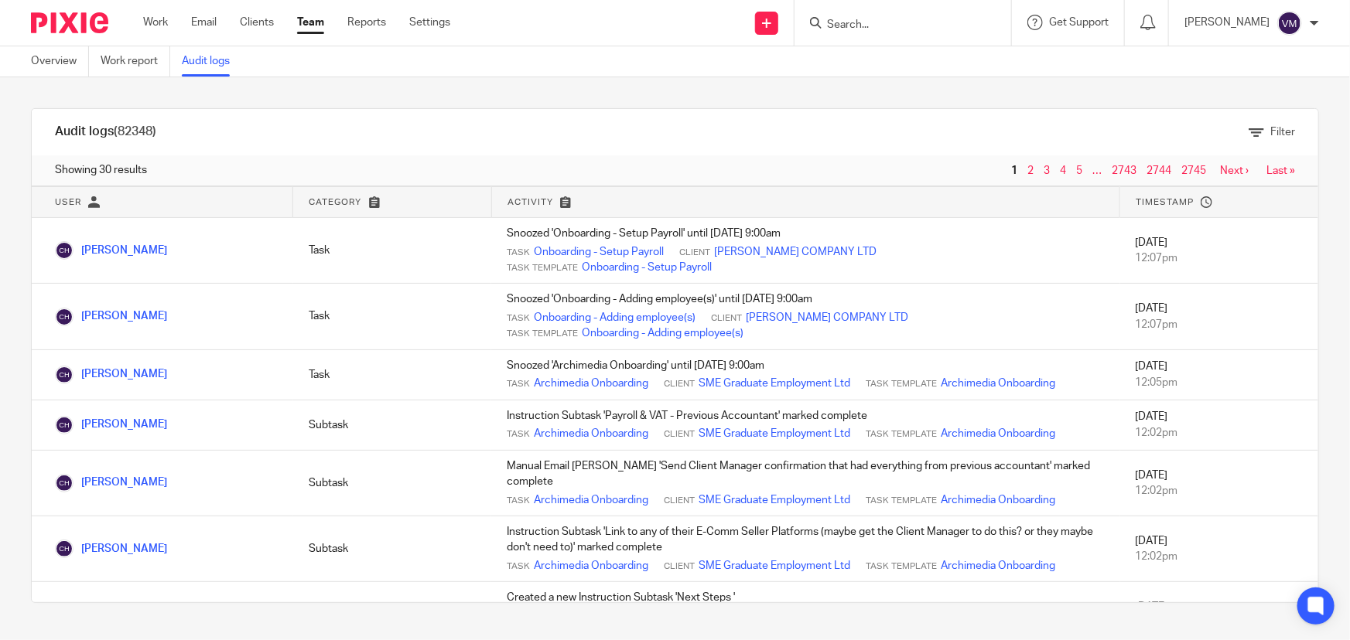
click at [313, 21] on link "Team" at bounding box center [310, 22] width 27 height 15
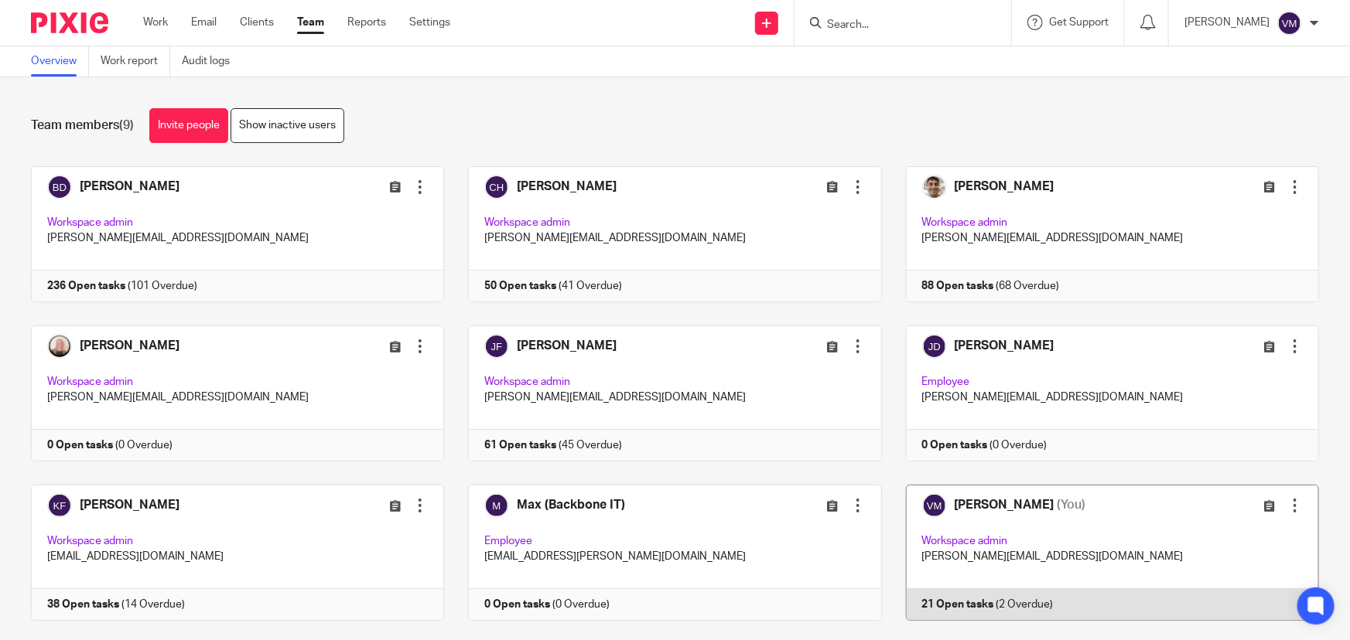
click at [1016, 595] on link at bounding box center [1100, 553] width 437 height 136
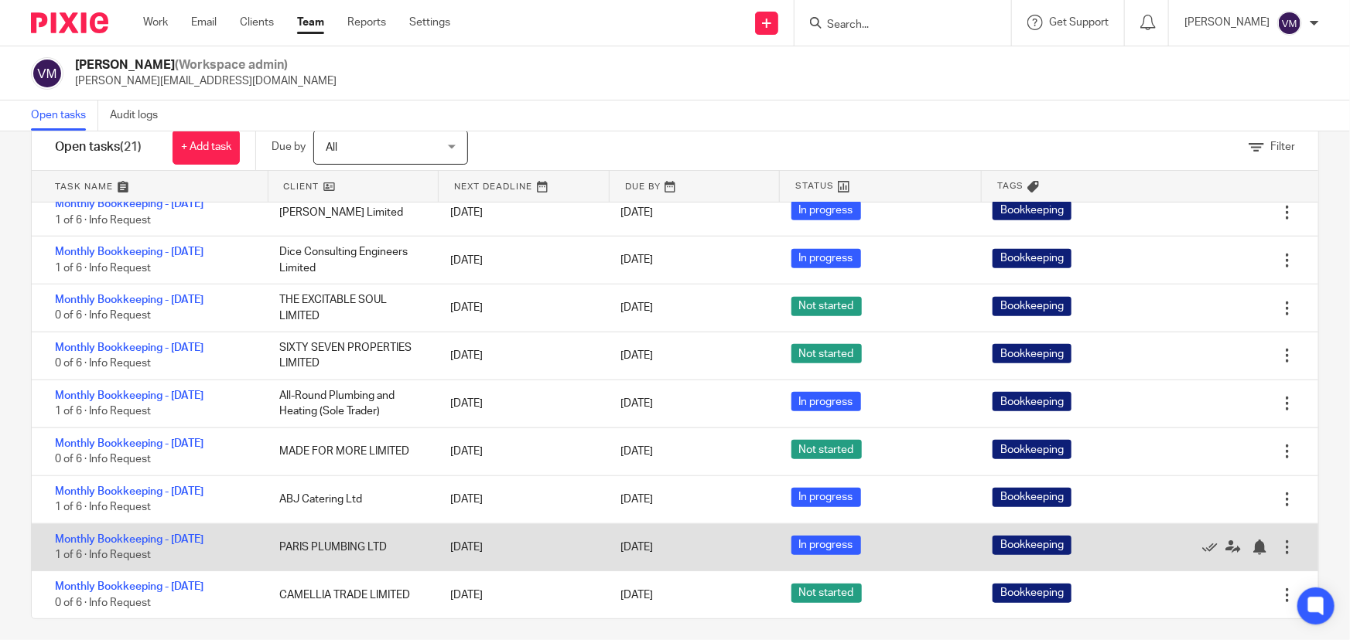
scroll to position [48, 0]
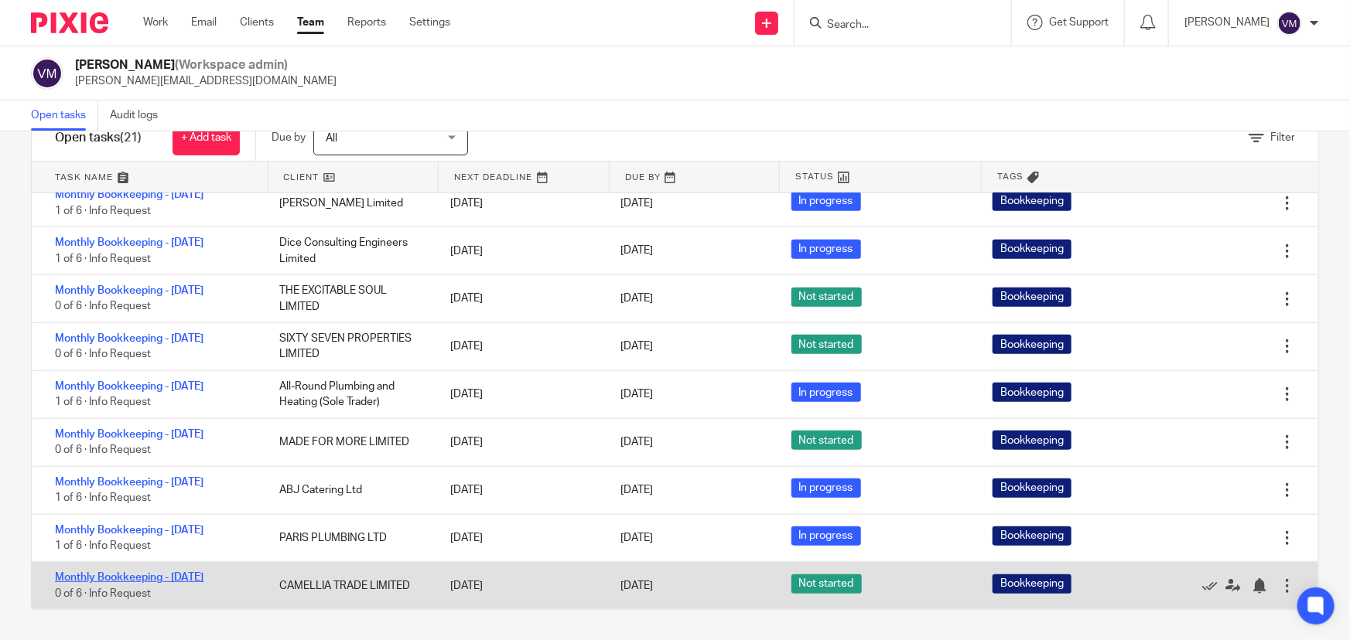
click at [176, 572] on link "Monthly Bookkeeping - [DATE]" at bounding box center [129, 577] width 149 height 11
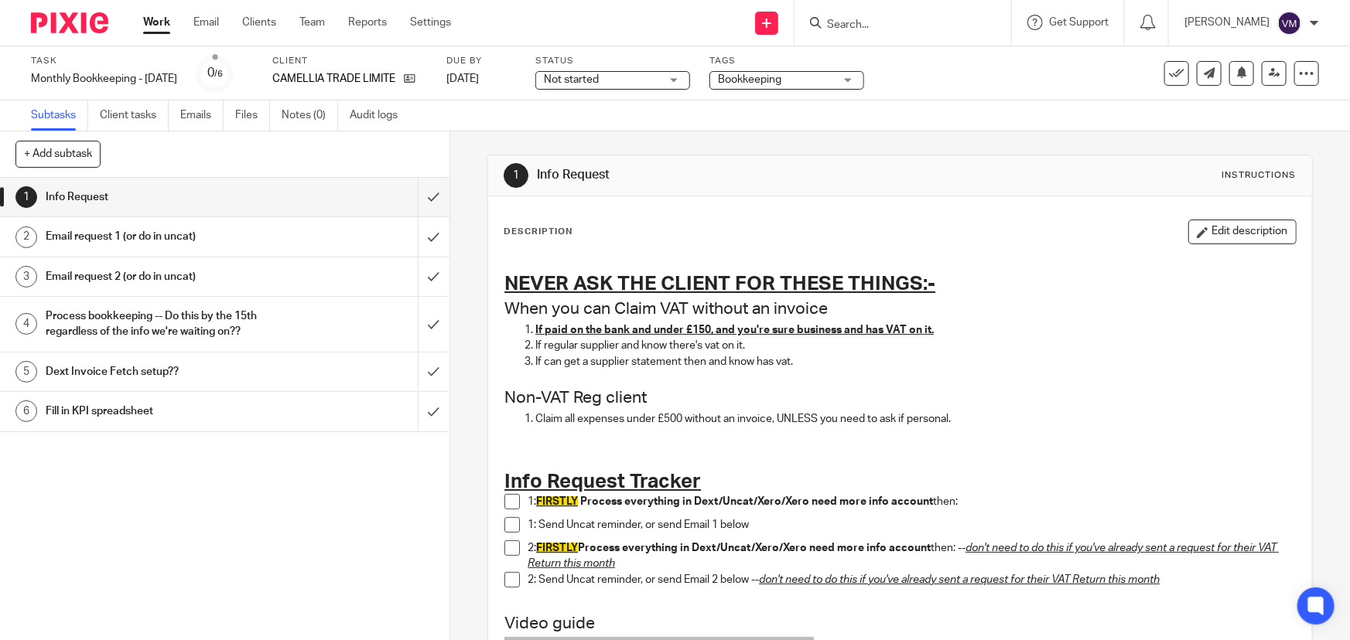
click at [507, 497] on span at bounding box center [511, 501] width 15 height 15
click at [510, 534] on li "1: Send Uncat reminder, or send Email 1 below" at bounding box center [899, 528] width 790 height 23
click at [509, 524] on span at bounding box center [511, 524] width 15 height 15
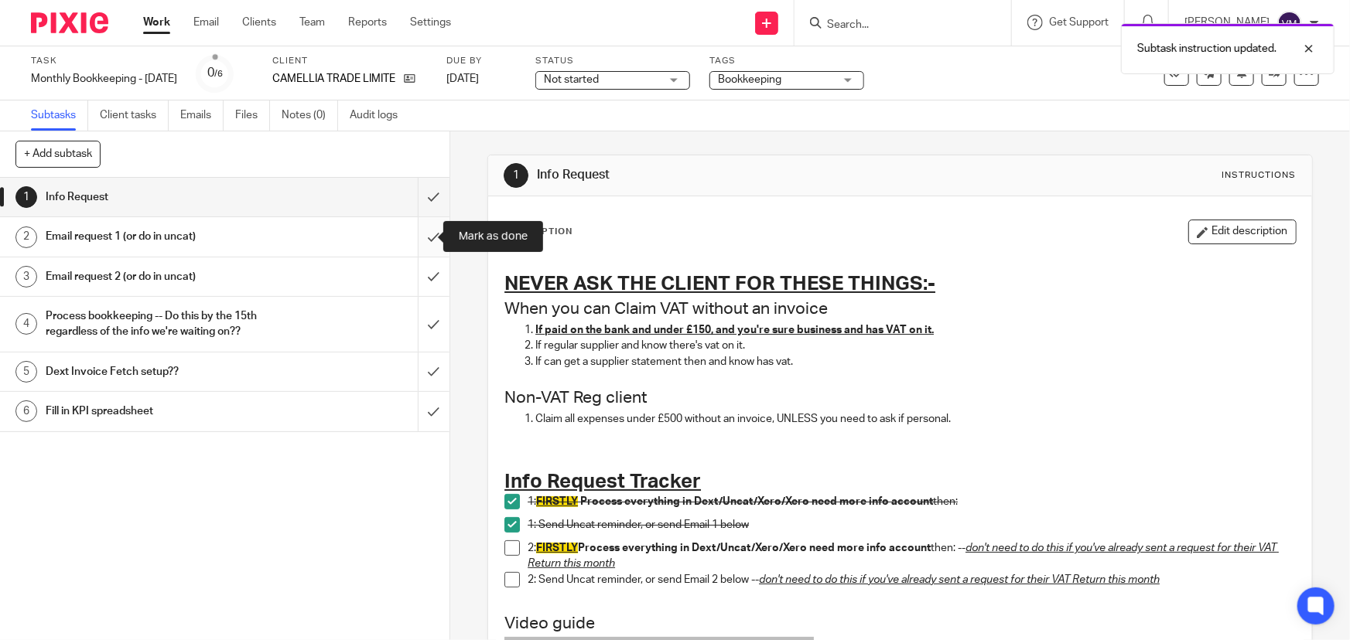
click at [416, 230] on input "submit" at bounding box center [224, 236] width 449 height 39
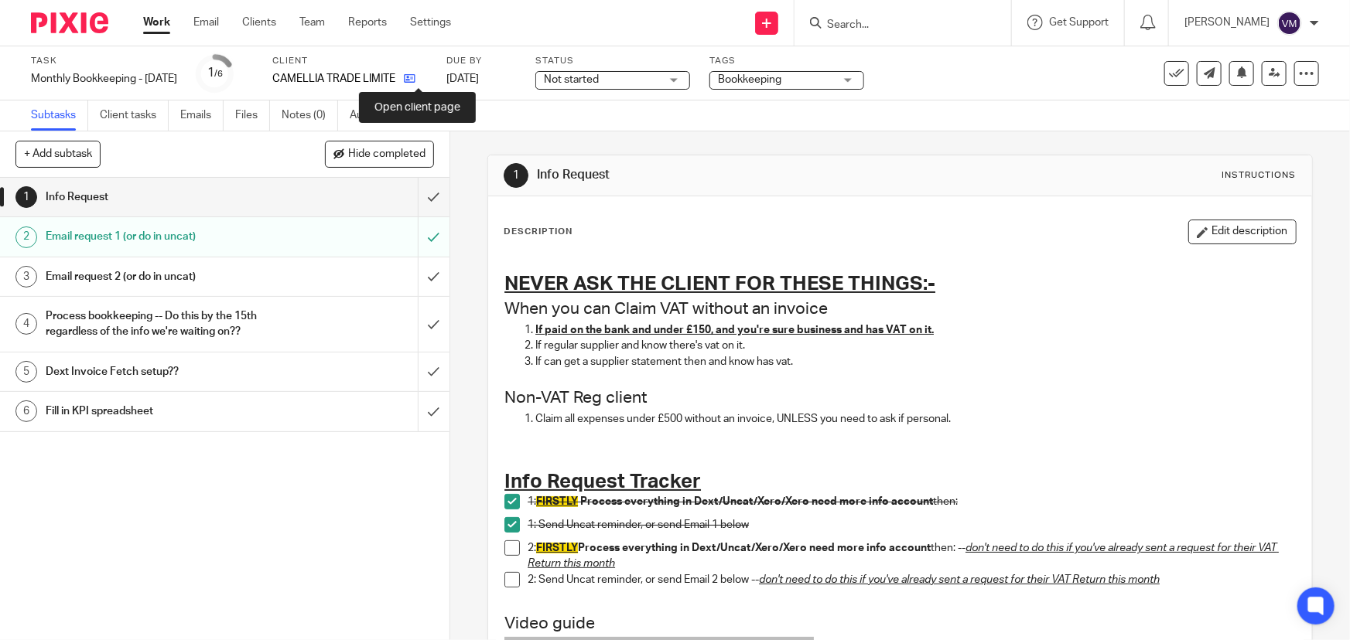
click at [415, 77] on icon at bounding box center [410, 79] width 12 height 12
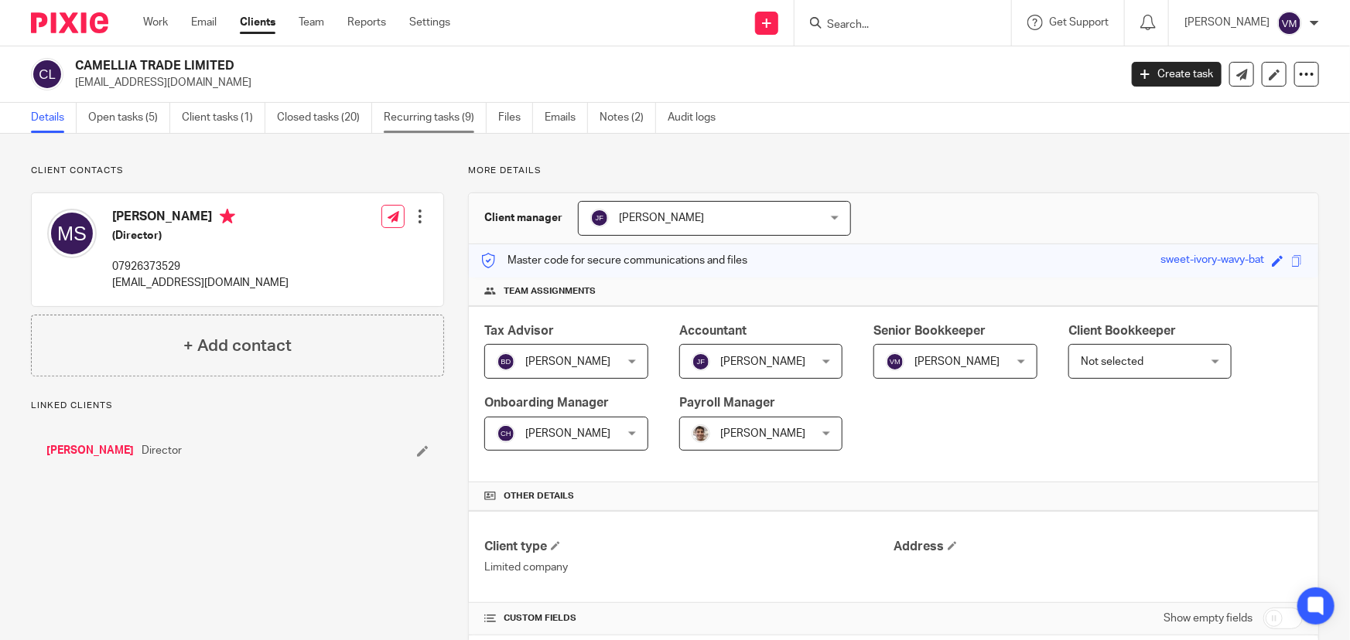
click at [429, 107] on link "Recurring tasks (9)" at bounding box center [435, 118] width 103 height 30
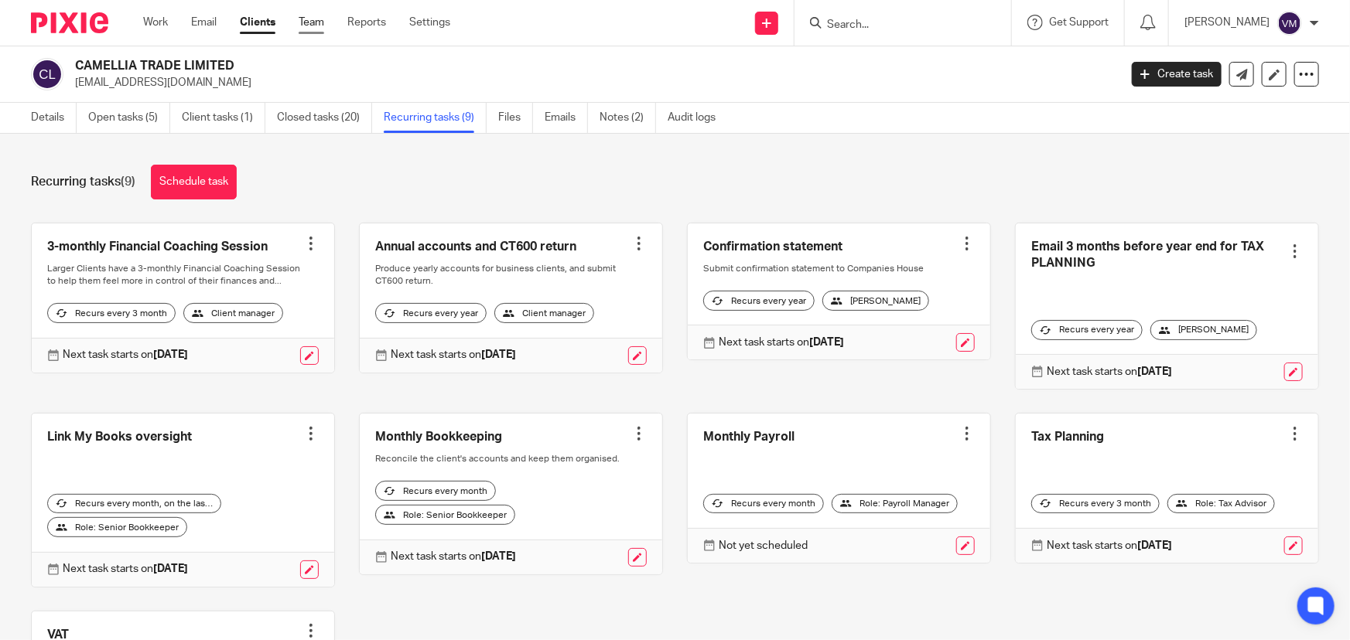
click at [323, 22] on link "Team" at bounding box center [312, 22] width 26 height 15
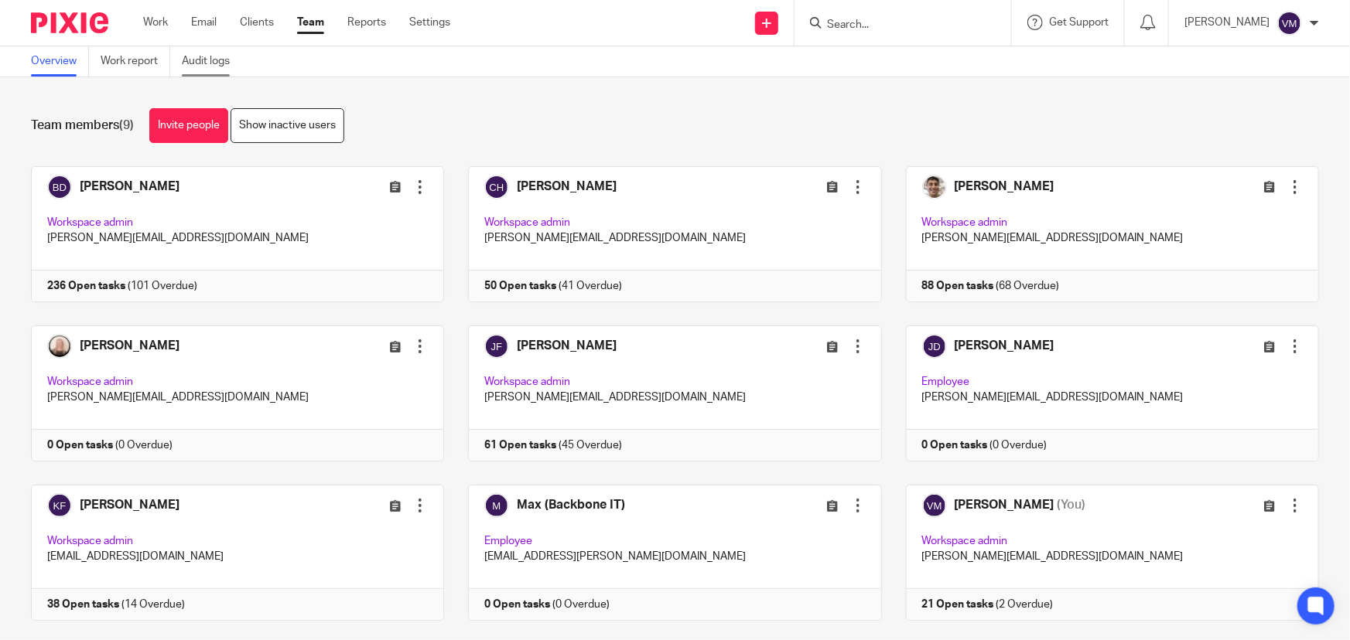
click at [224, 57] on link "Audit logs" at bounding box center [212, 61] width 60 height 30
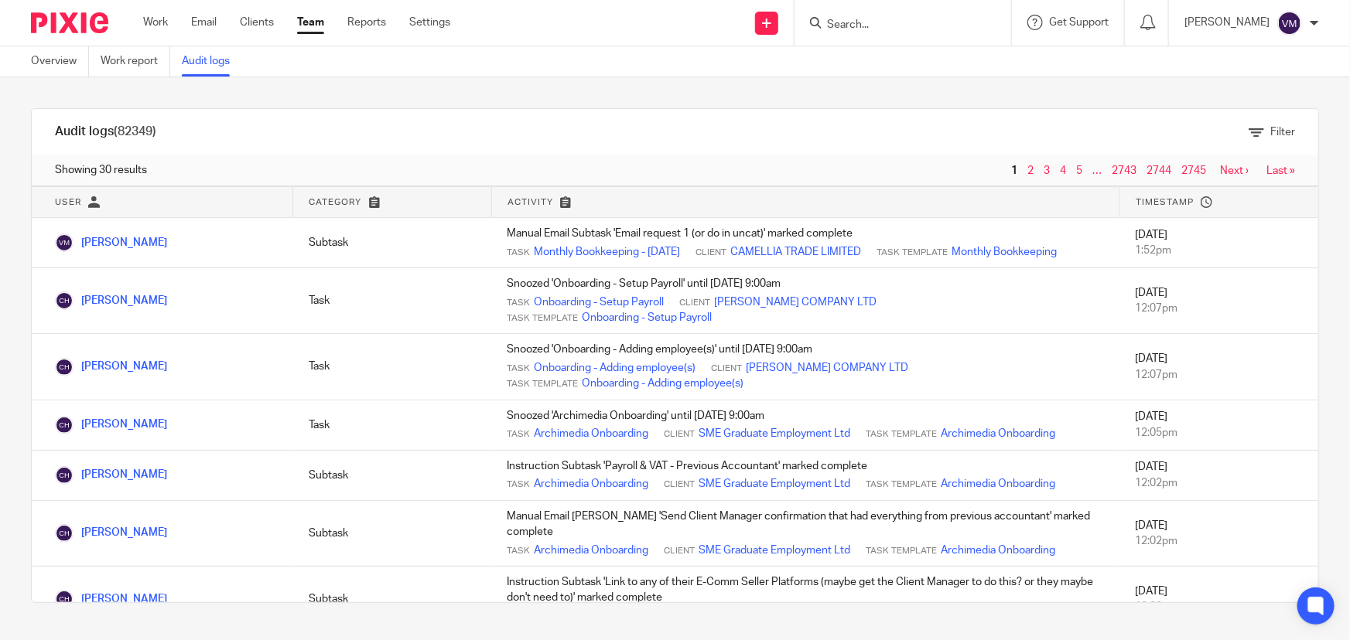
click at [319, 22] on link "Team" at bounding box center [310, 22] width 27 height 15
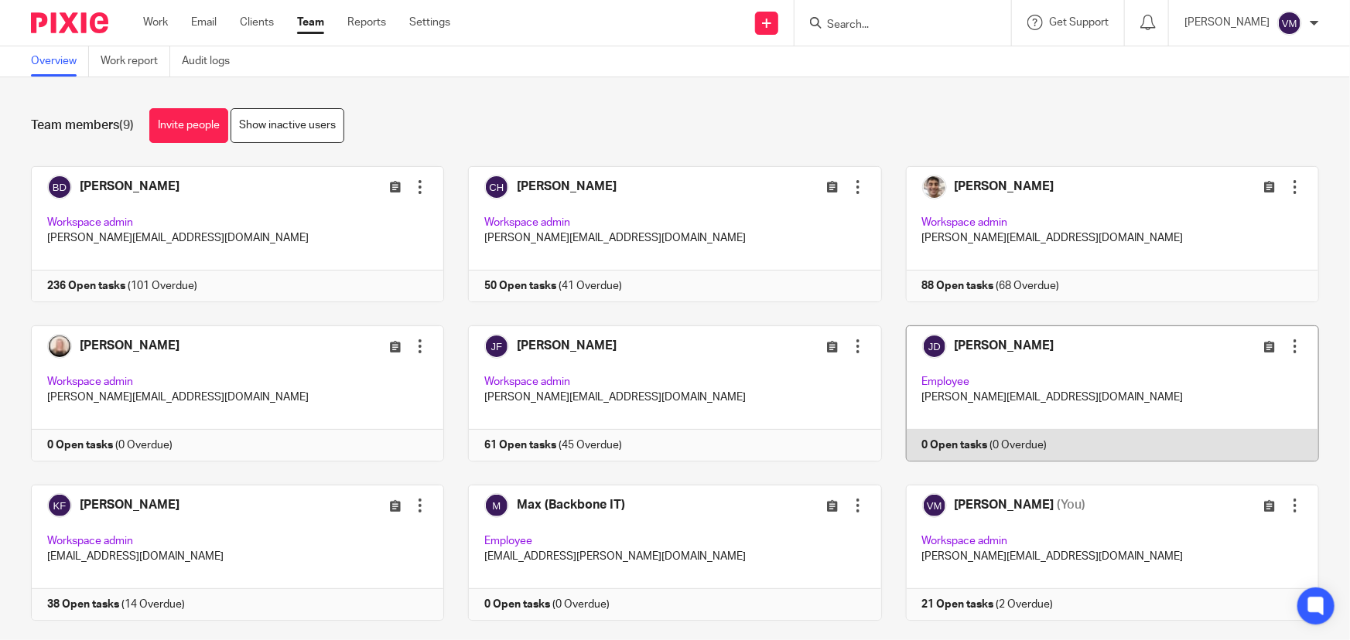
scroll to position [33, 0]
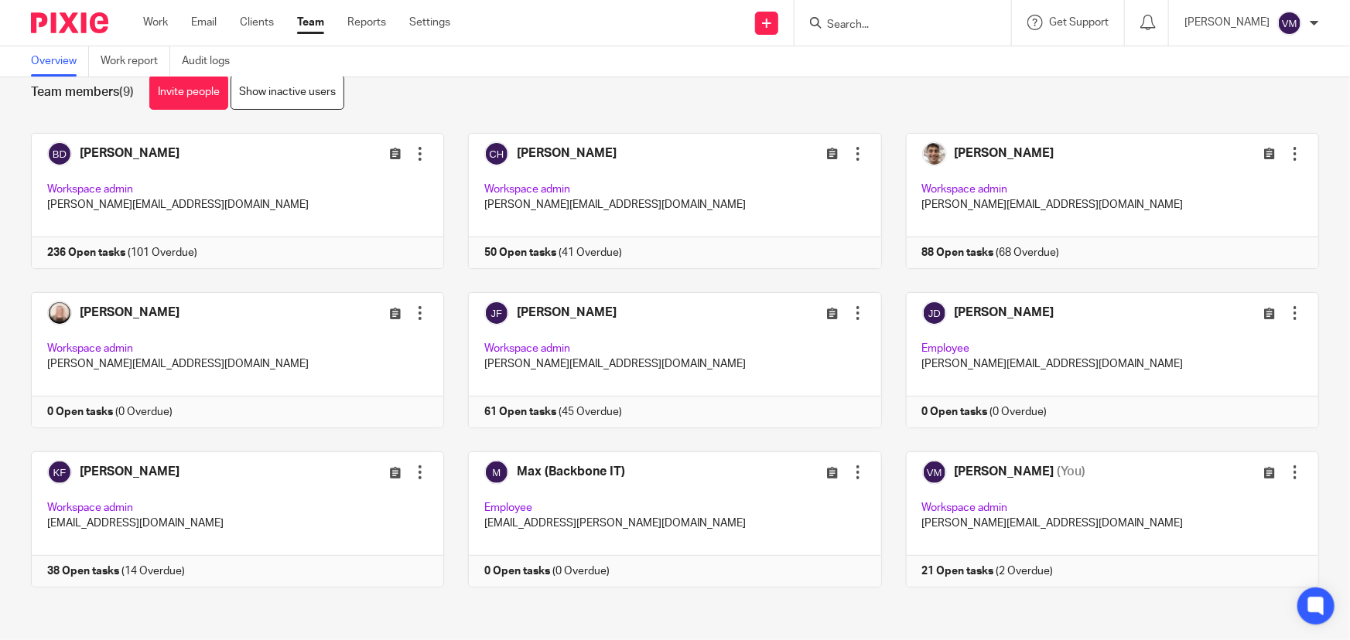
click at [309, 28] on link "Team" at bounding box center [310, 22] width 27 height 15
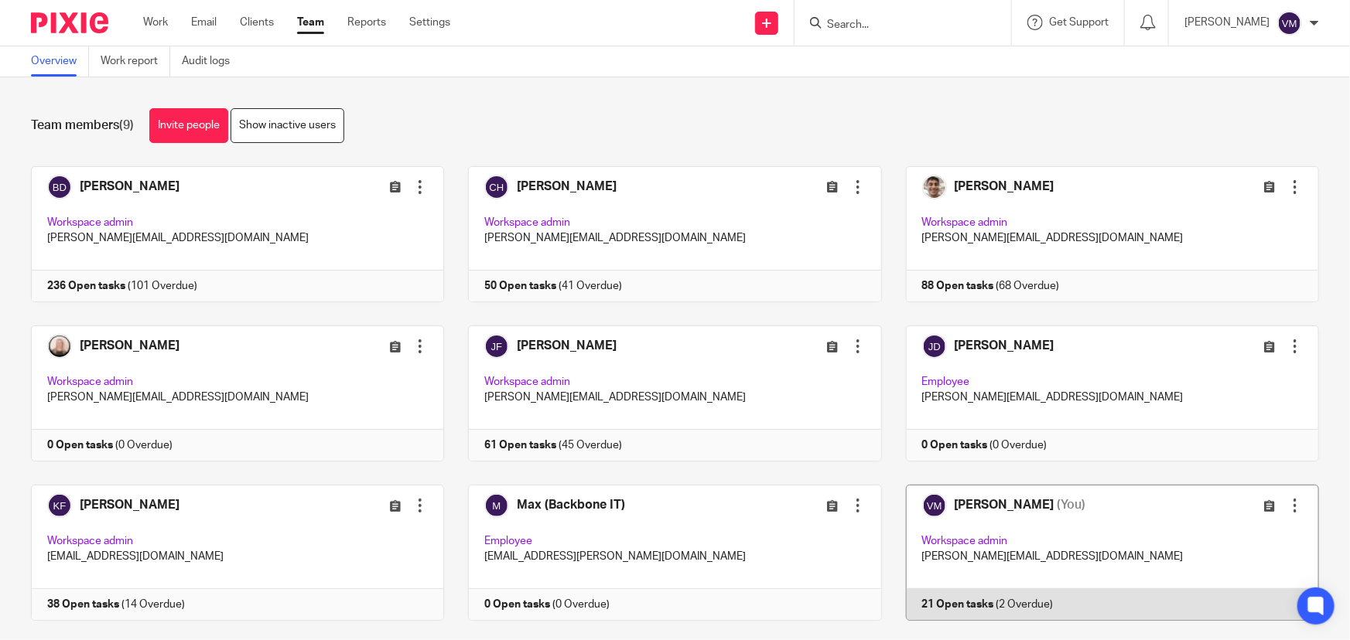
click at [1071, 603] on link at bounding box center [1100, 553] width 437 height 136
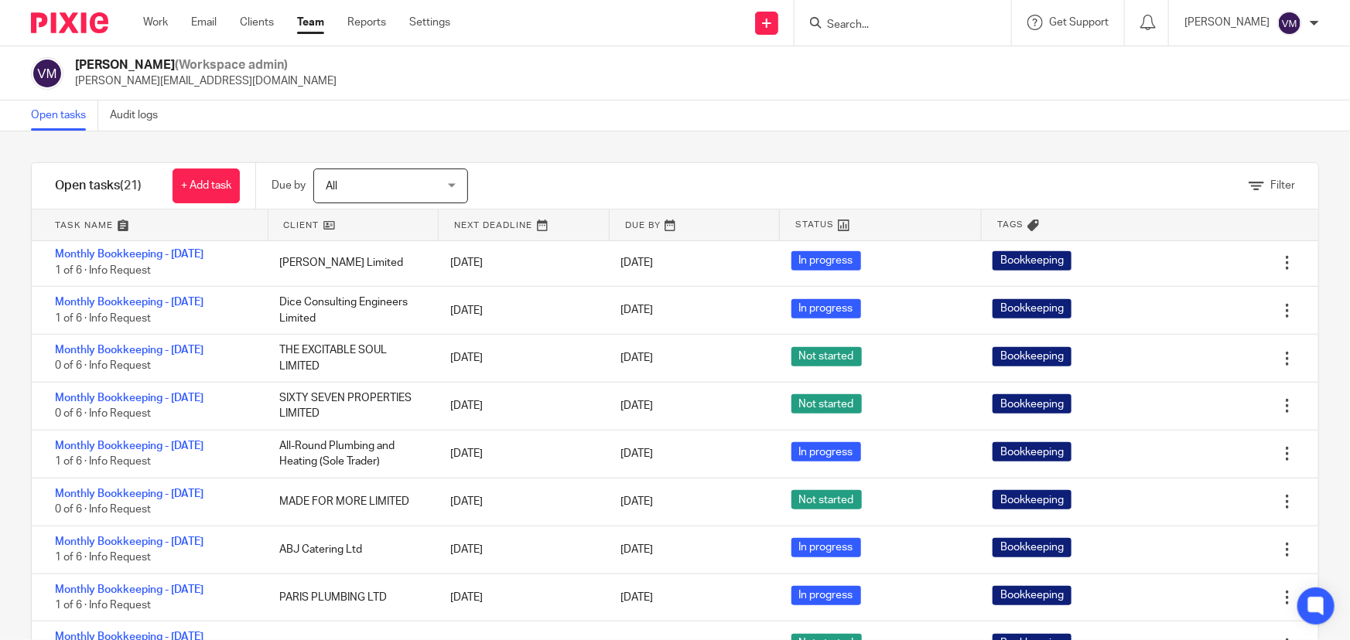
scroll to position [703, 0]
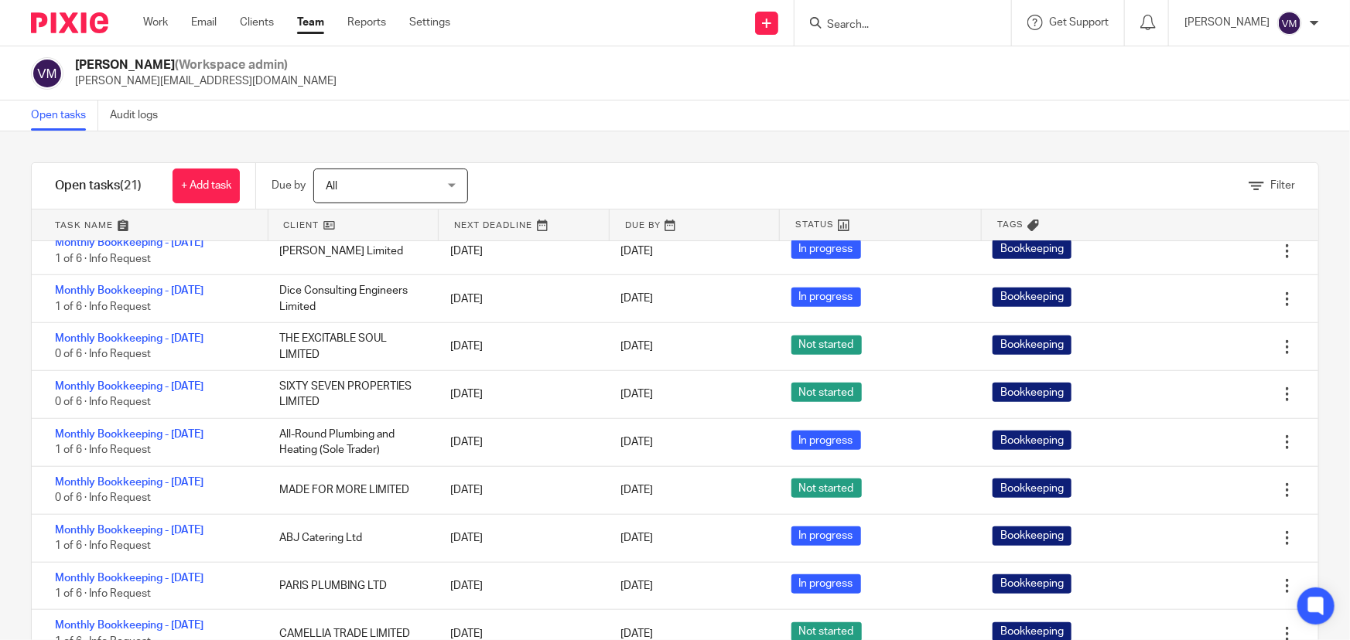
click at [897, 35] on div at bounding box center [902, 23] width 217 height 46
click at [901, 25] on input "Search" at bounding box center [894, 26] width 139 height 14
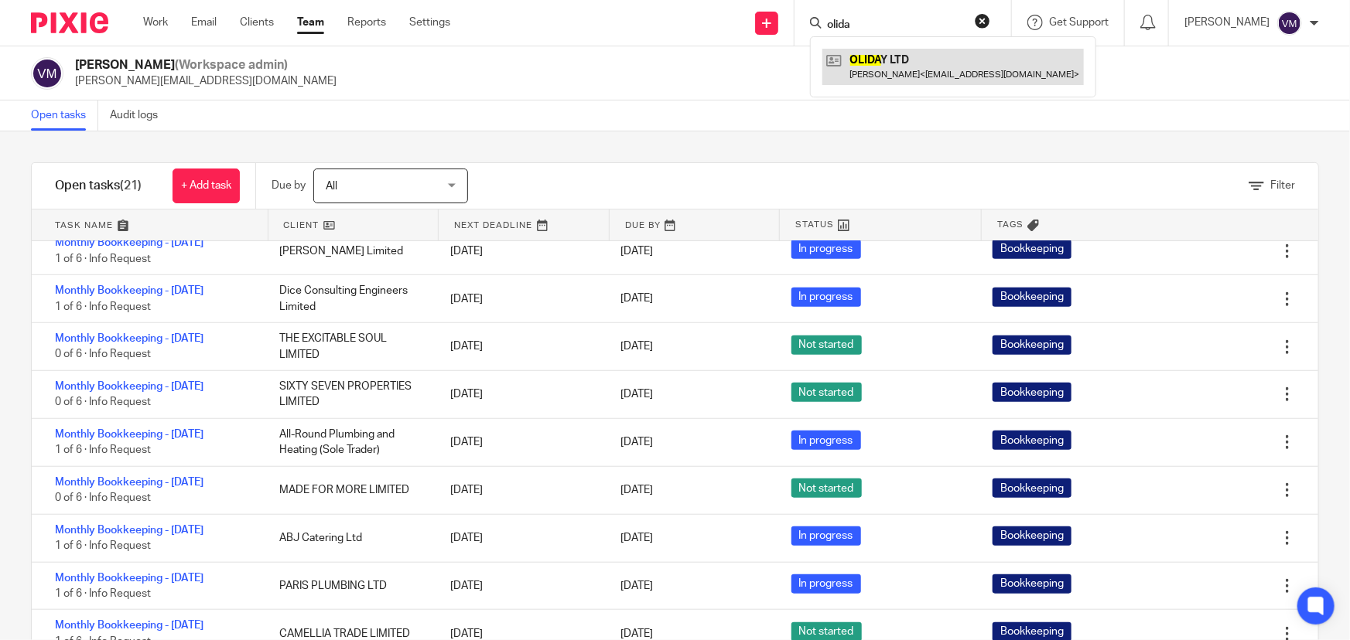
type input "olida"
click at [916, 55] on link at bounding box center [952, 67] width 261 height 36
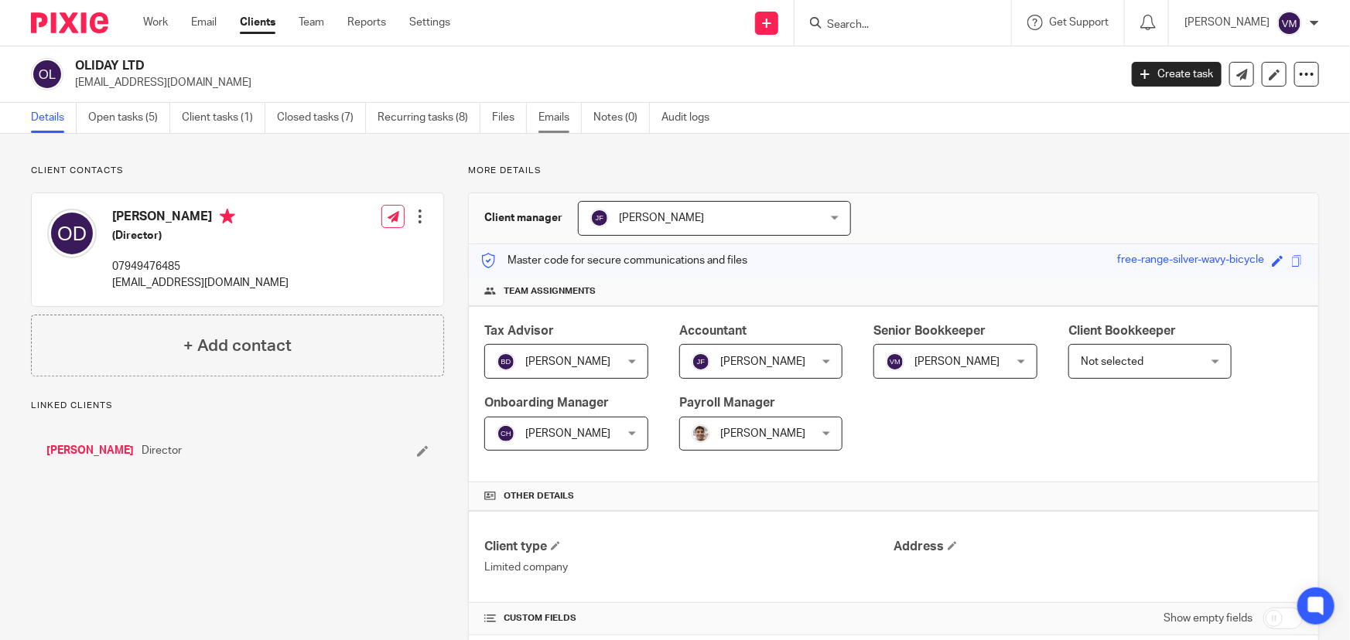
click at [554, 122] on link "Emails" at bounding box center [559, 118] width 43 height 30
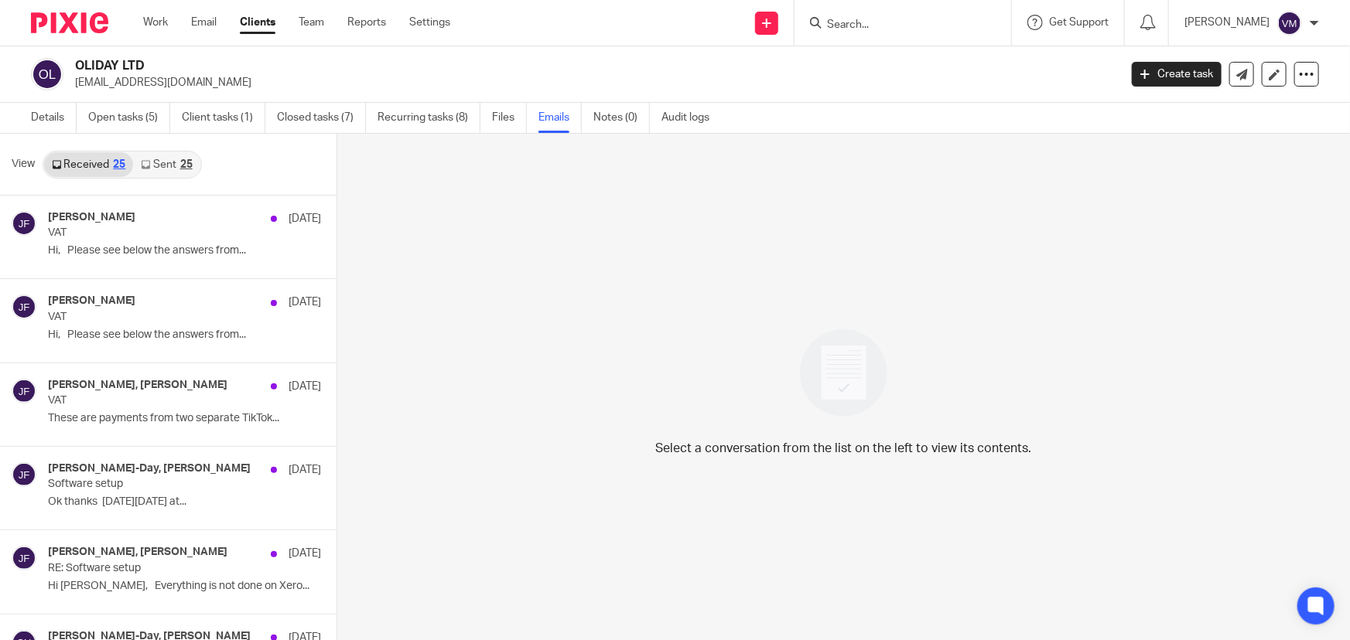
click at [169, 166] on link "Sent 25" at bounding box center [166, 164] width 67 height 25
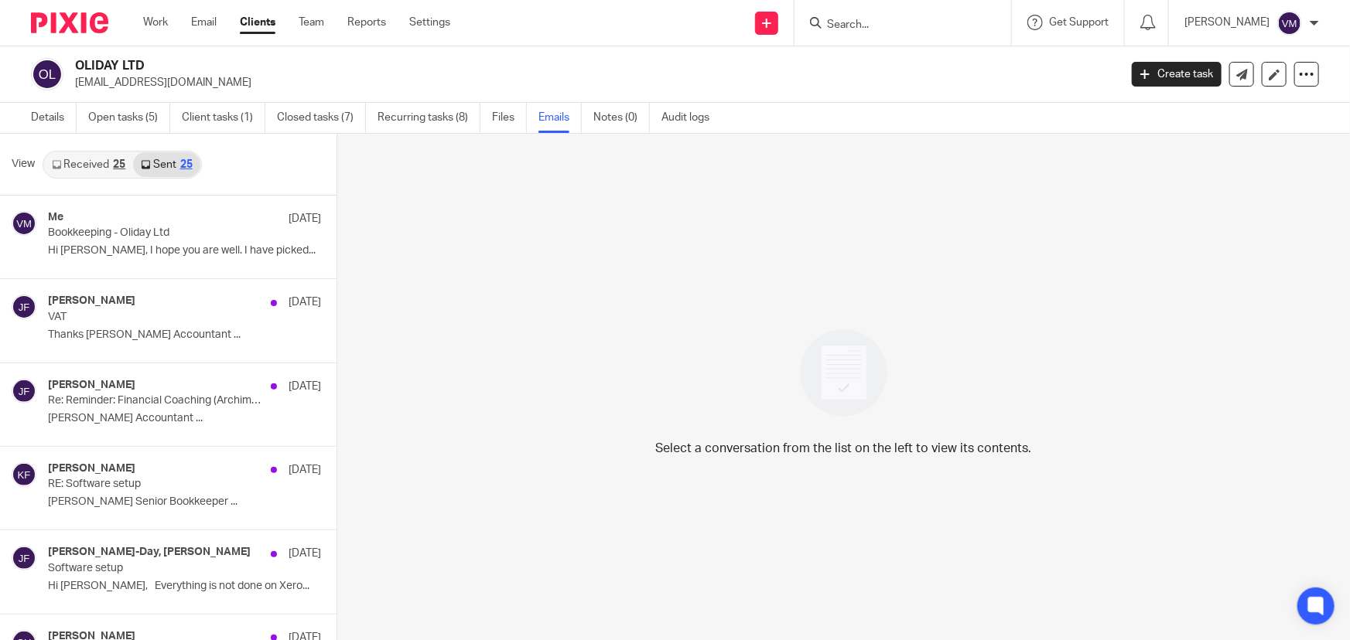
scroll to position [2, 0]
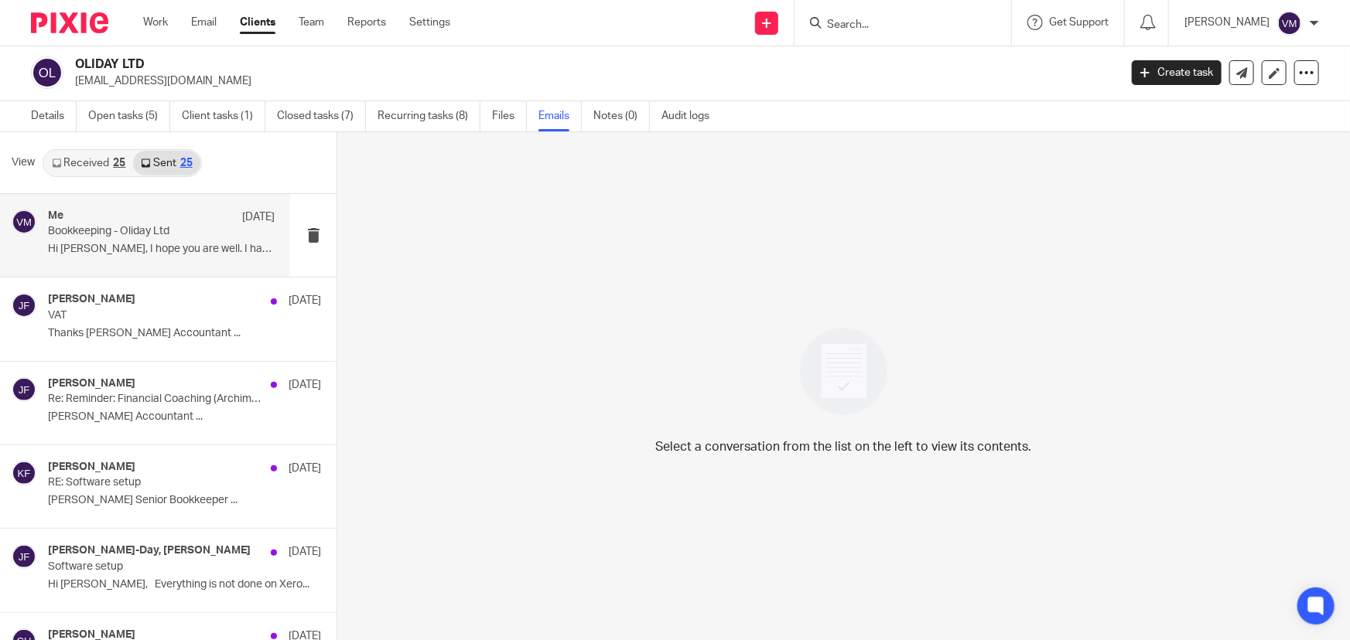
click at [169, 217] on div "Me 15 Sep" at bounding box center [161, 217] width 227 height 15
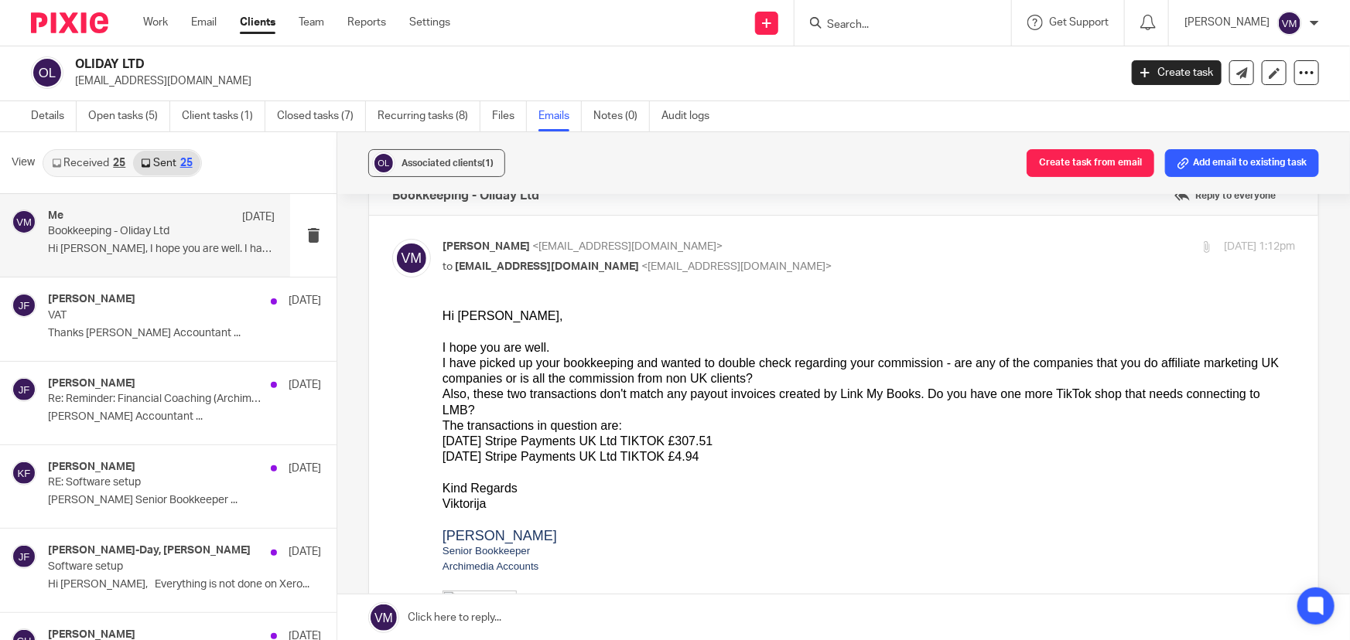
scroll to position [70, 0]
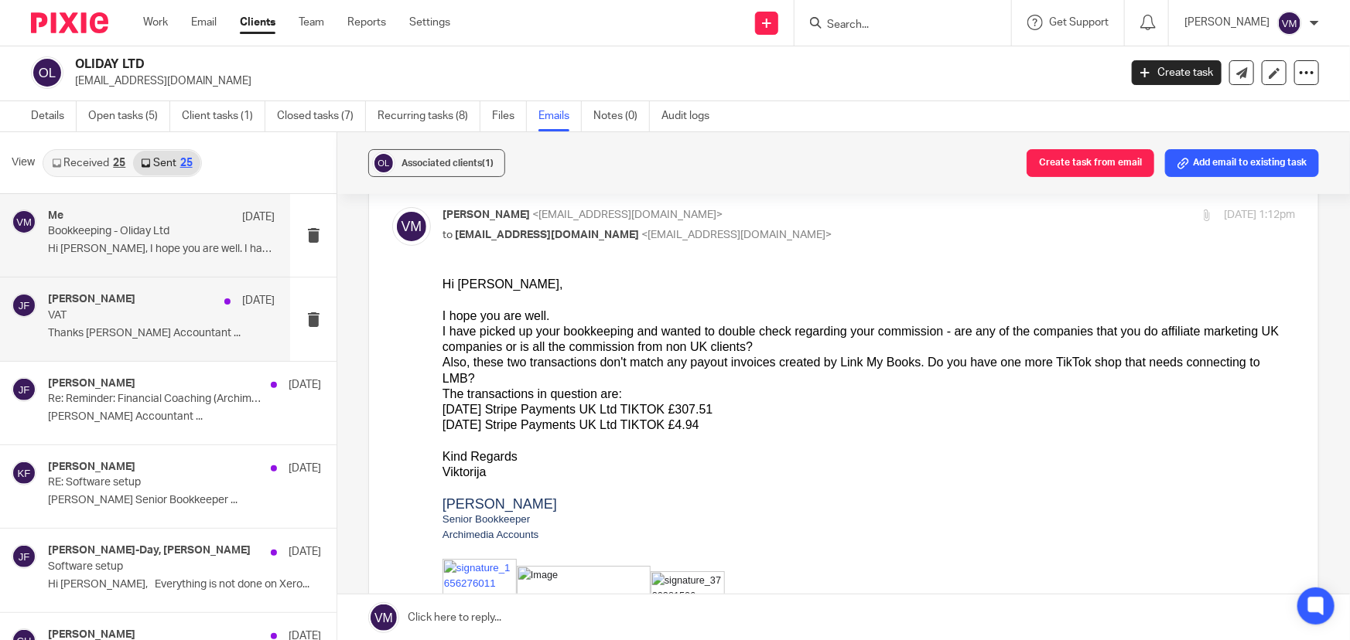
click at [133, 327] on p "Thanks Oli Jill Fox Accountant ..." at bounding box center [161, 333] width 227 height 13
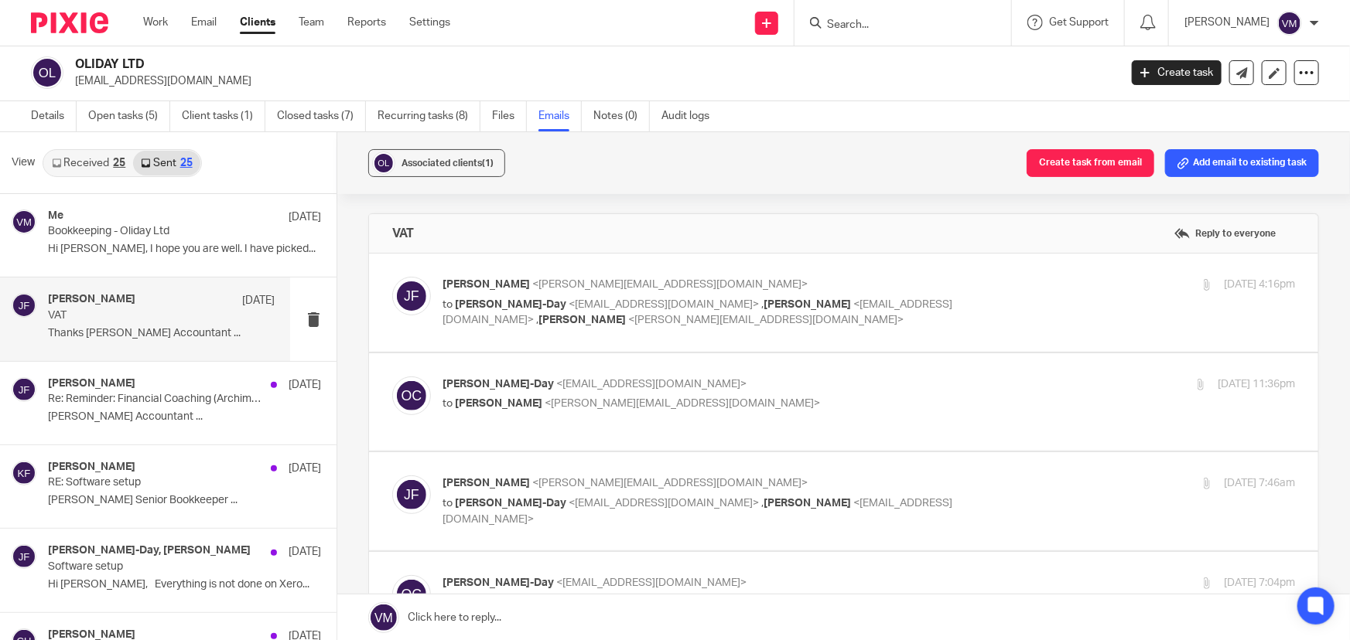
scroll to position [0, 0]
click at [1117, 289] on div "4 Sep 2025 4:16pm" at bounding box center [1153, 285] width 284 height 16
checkbox input "true"
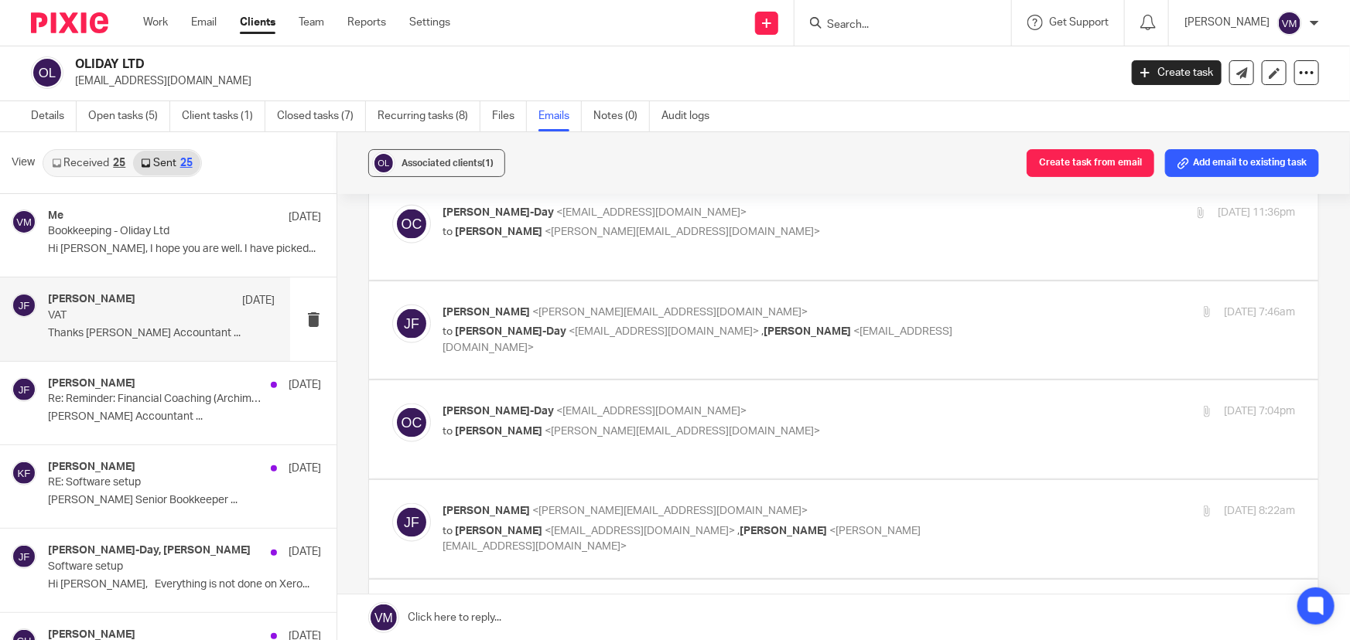
scroll to position [984, 0]
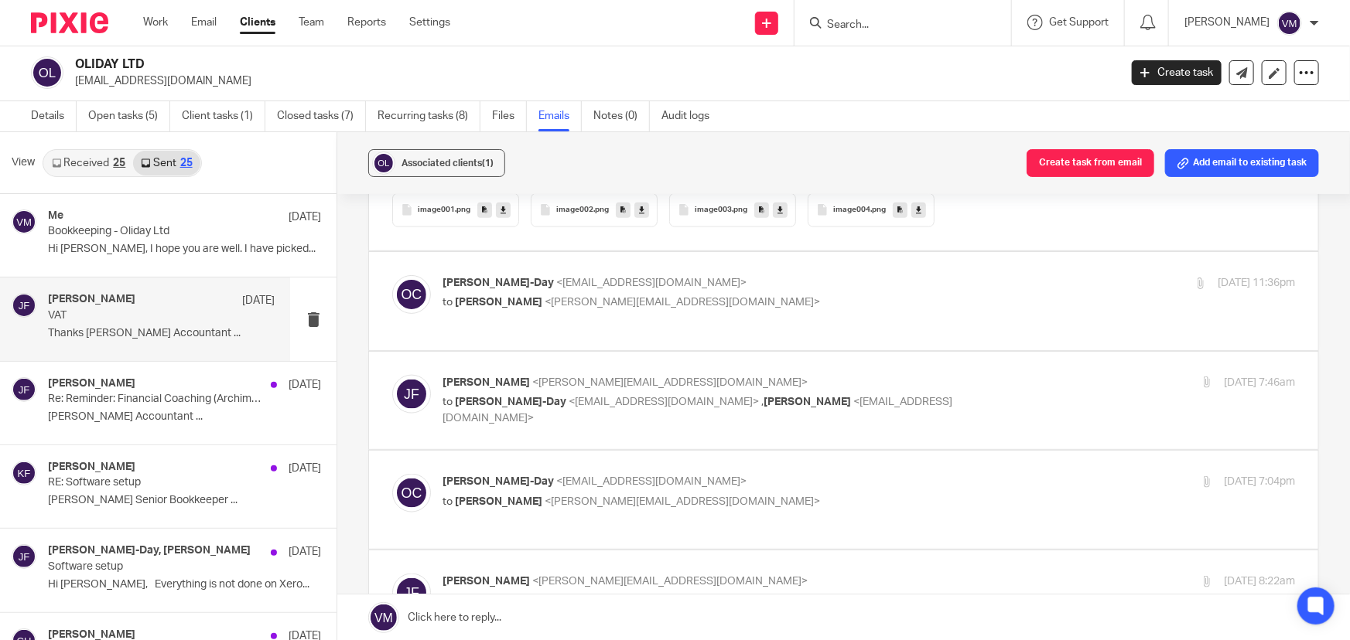
click at [891, 277] on p "Oliver Channon-Day <o.channonday8@gmail.com>" at bounding box center [726, 283] width 569 height 16
checkbox input "true"
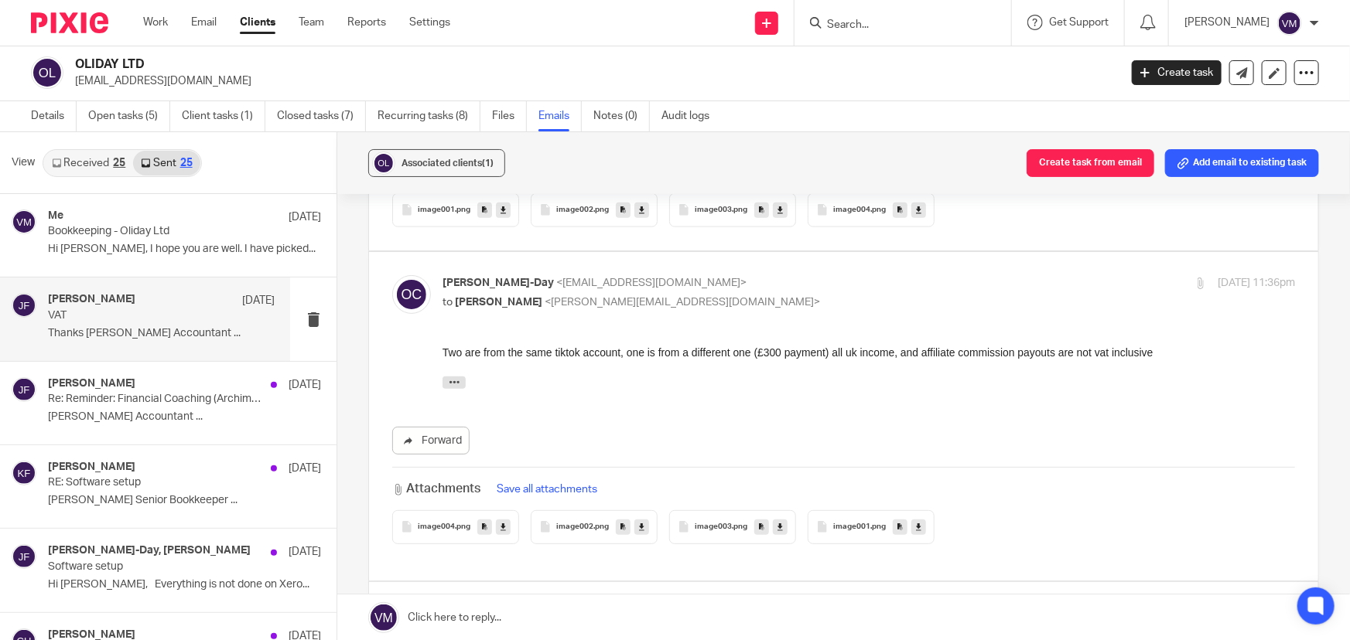
scroll to position [0, 0]
click at [856, 23] on input "Search" at bounding box center [894, 26] width 139 height 14
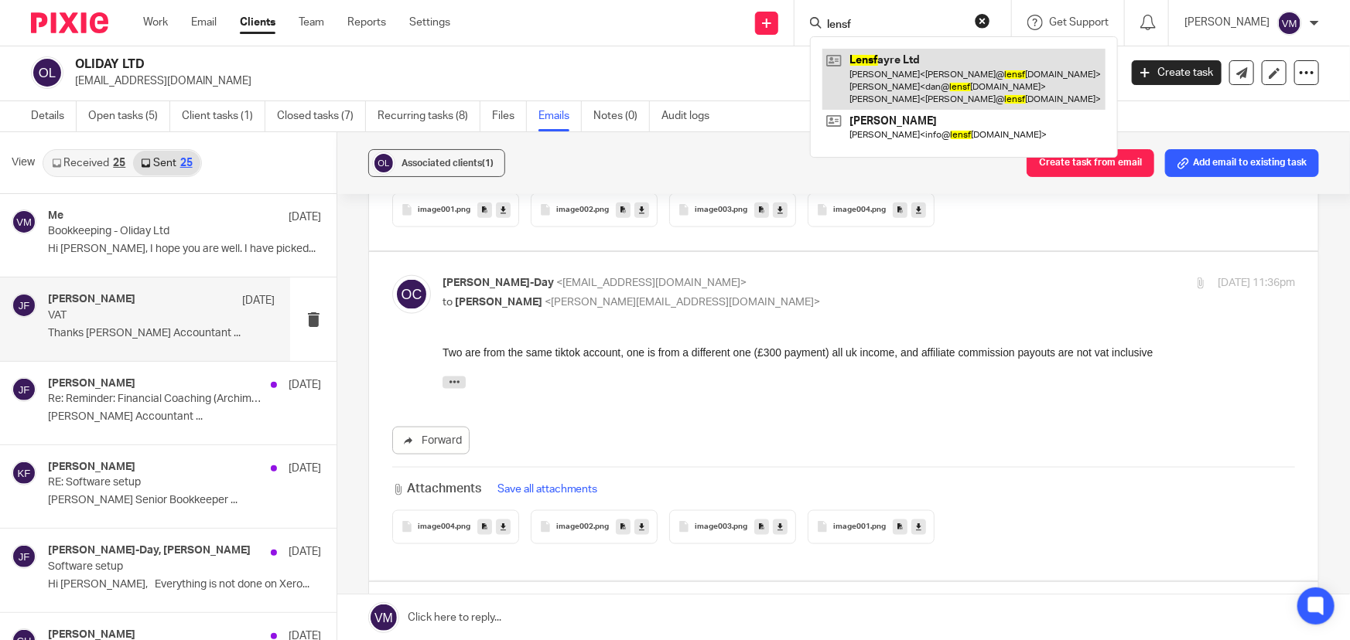
type input "lensf"
click at [923, 67] on link at bounding box center [963, 79] width 283 height 61
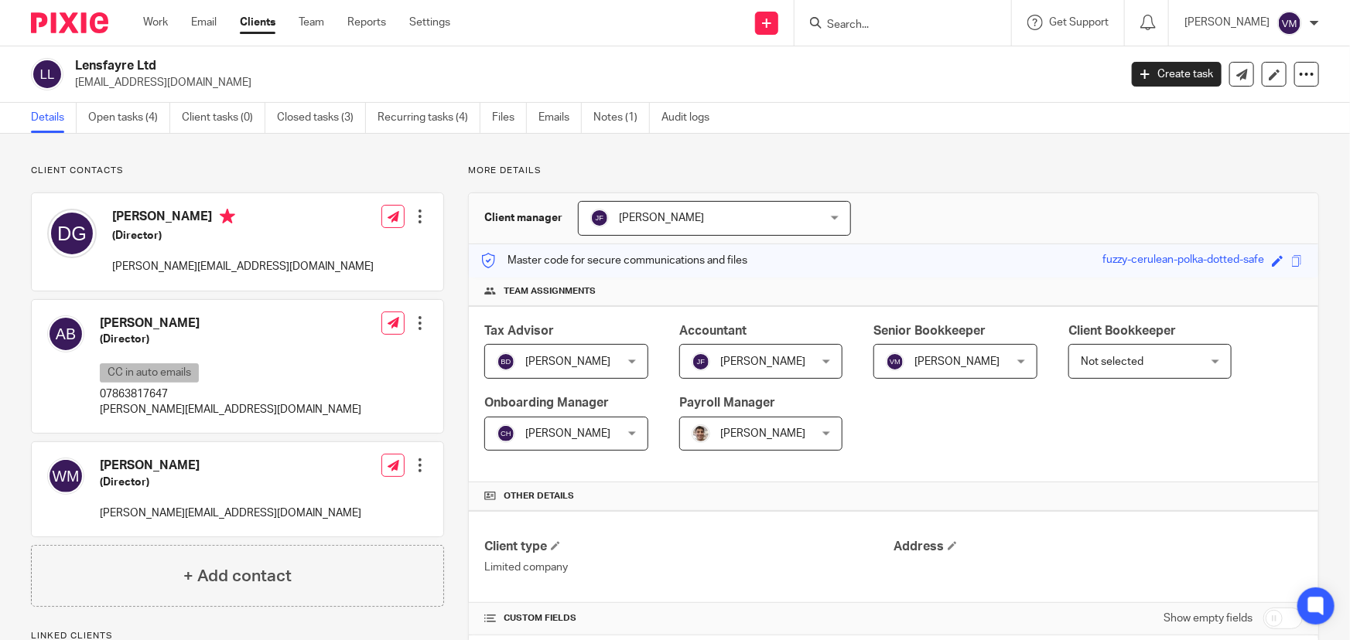
click at [564, 110] on link "Emails" at bounding box center [559, 118] width 43 height 30
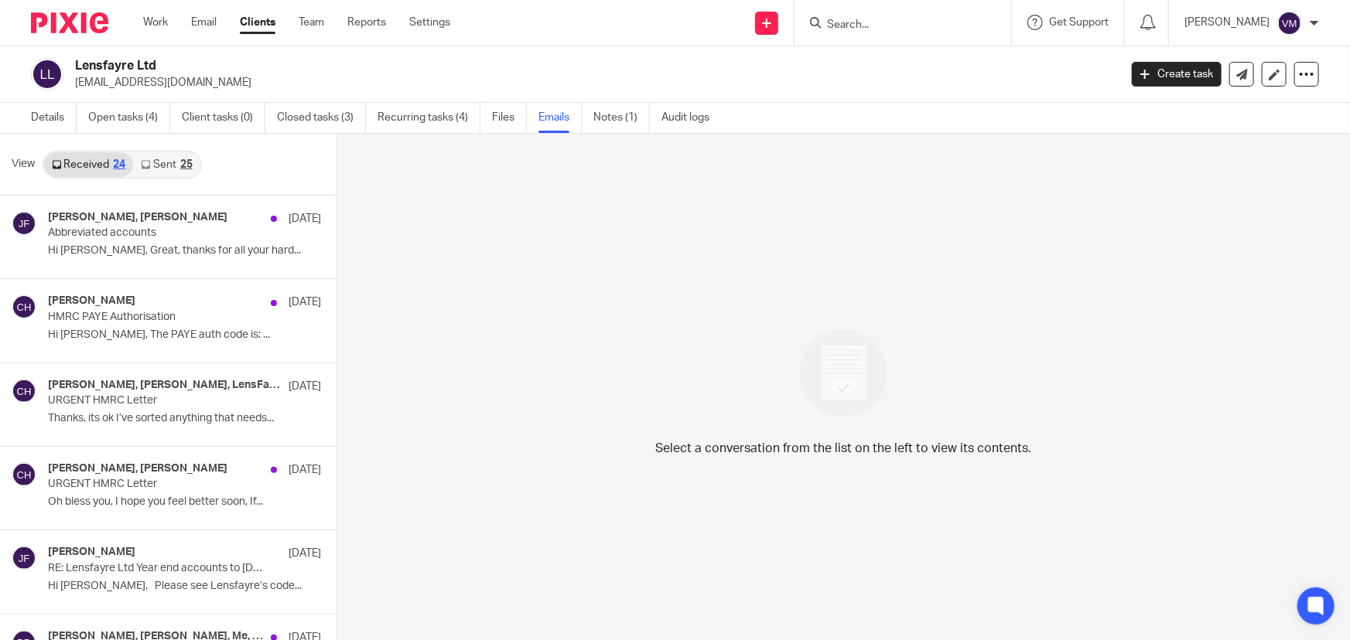
click at [169, 163] on link "Sent 25" at bounding box center [166, 164] width 67 height 25
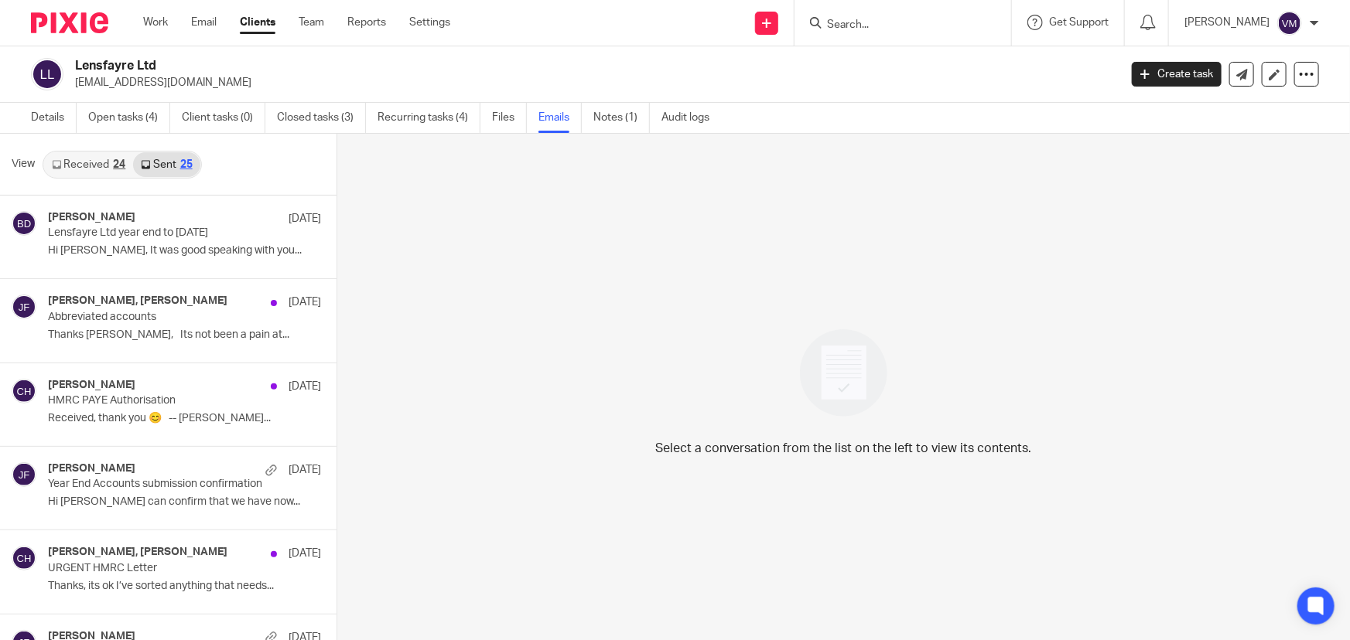
scroll to position [2, 0]
click at [324, 19] on link "Team" at bounding box center [312, 22] width 26 height 15
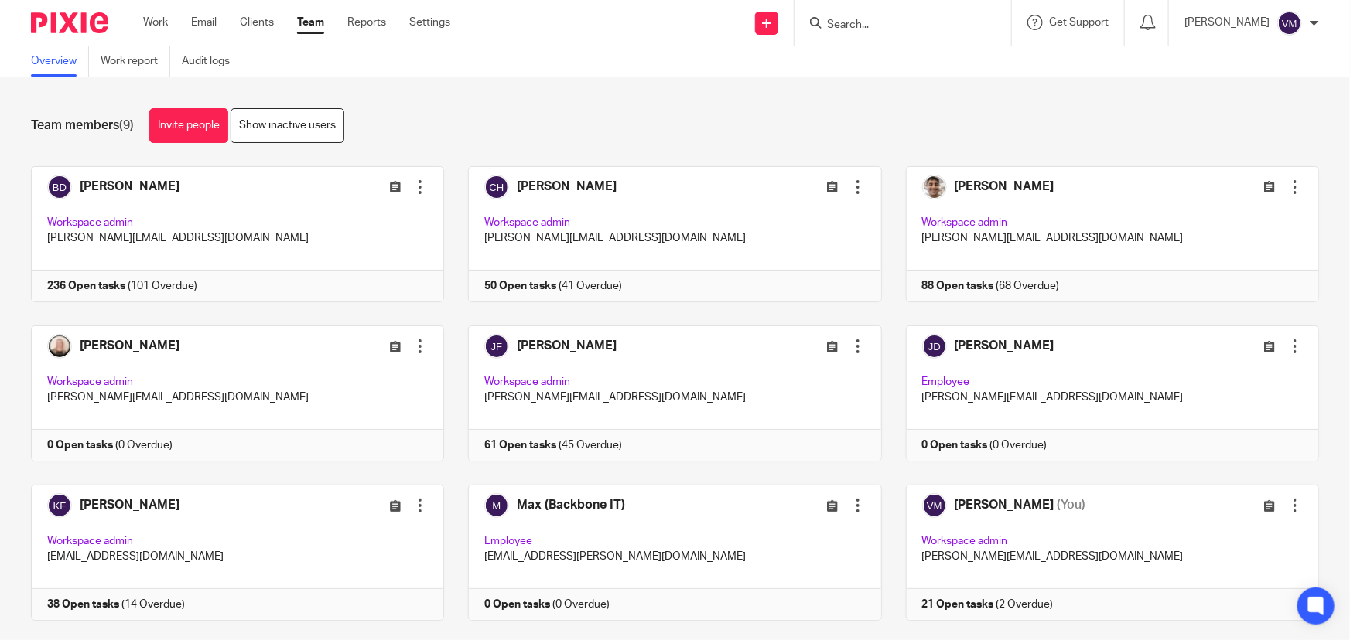
click at [323, 20] on link "Team" at bounding box center [310, 22] width 27 height 15
click at [897, 28] on input "Search" at bounding box center [894, 26] width 139 height 14
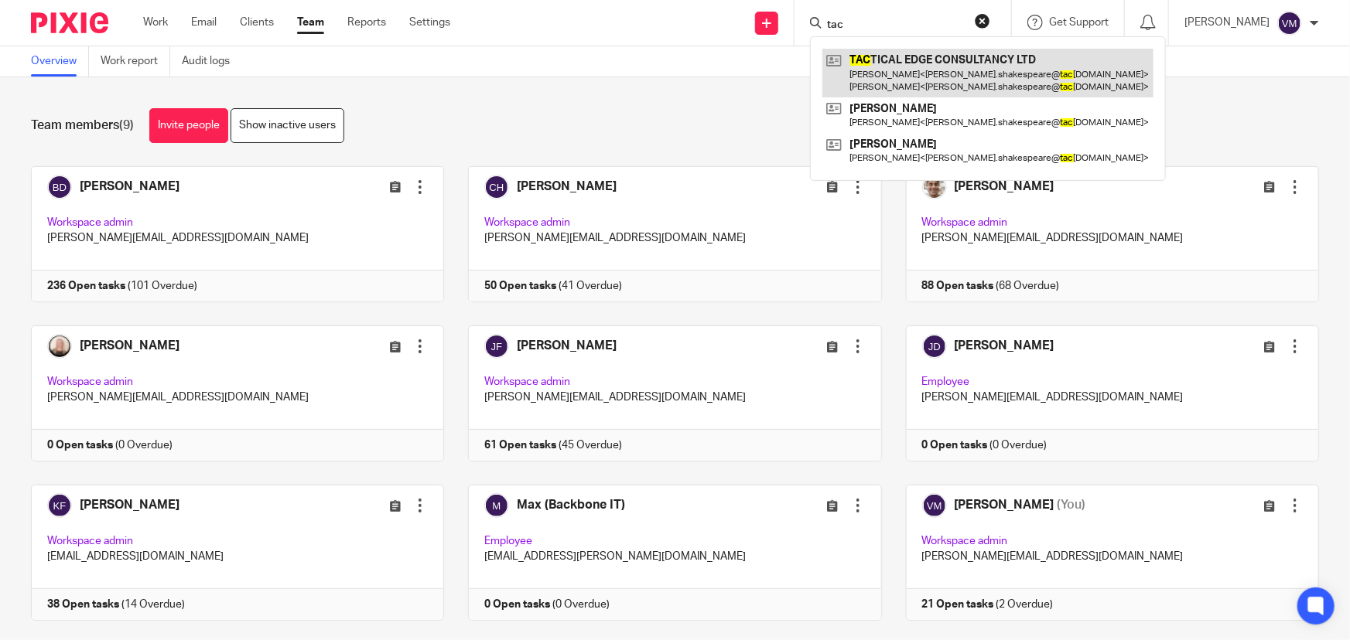
type input "tac"
click at [997, 72] on link at bounding box center [987, 73] width 331 height 48
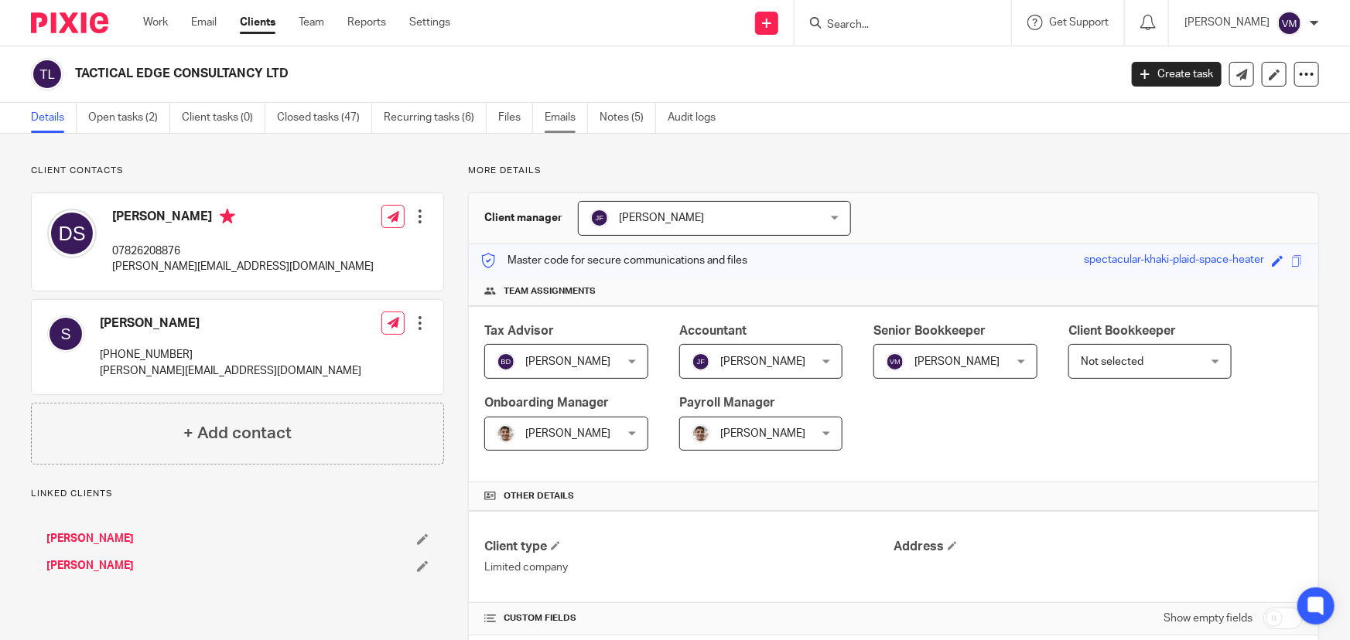
click at [572, 120] on link "Emails" at bounding box center [566, 118] width 43 height 30
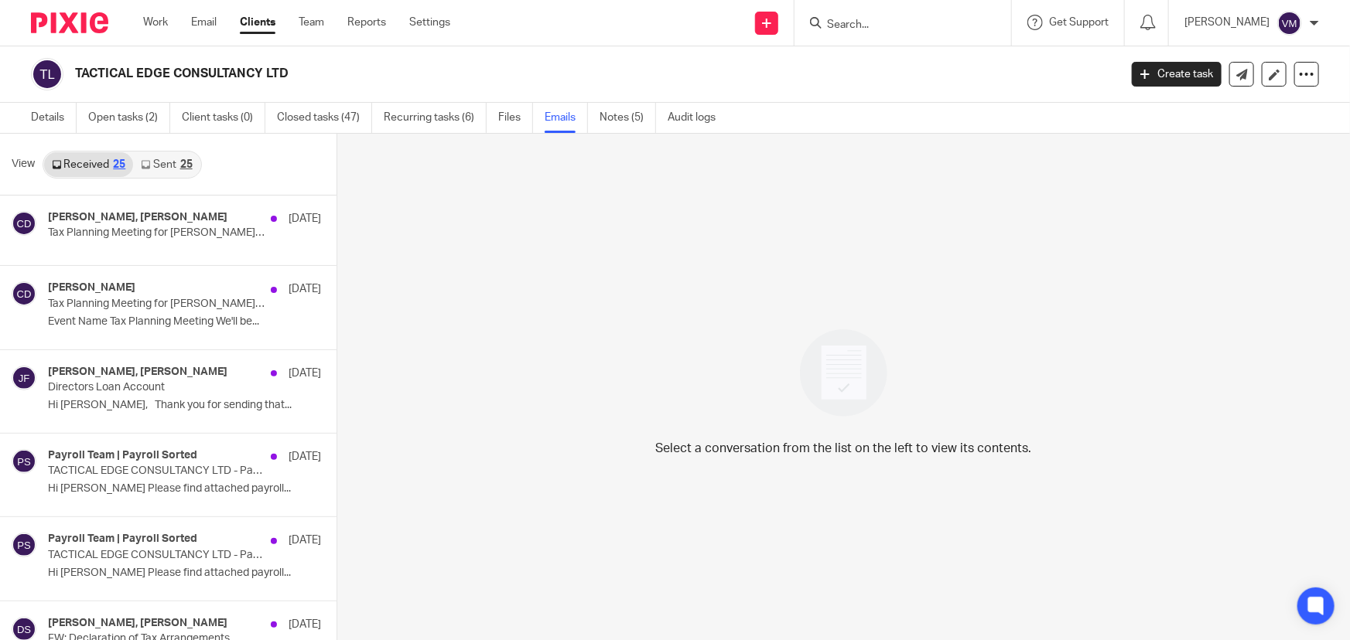
click at [166, 167] on link "Sent 25" at bounding box center [166, 164] width 67 height 25
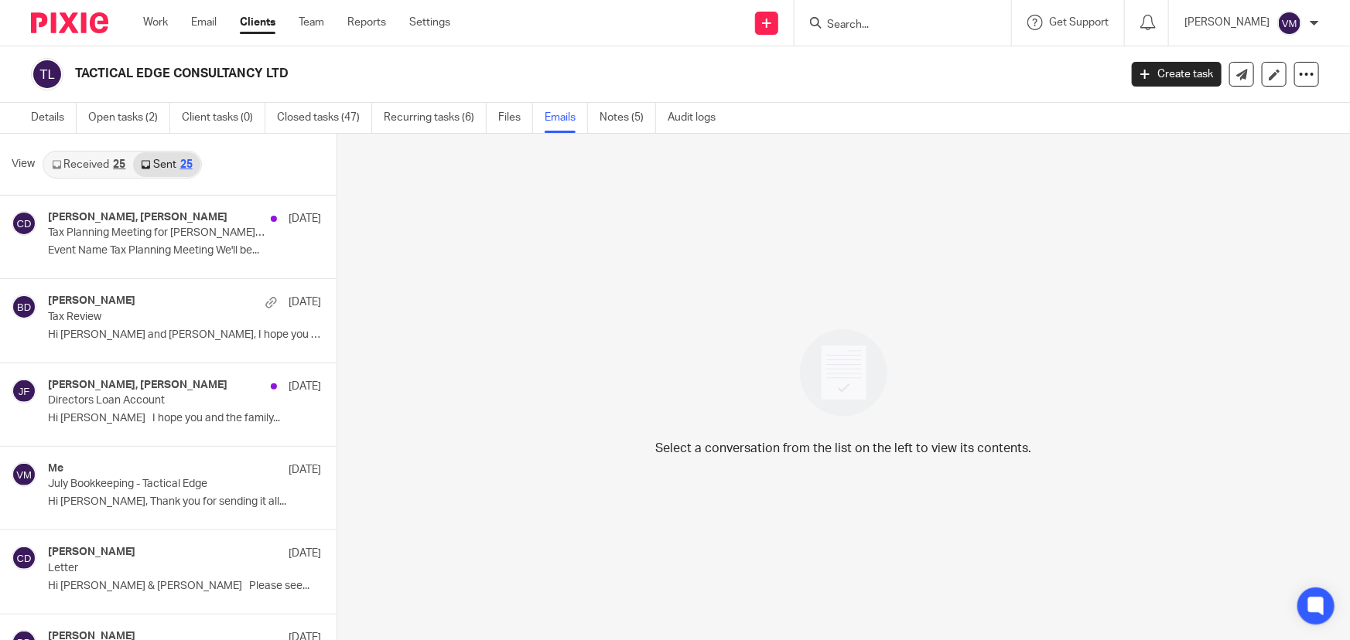
scroll to position [2, 0]
click at [876, 22] on input "Search" at bounding box center [894, 26] width 139 height 14
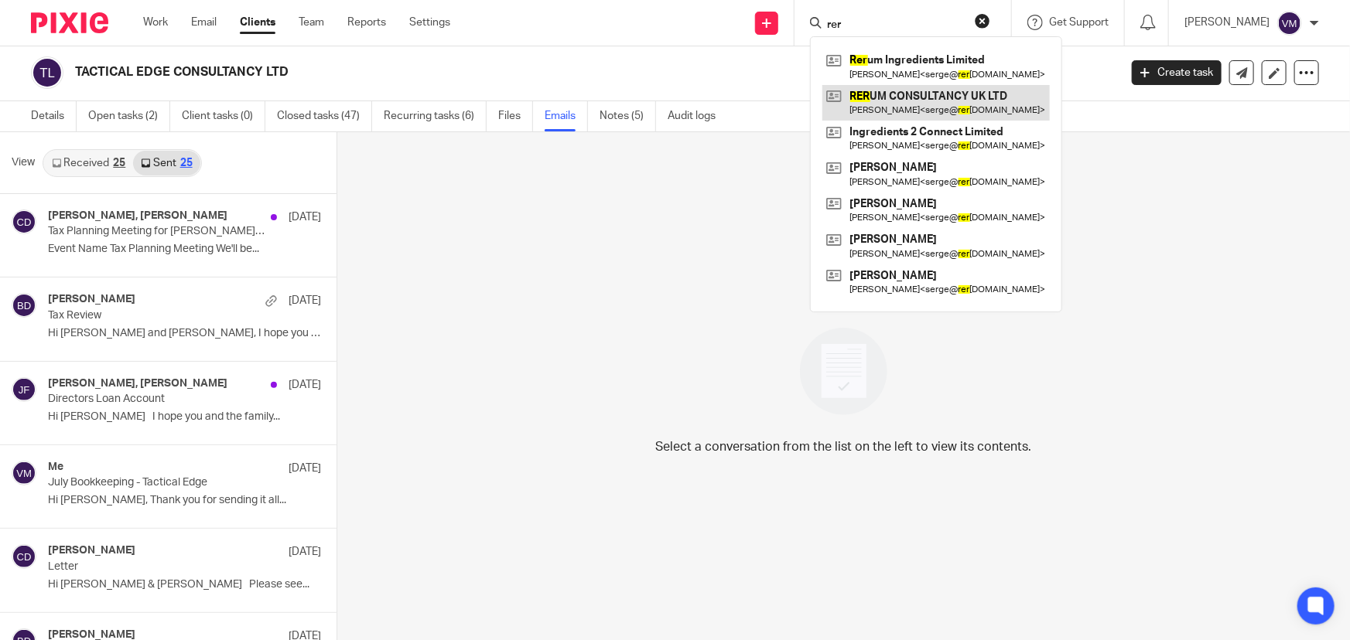
type input "rer"
click at [929, 90] on link at bounding box center [935, 103] width 227 height 36
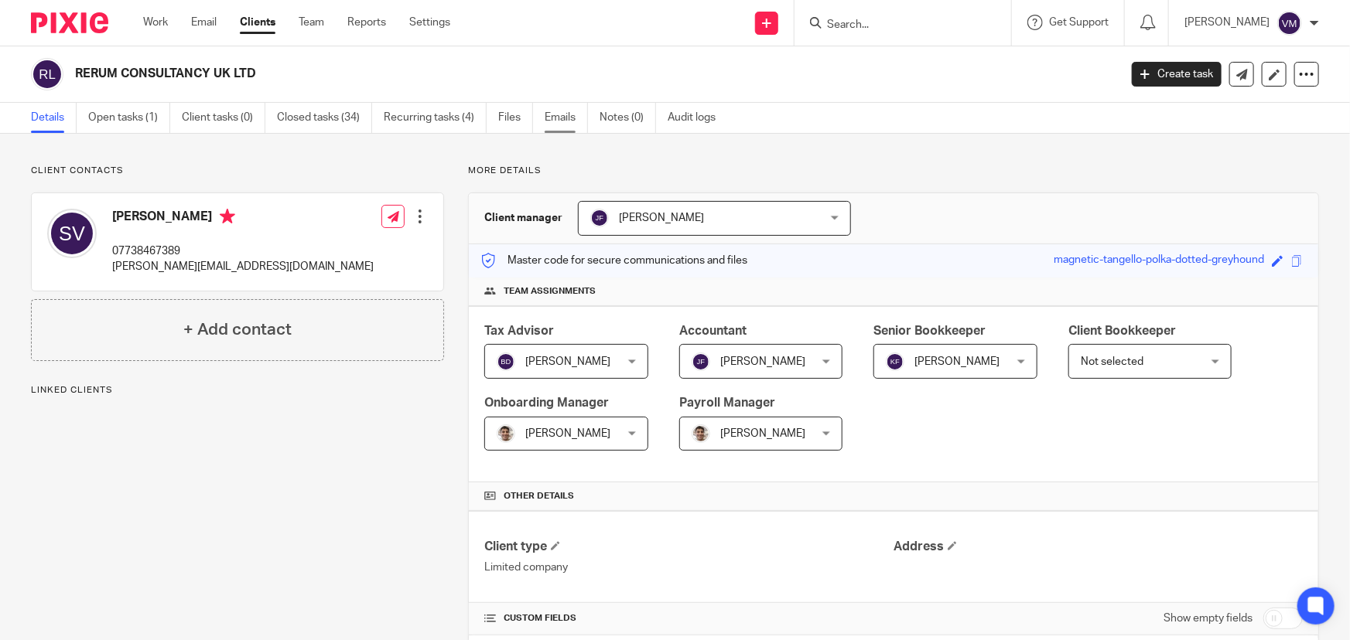
click at [562, 124] on link "Emails" at bounding box center [566, 118] width 43 height 30
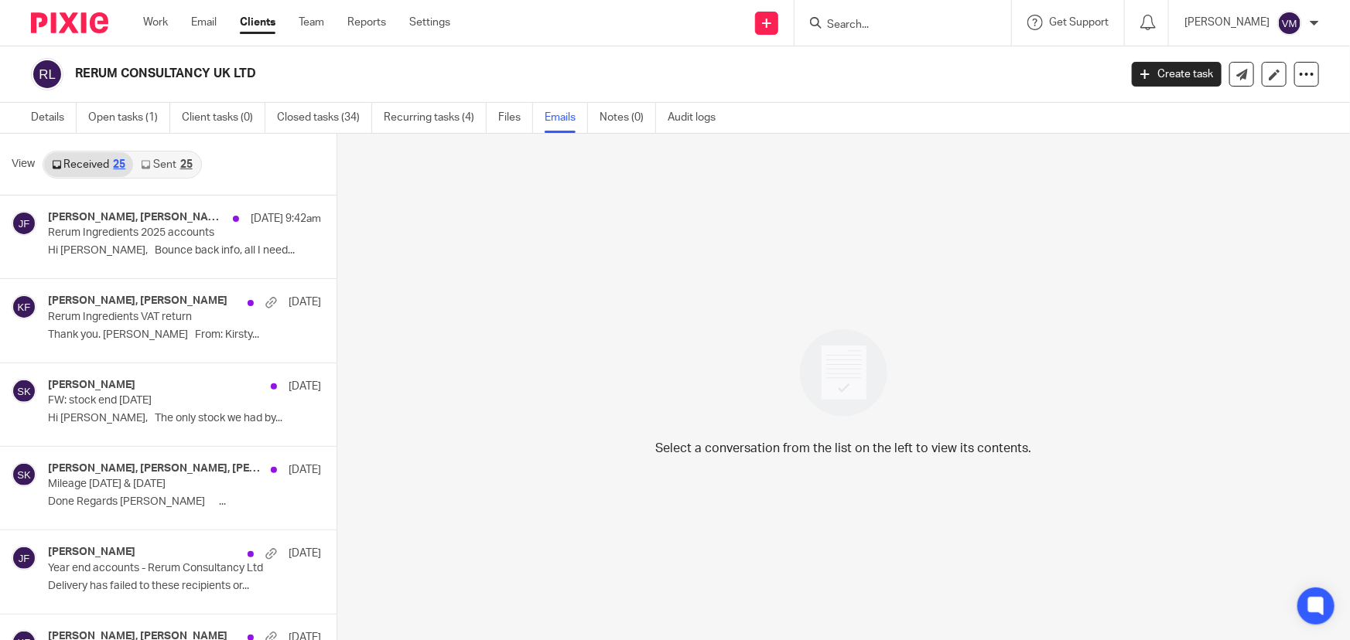
click at [162, 169] on link "Sent 25" at bounding box center [166, 164] width 67 height 25
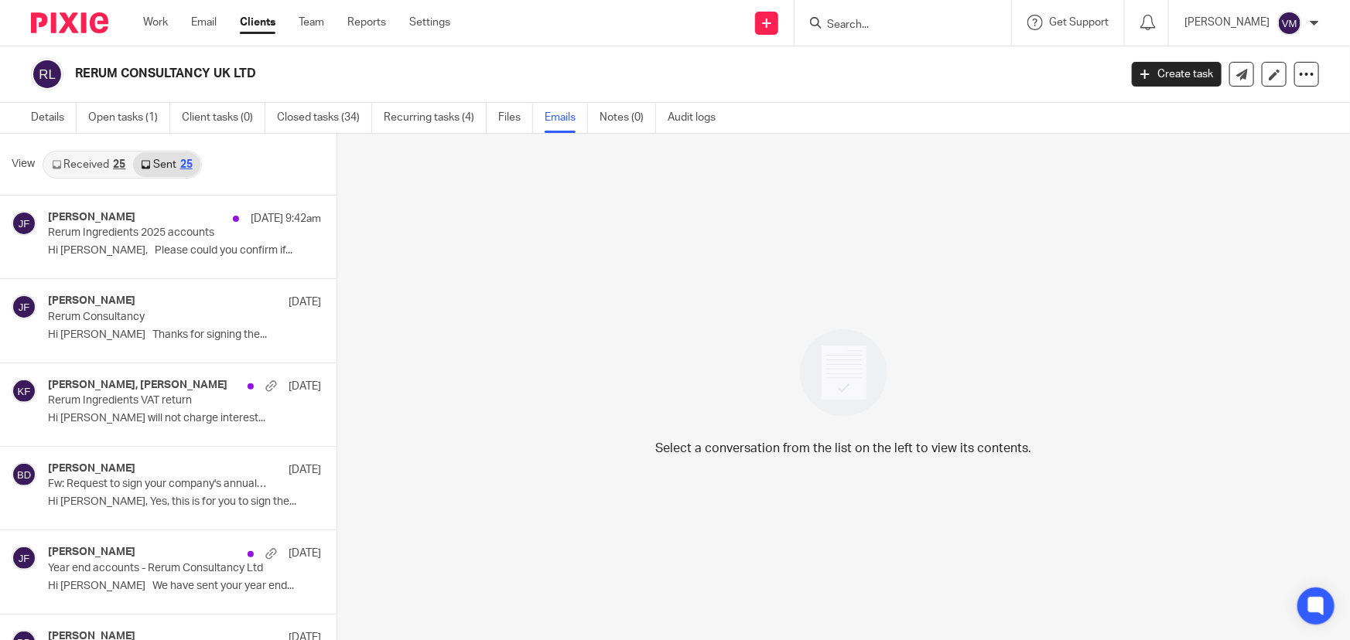
scroll to position [2, 0]
click at [305, 15] on link "Team" at bounding box center [312, 22] width 26 height 15
